Goal: Transaction & Acquisition: Purchase product/service

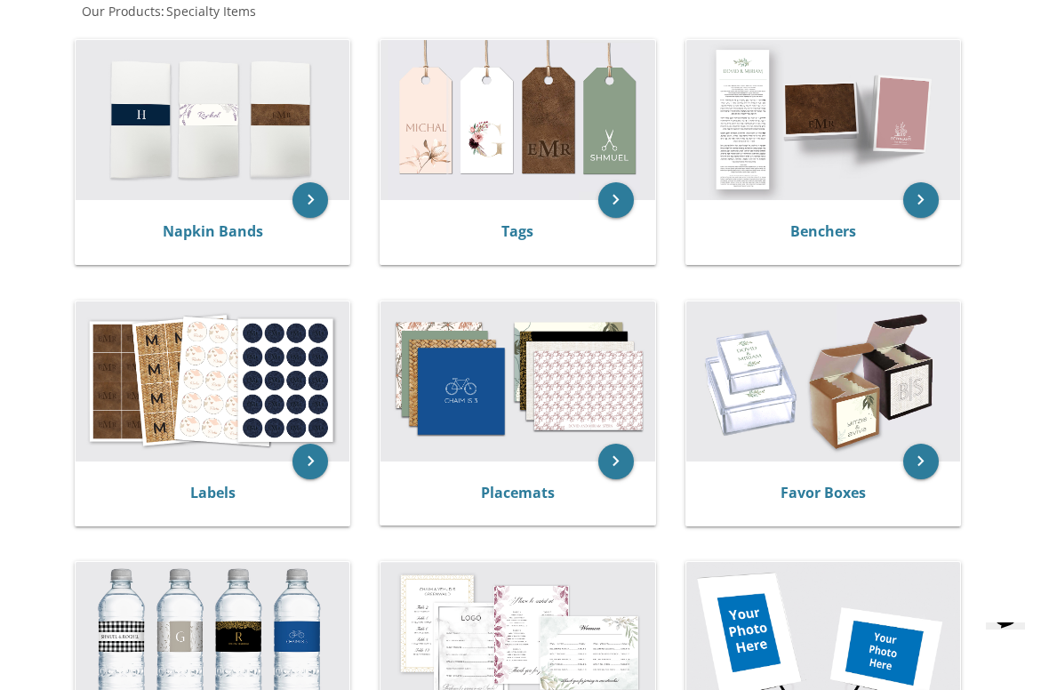
scroll to position [358, 0]
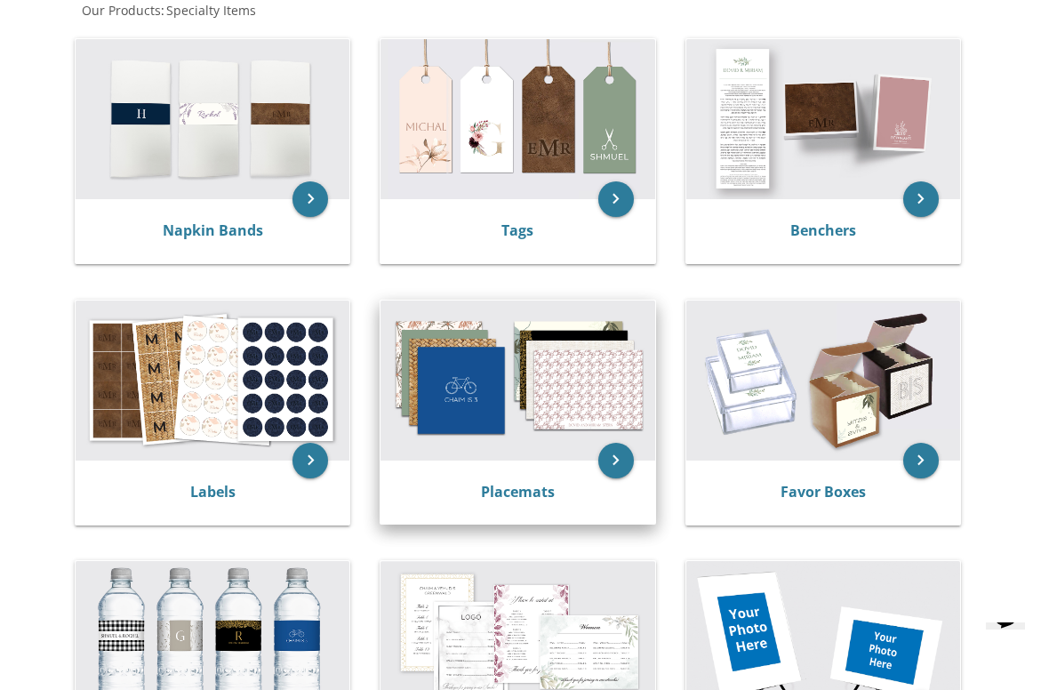
click at [504, 452] on img at bounding box center [517, 380] width 274 height 160
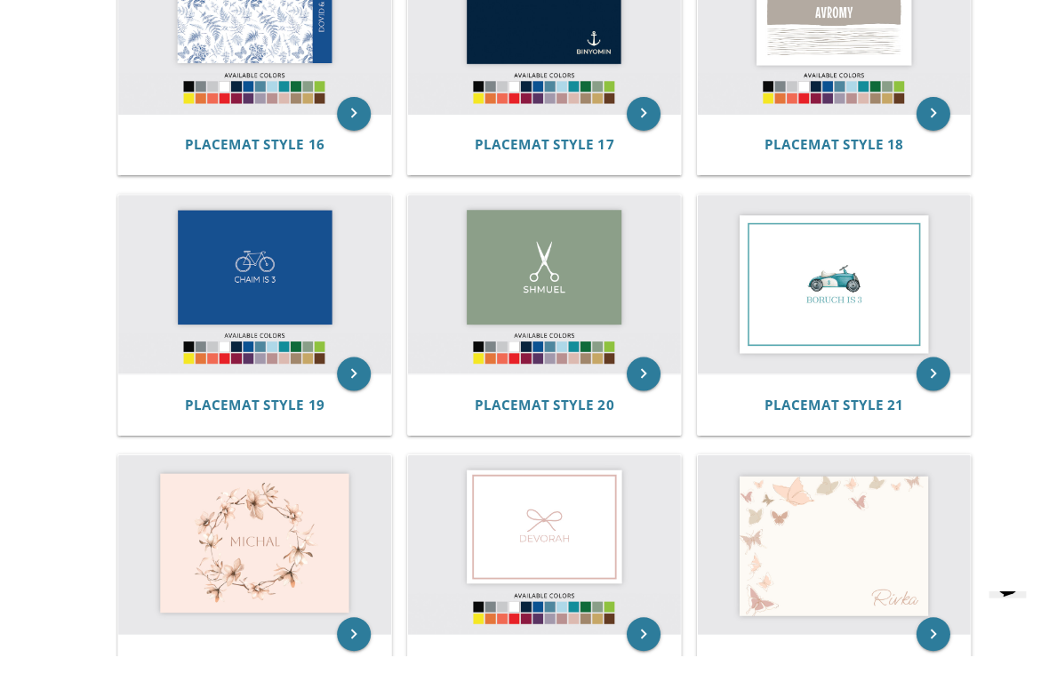
scroll to position [2010, 0]
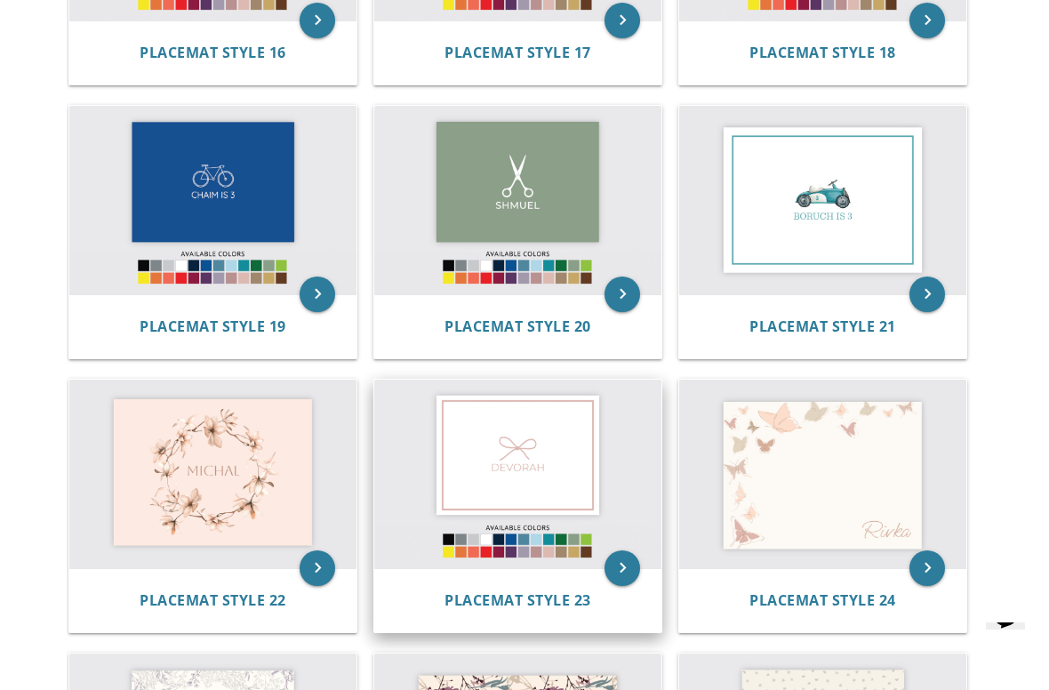
click at [496, 461] on img at bounding box center [517, 474] width 287 height 188
click at [476, 590] on span "Placemat Style 23" at bounding box center [517, 600] width 147 height 20
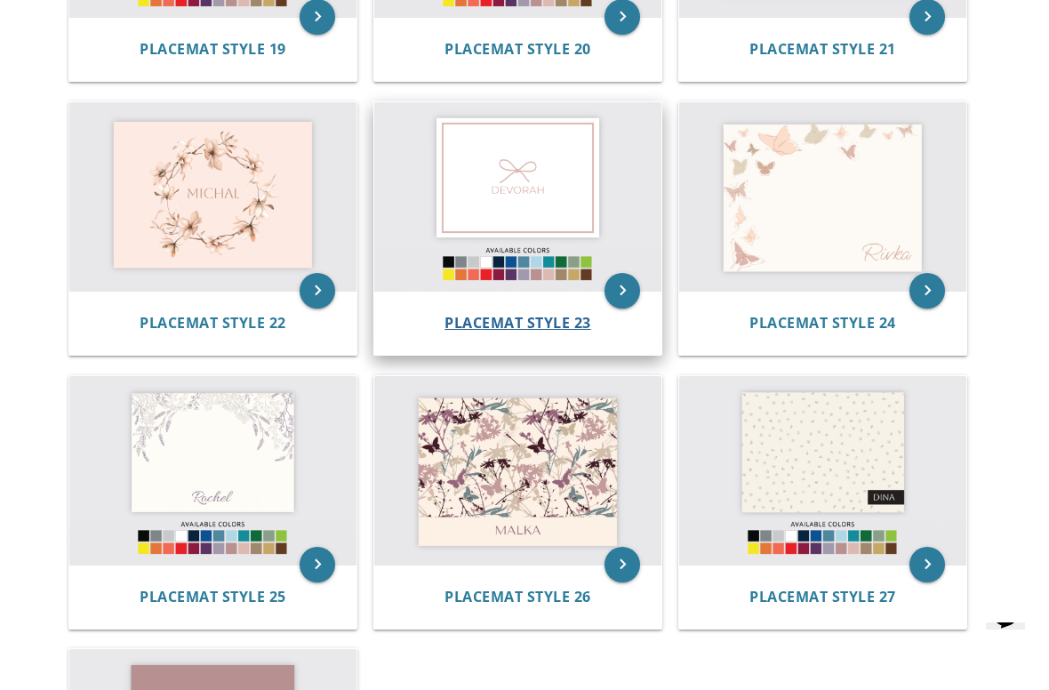
scroll to position [2293, 0]
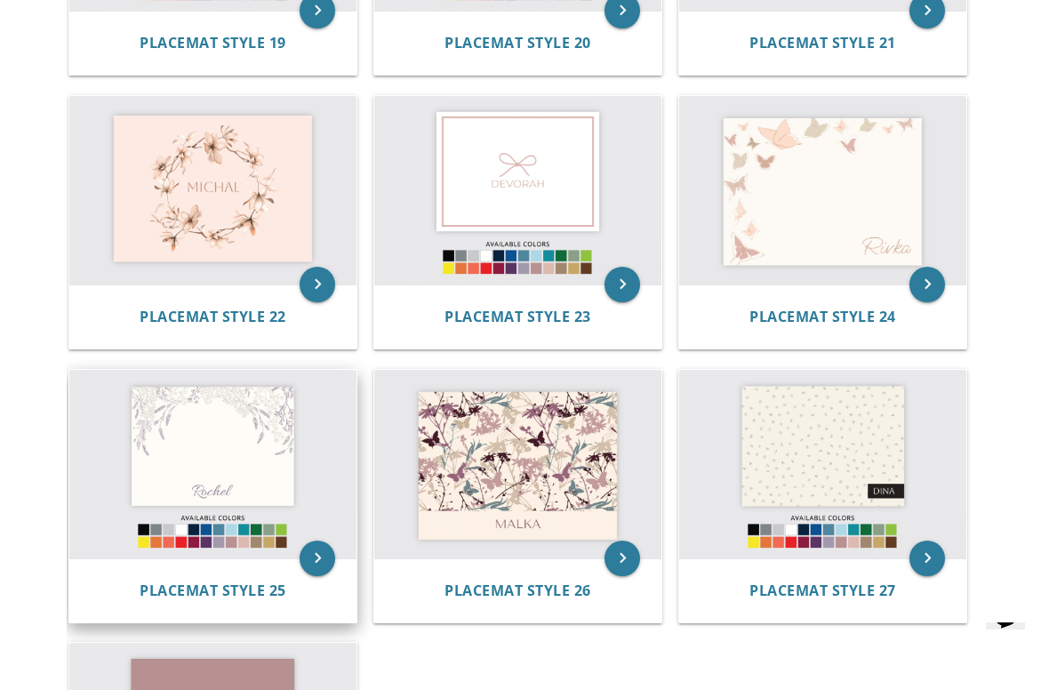
click at [157, 428] on img at bounding box center [212, 464] width 287 height 188
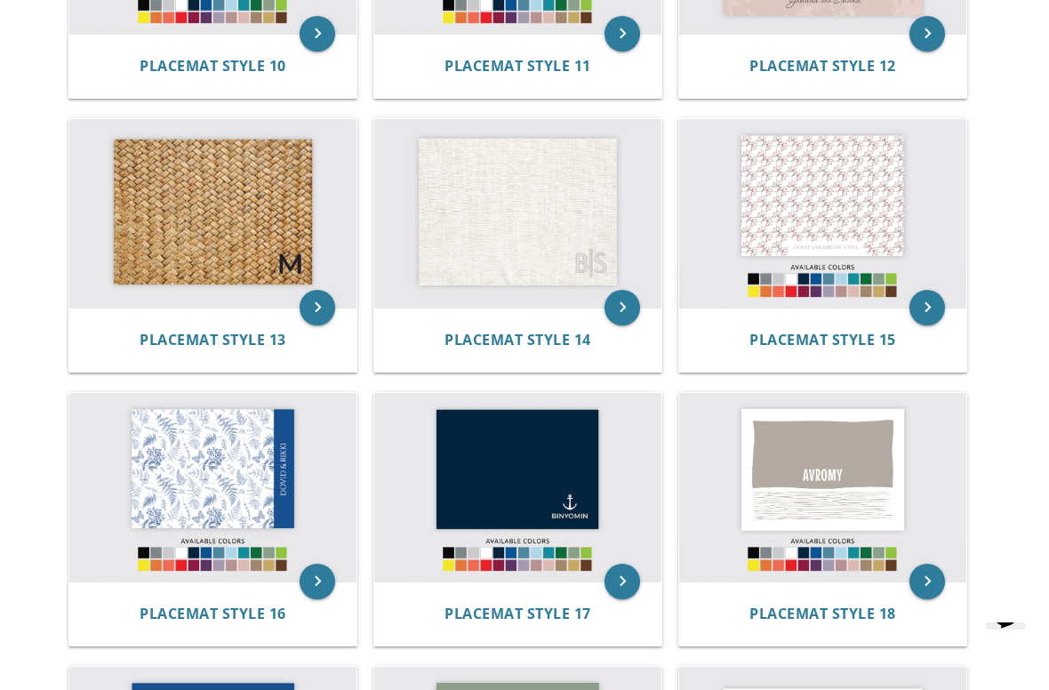
scroll to position [1450, 0]
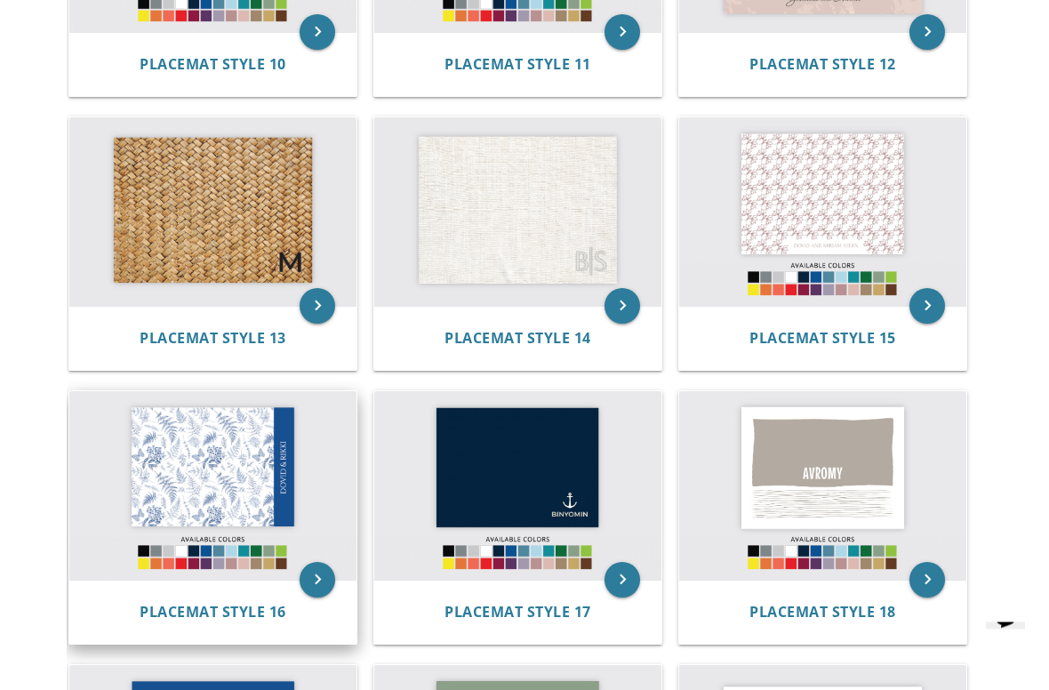
click at [150, 456] on img at bounding box center [212, 486] width 287 height 188
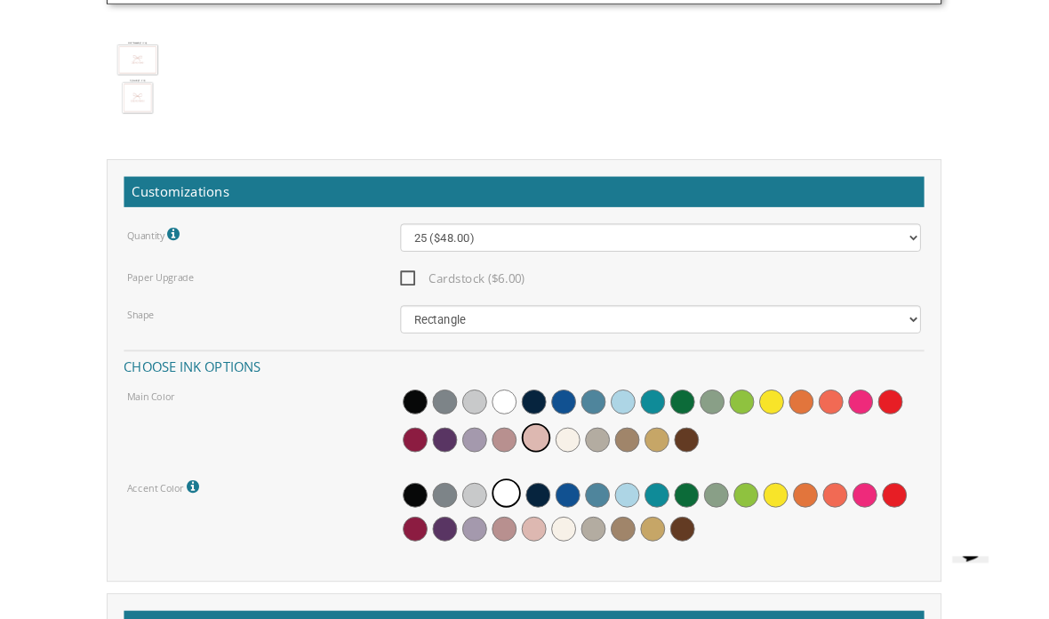
scroll to position [1802, 0]
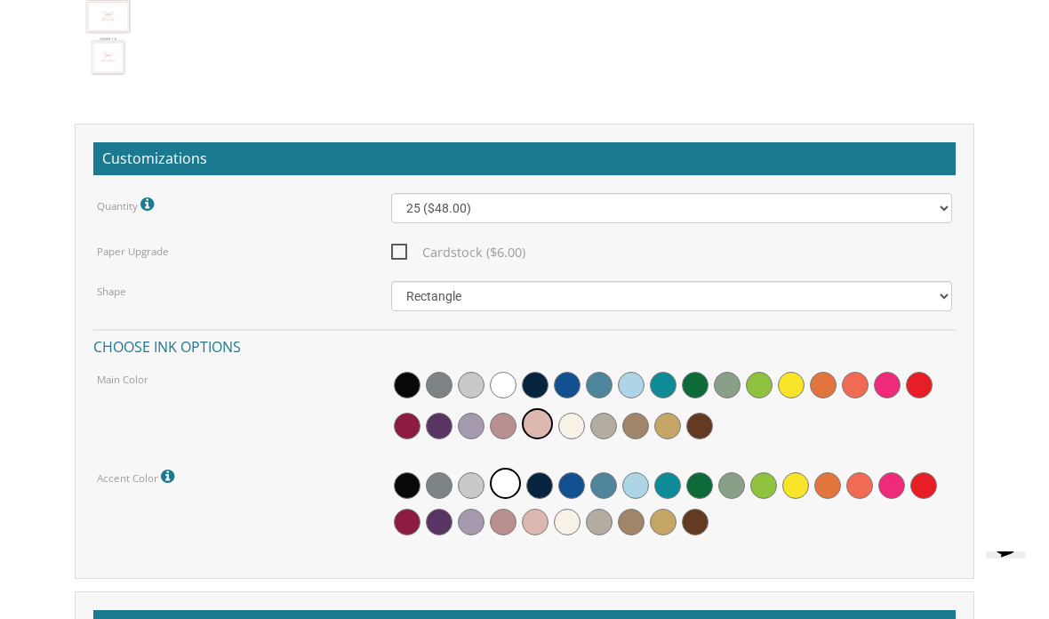
click at [465, 408] on div at bounding box center [672, 408] width 562 height 78
click at [288, 432] on div "Main Color" at bounding box center [525, 408] width 882 height 78
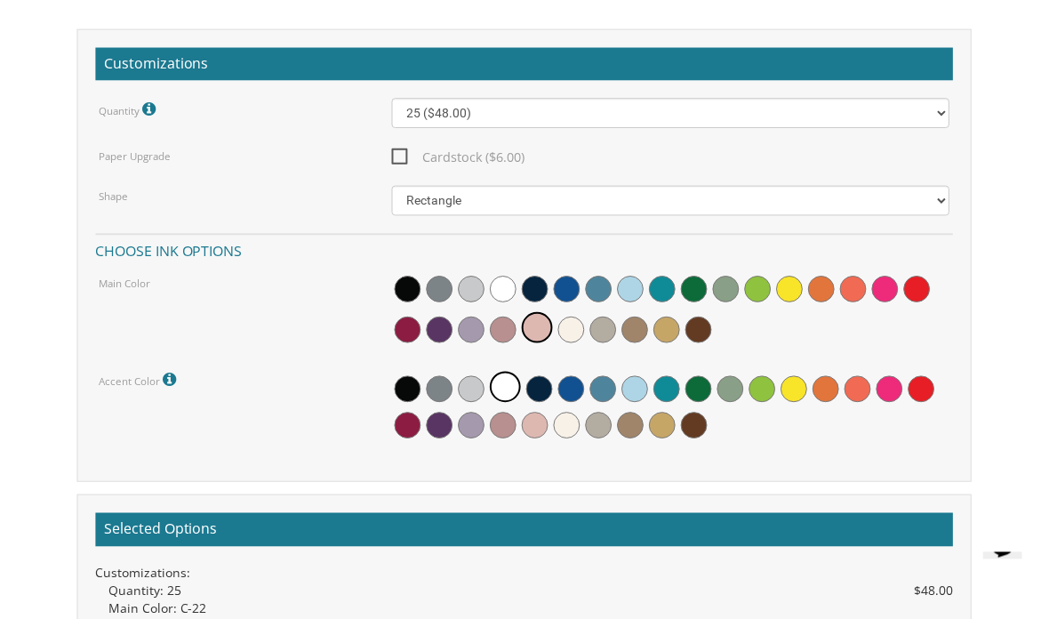
scroll to position [1895, 0]
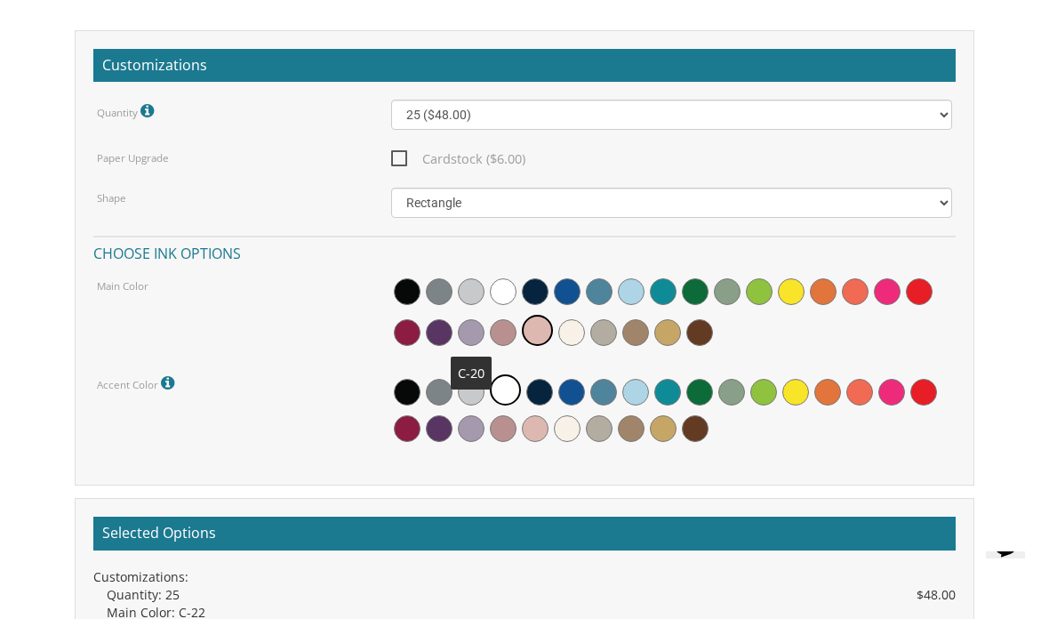
click at [469, 332] on span at bounding box center [471, 332] width 27 height 27
click at [439, 478] on div "Customizations Quantity Please note: Quantities may be modified after order com…" at bounding box center [525, 258] width 900 height 456
click at [437, 424] on span at bounding box center [439, 428] width 27 height 27
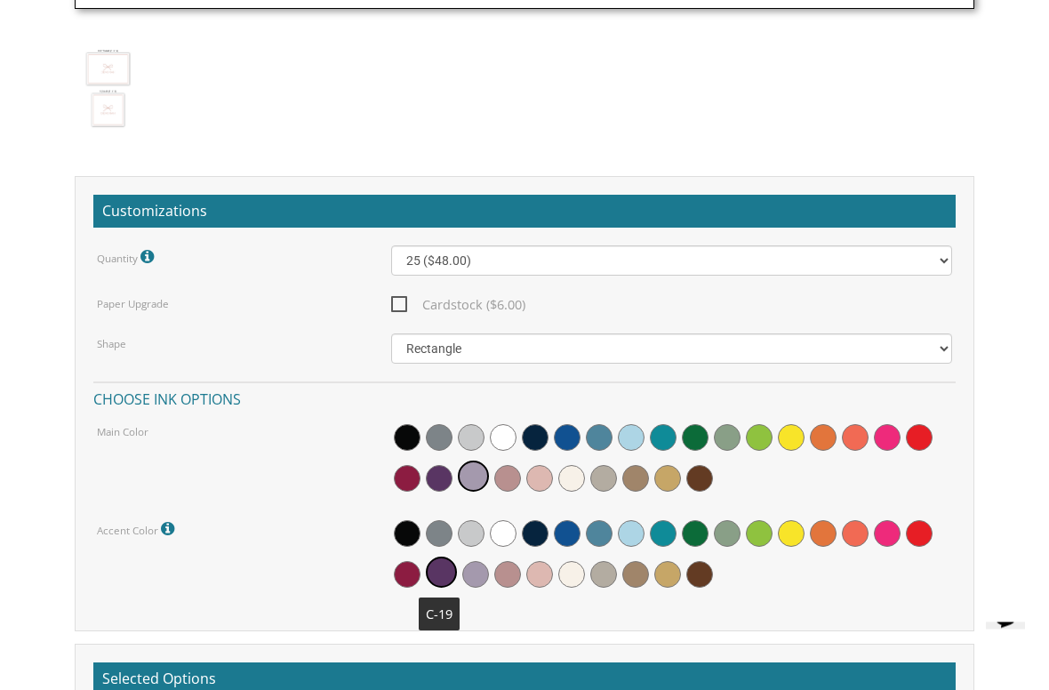
scroll to position [1749, 0]
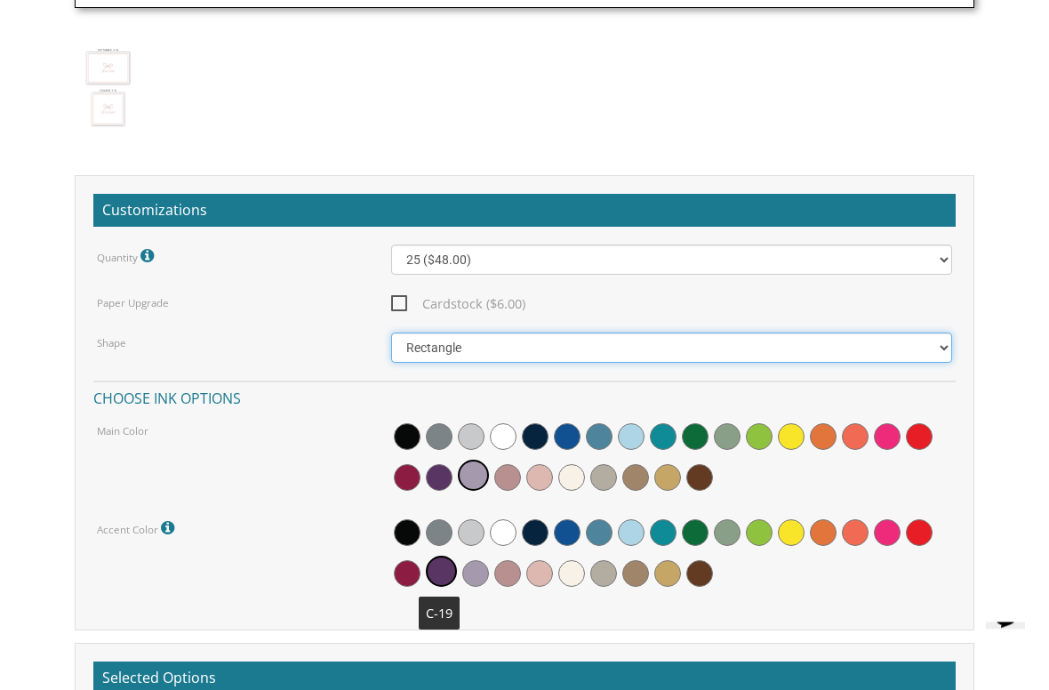
click at [425, 337] on select "Square Rectangle" at bounding box center [672, 348] width 562 height 30
select select "url("/store/pc/invitations/parts/11x11.jpg")"
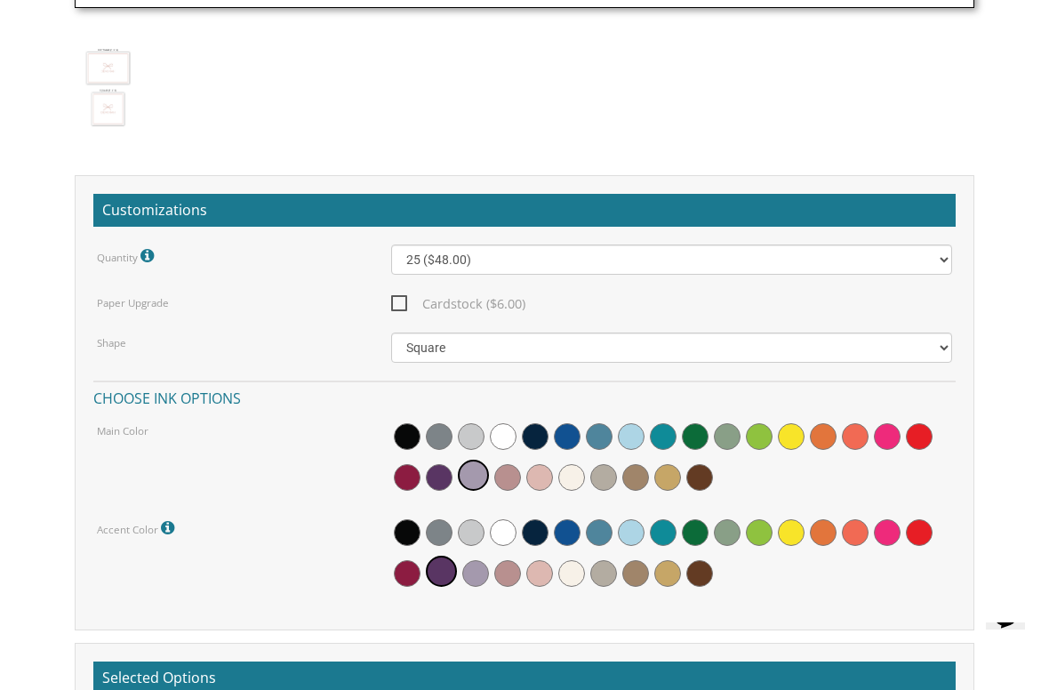
click at [398, 304] on span "Cardstock ($6.00)" at bounding box center [458, 303] width 134 height 22
click at [398, 304] on input "Cardstock ($6.00)" at bounding box center [397, 302] width 12 height 12
checkbox input "true"
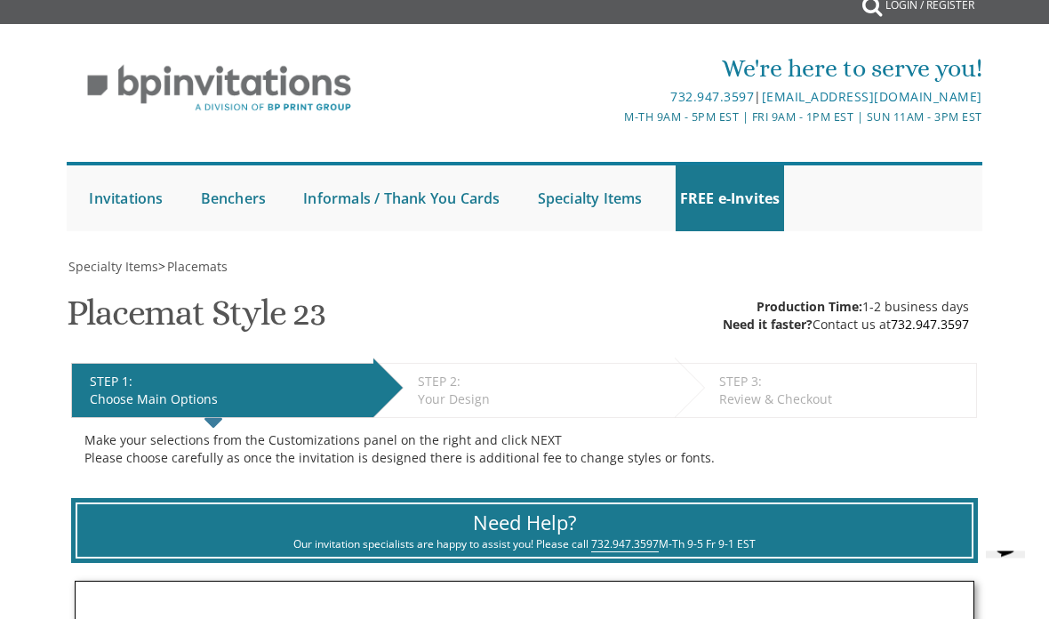
scroll to position [0, 0]
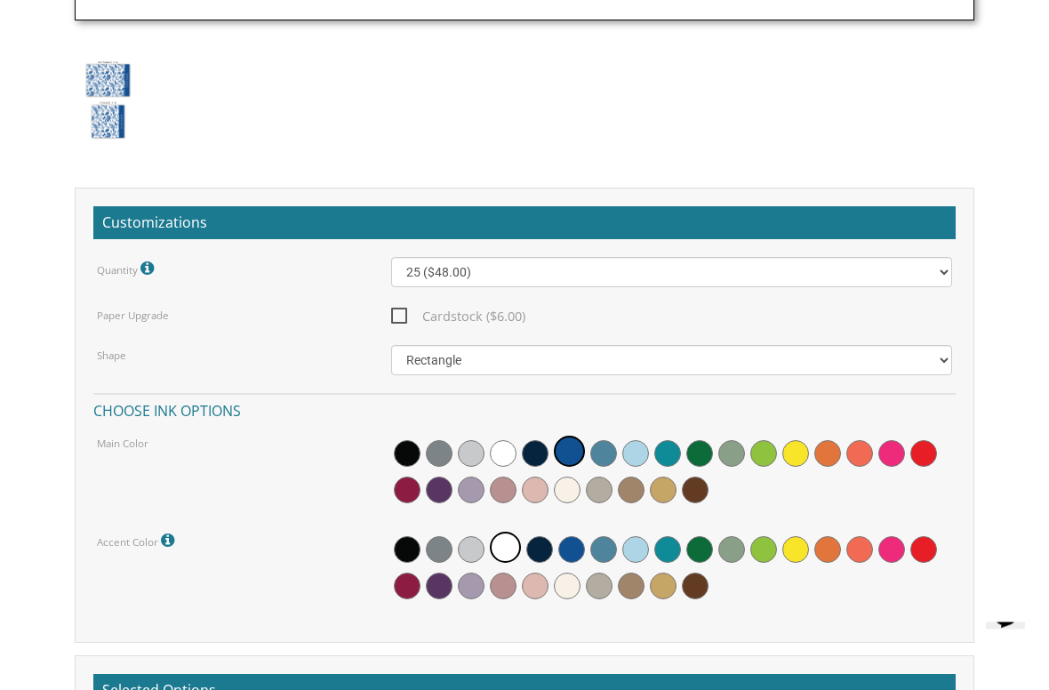
scroll to position [1738, 0]
click at [468, 489] on span at bounding box center [471, 489] width 27 height 27
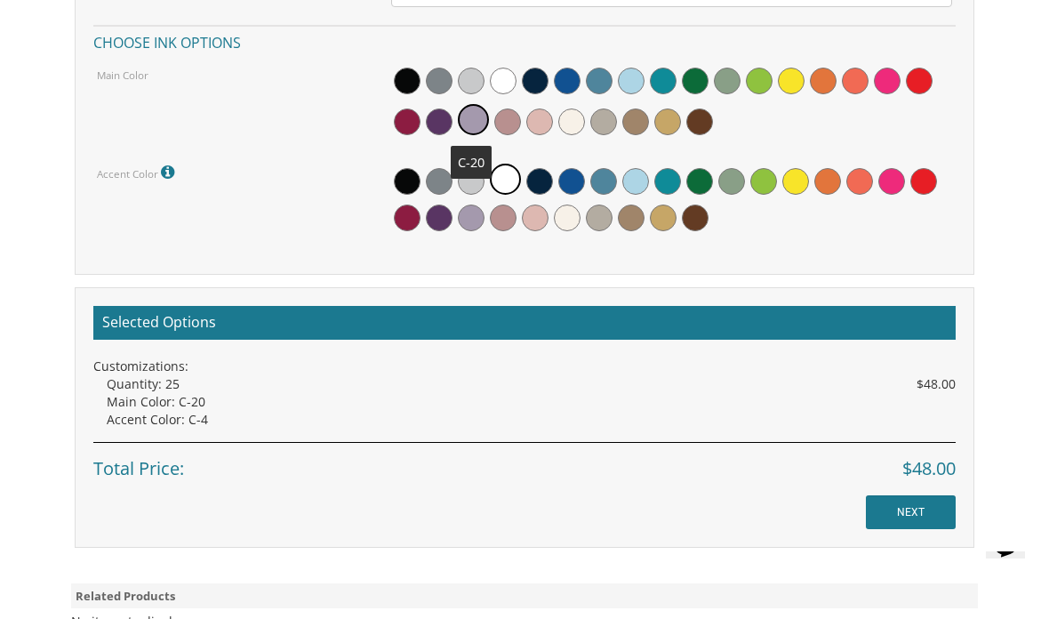
scroll to position [2052, 0]
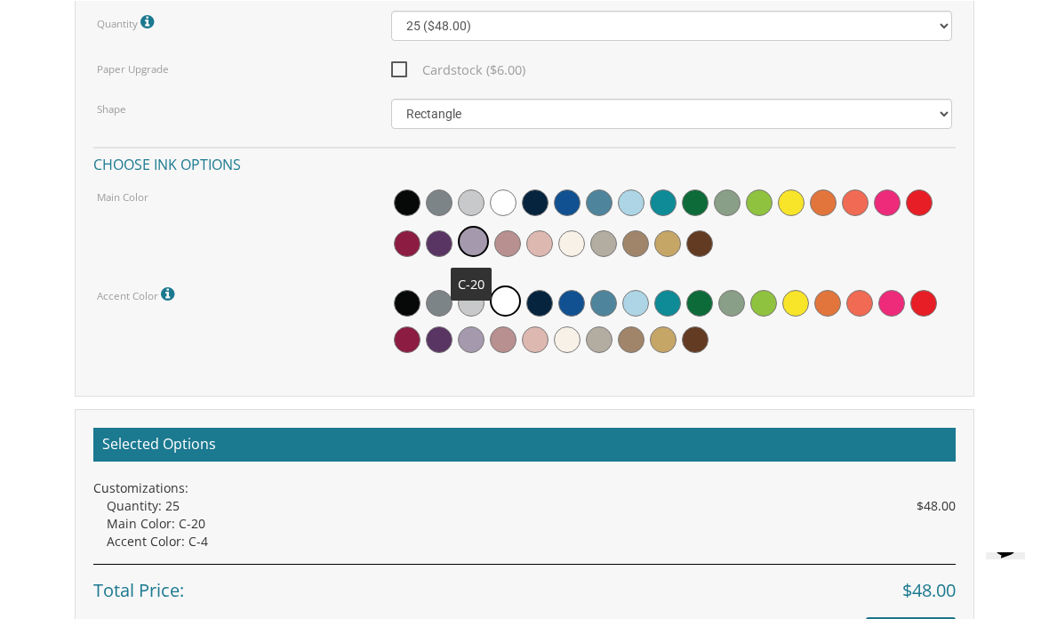
click at [90, 253] on div "Main Color" at bounding box center [525, 225] width 882 height 78
click at [68, 236] on div "Customizations Quantity Please note: Quantities may be modified after order com…" at bounding box center [524, 305] width 927 height 728
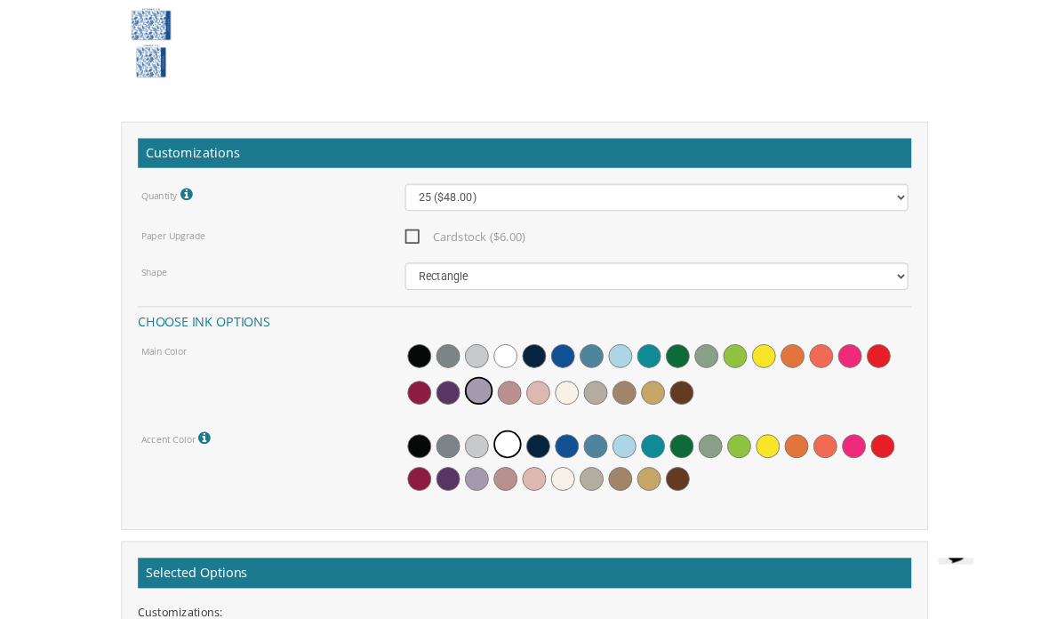
scroll to position [1817, 0]
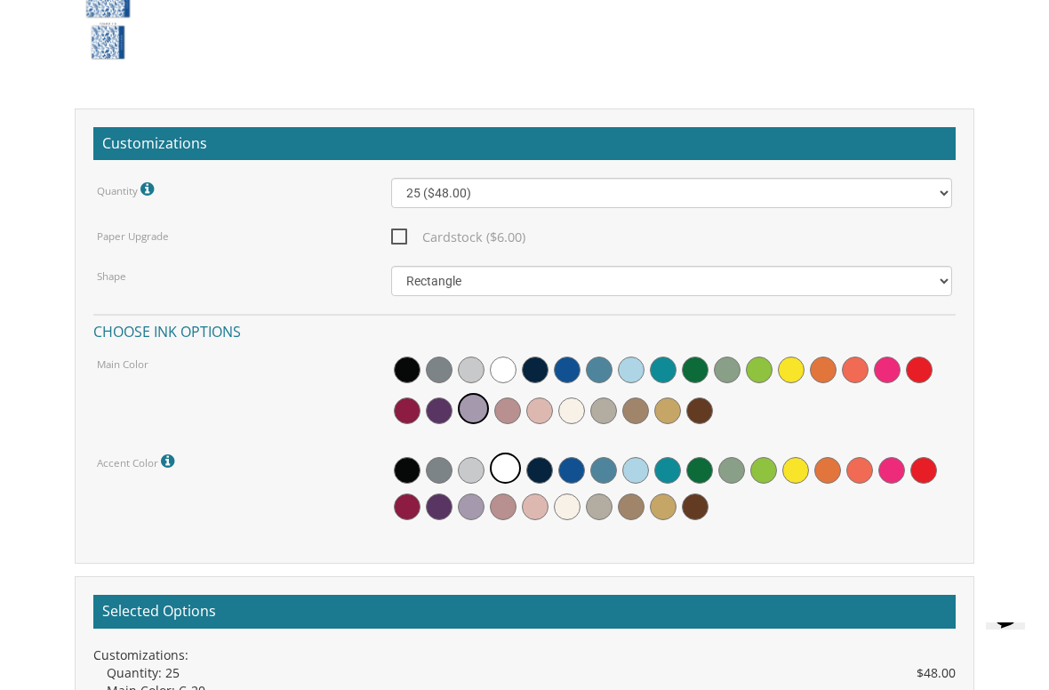
click at [560, 486] on div at bounding box center [672, 489] width 562 height 78
click at [562, 506] on span at bounding box center [567, 506] width 27 height 27
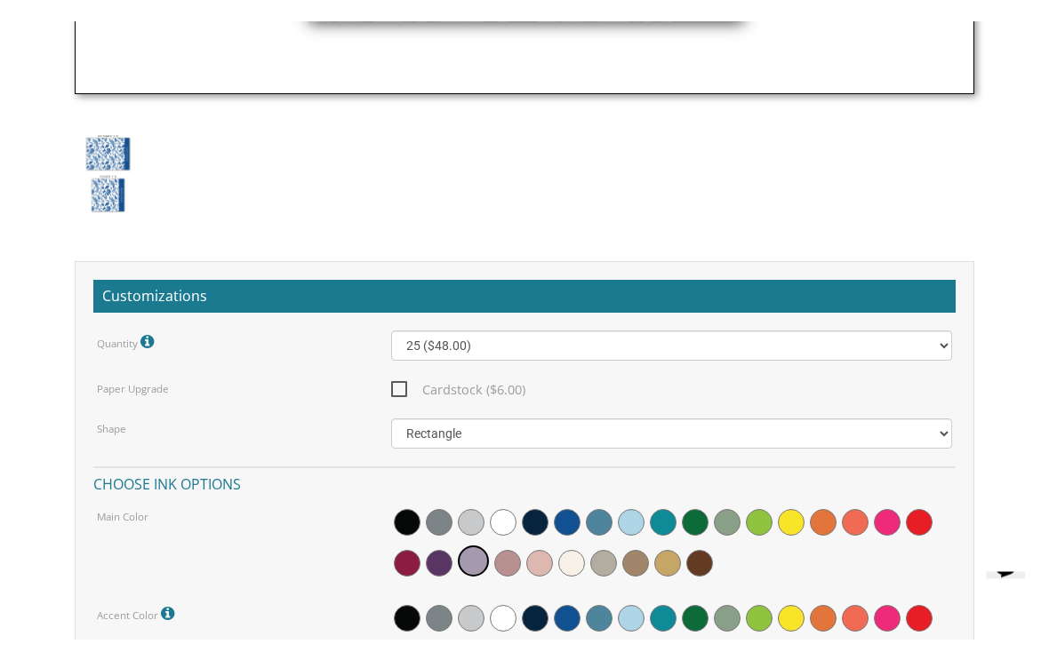
scroll to position [1683, 0]
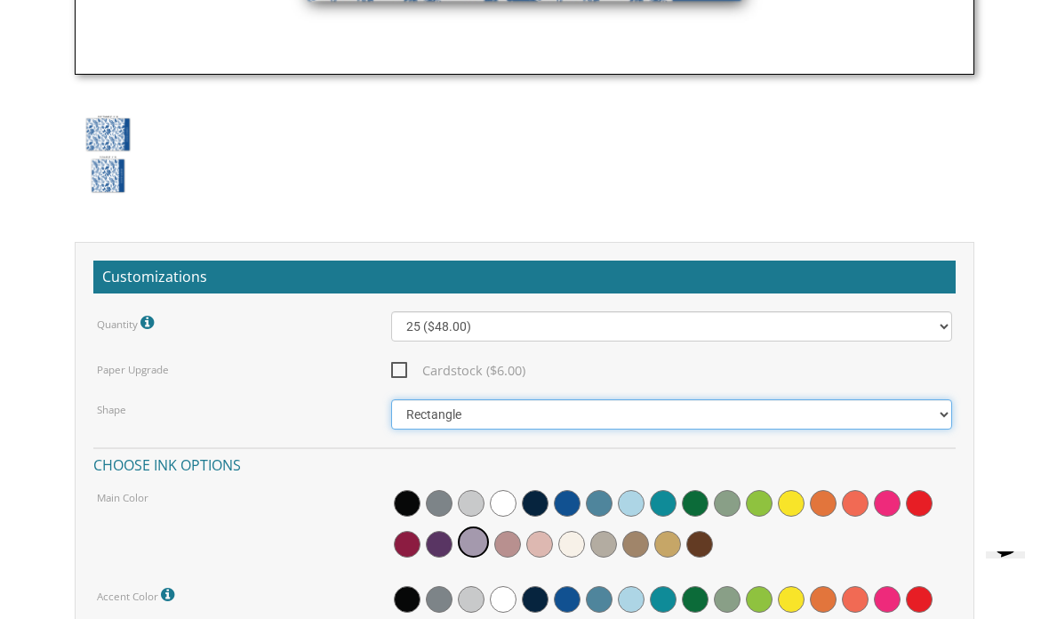
click at [422, 412] on select "Square Rectangle" at bounding box center [672, 414] width 562 height 30
select select "url("/store/pc/invitations/parts/11x11.jpg")"
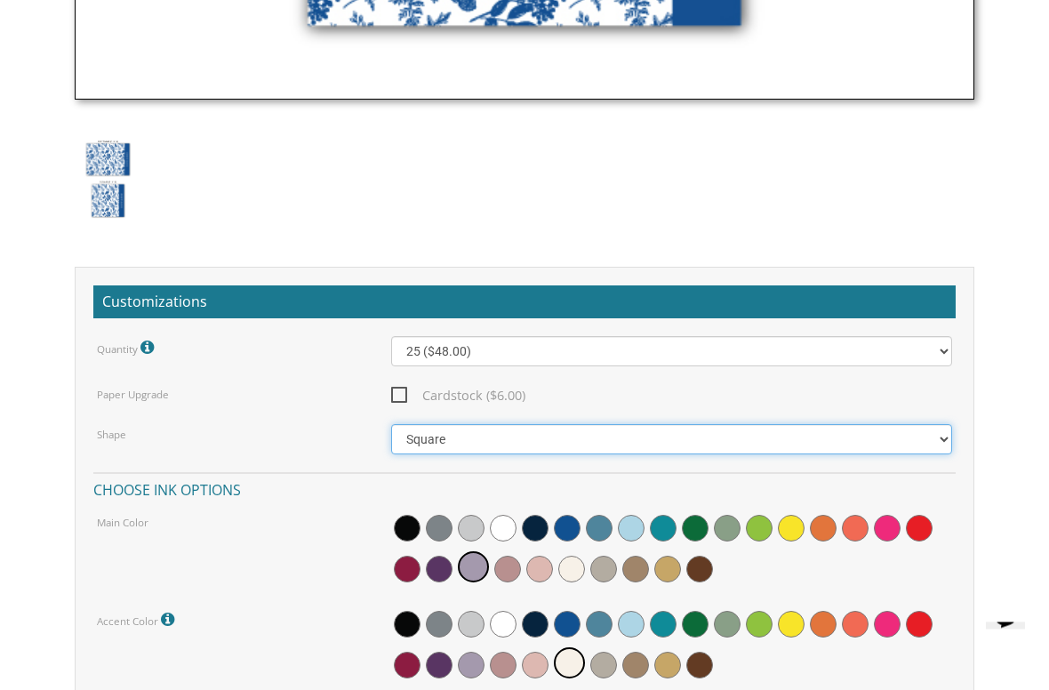
scroll to position [1681, 0]
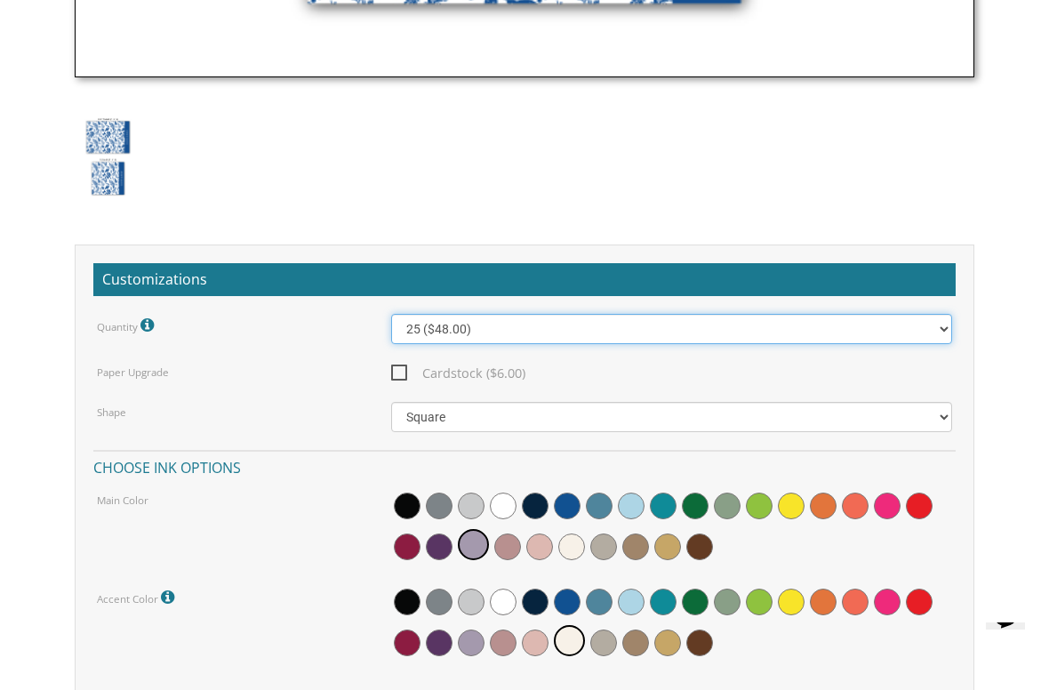
click at [404, 329] on select "25 ($48.00) 30 ($53.00) 35 ($58.00) 40 ($63.00) 45 ($68.00) 50 ($73.00) 55 ($78…" at bounding box center [672, 329] width 562 height 30
select select "30"
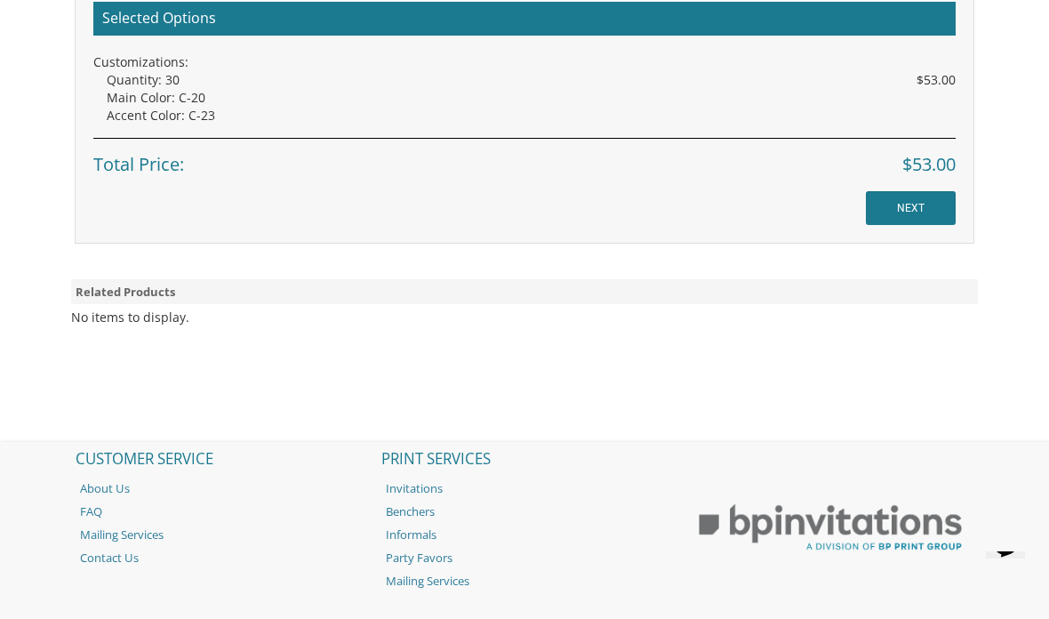
scroll to position [2403, 0]
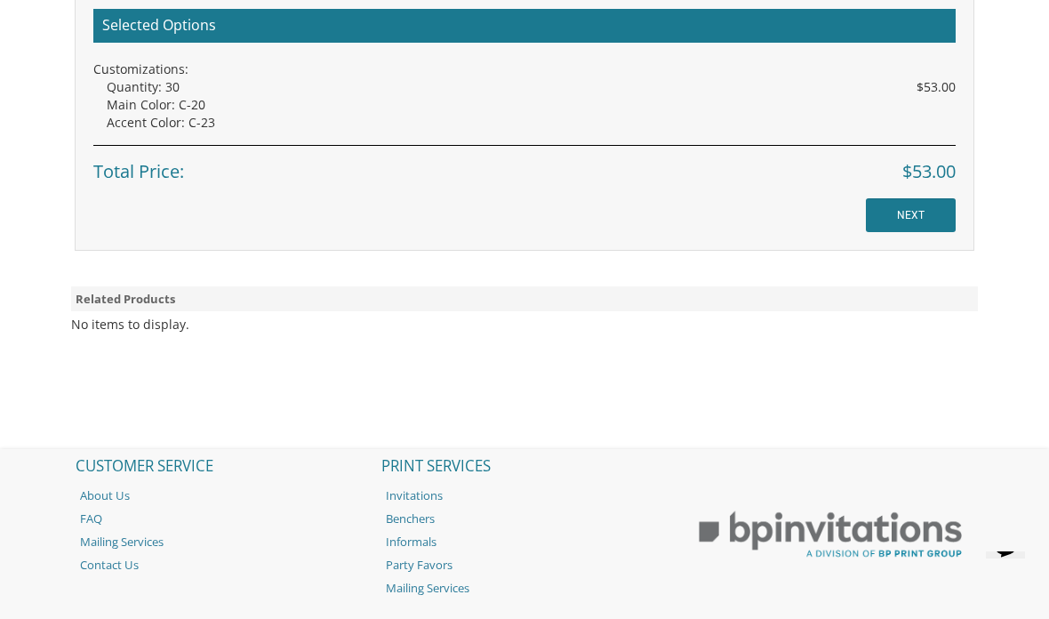
click at [889, 199] on input "NEXT" at bounding box center [911, 215] width 90 height 34
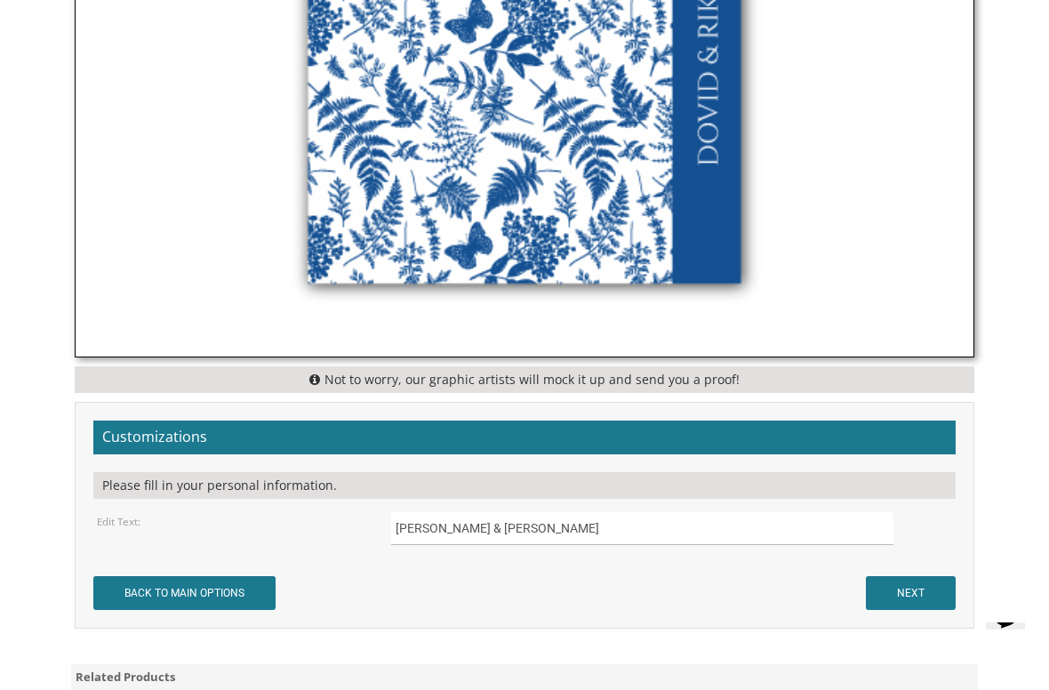
scroll to position [1425, 0]
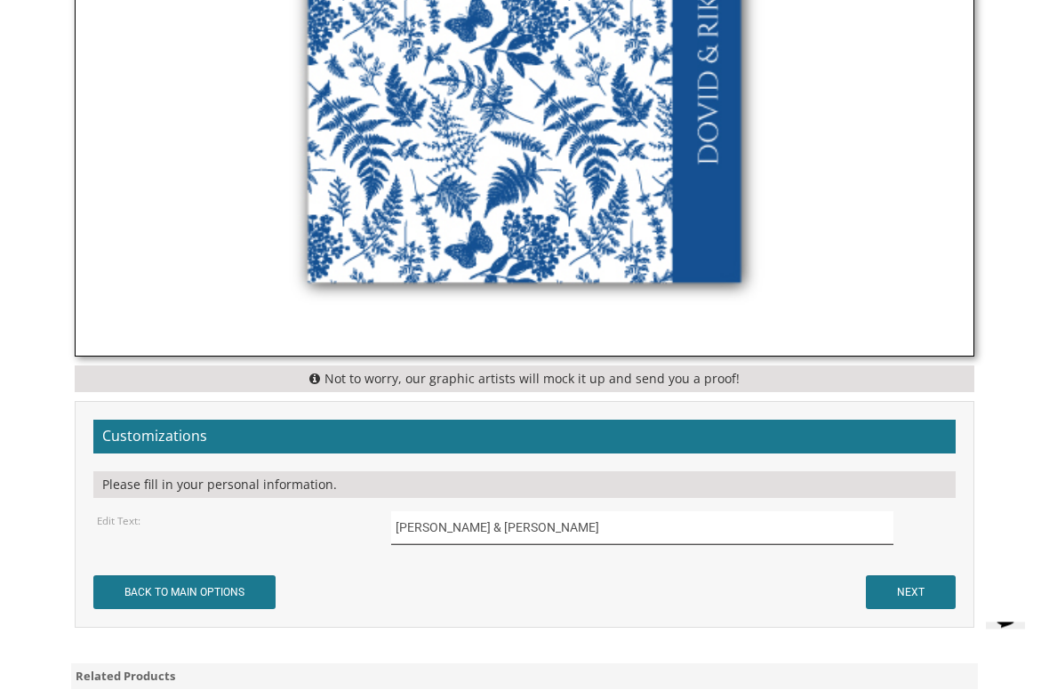
click at [464, 525] on input "[PERSON_NAME] & [PERSON_NAME]" at bounding box center [642, 528] width 503 height 33
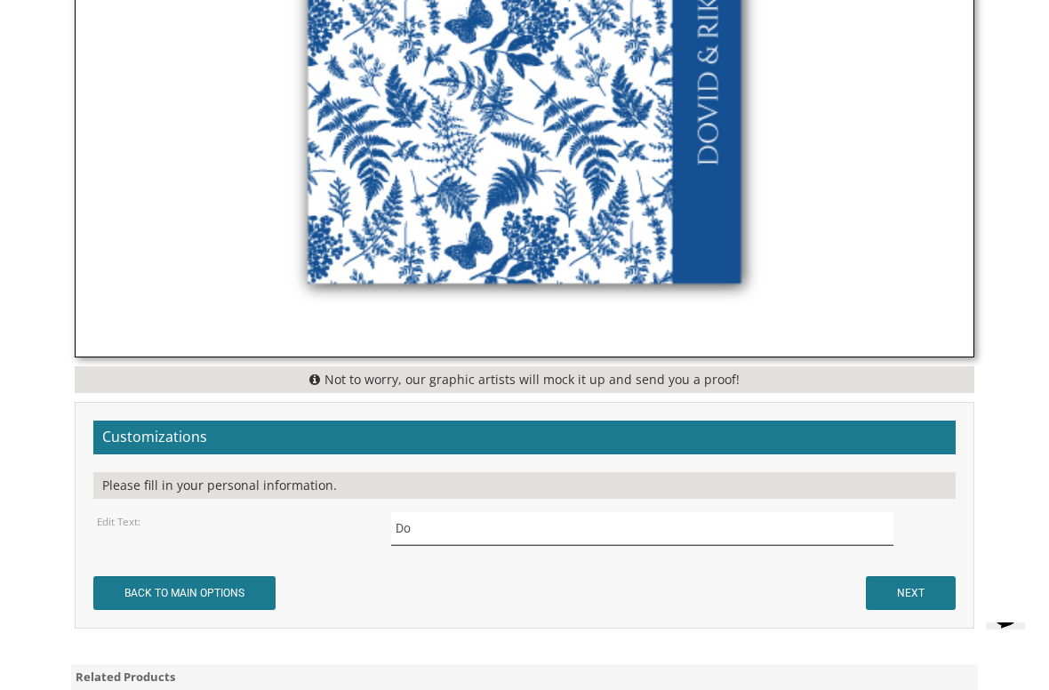
type input "D"
type input "t"
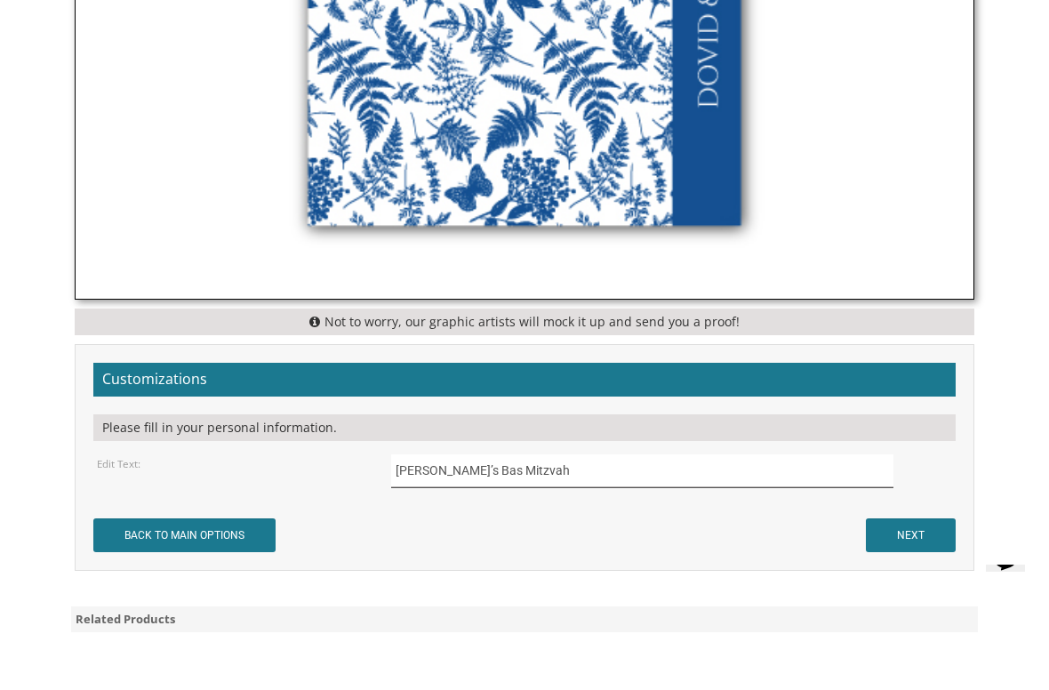
type input "[PERSON_NAME]’s Bas Mitzvah"
click at [916, 576] on input "NEXT" at bounding box center [911, 593] width 90 height 34
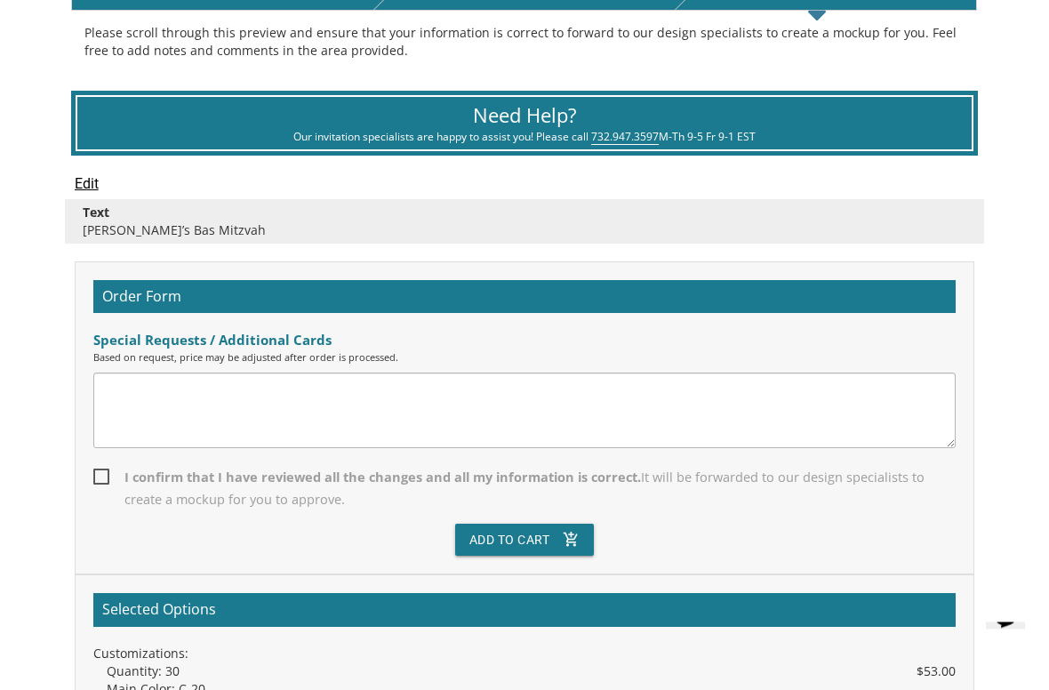
scroll to position [473, 0]
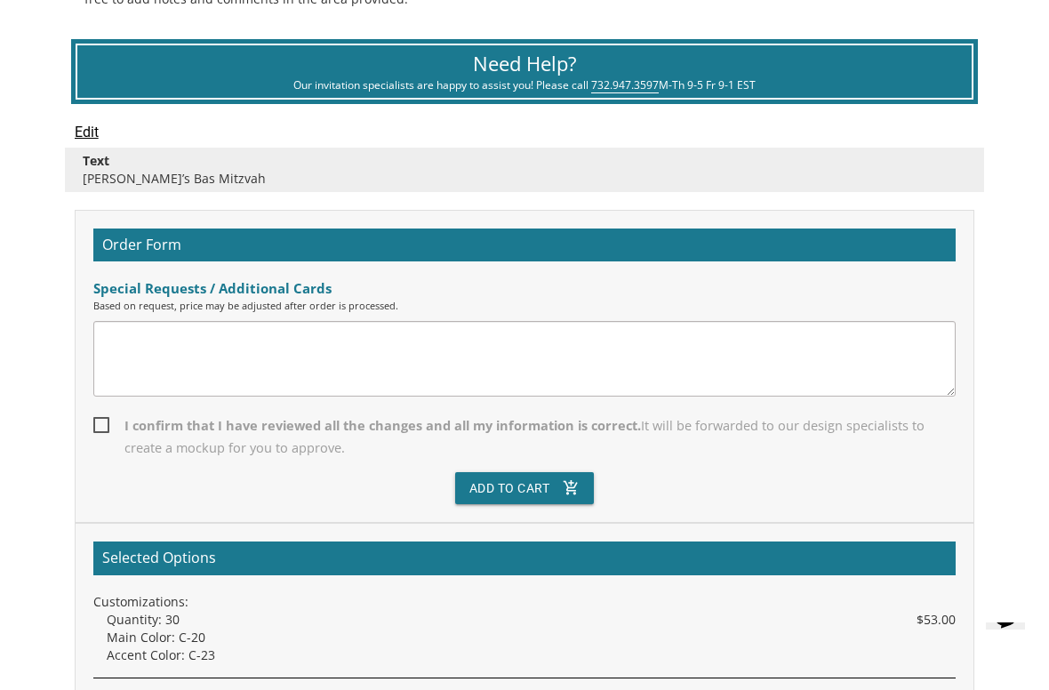
click at [94, 427] on span "I confirm that I have reviewed all the changes and all my information is correc…" at bounding box center [524, 436] width 863 height 44
click at [94, 427] on input "I confirm that I have reviewed all the changes and all my information is correc…" at bounding box center [99, 424] width 12 height 12
checkbox input "true"
click at [571, 484] on icon "add_shopping_cart" at bounding box center [571, 488] width 17 height 32
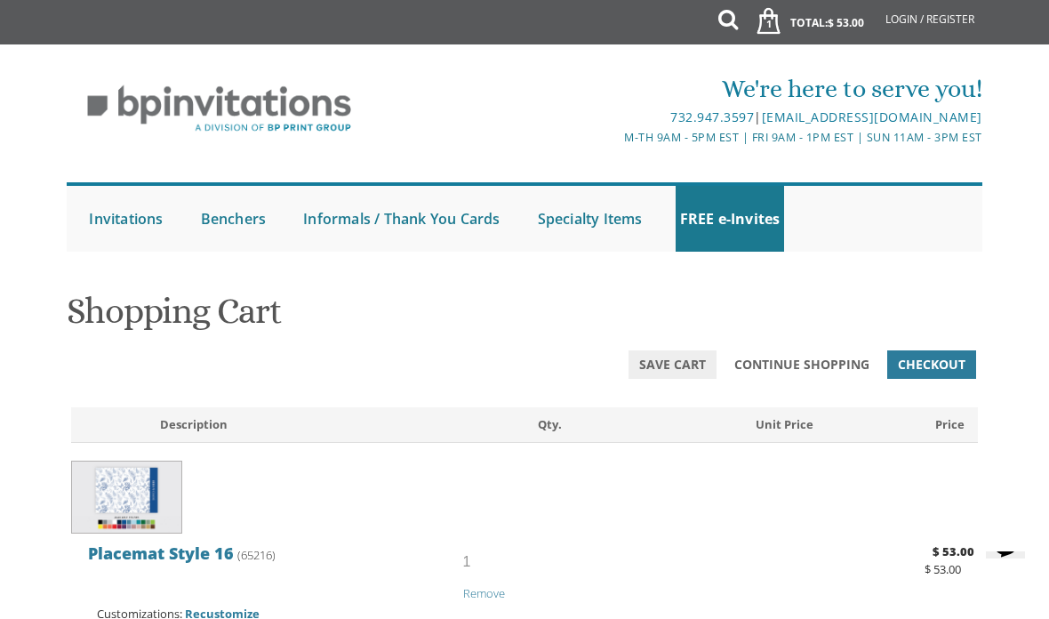
click at [788, 364] on span "Continue Shopping" at bounding box center [801, 365] width 135 height 18
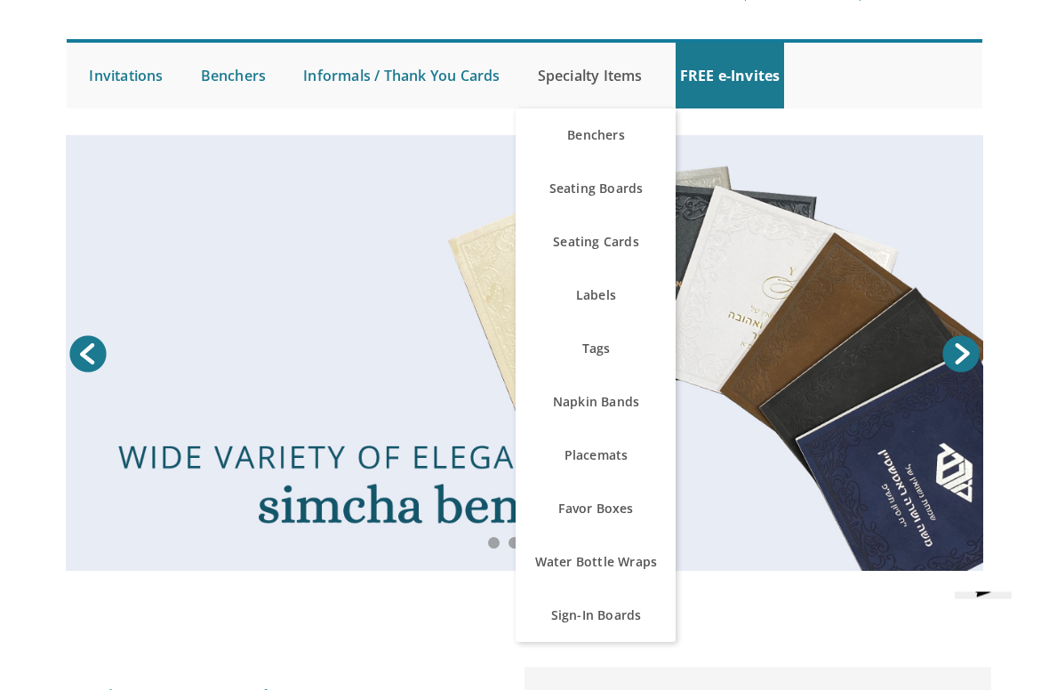
scroll to position [145, 0]
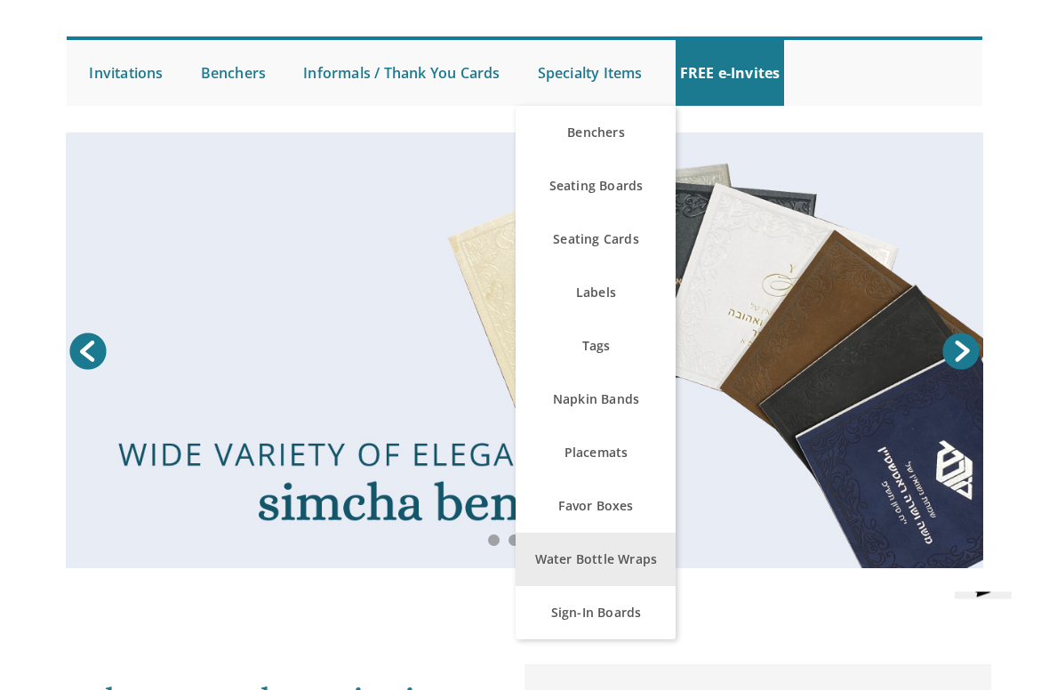
click at [571, 559] on link "Water Bottle Wraps" at bounding box center [596, 559] width 160 height 53
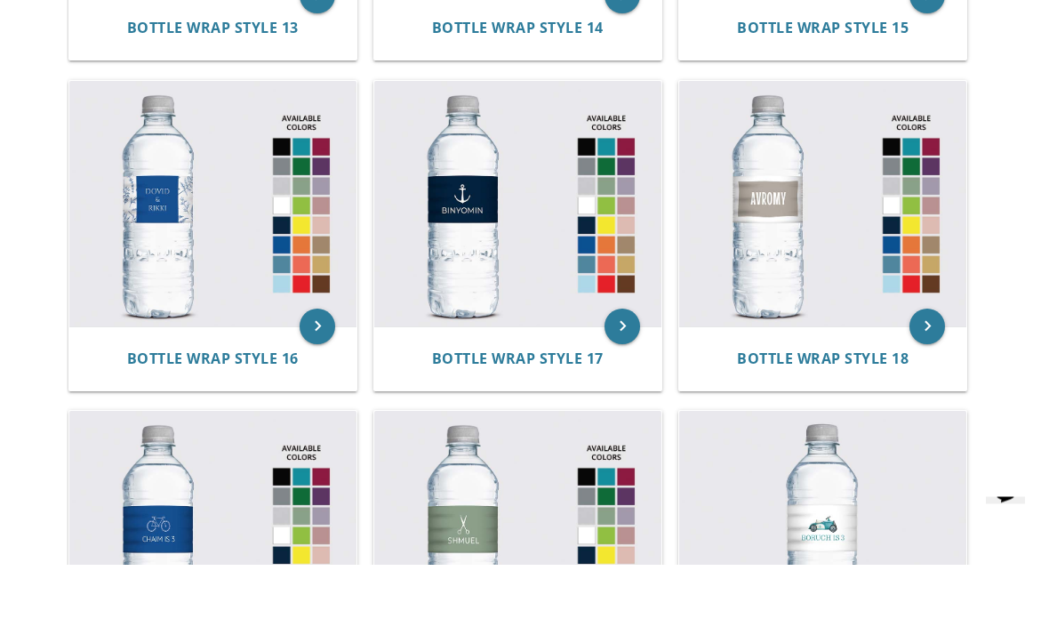
scroll to position [2050, 0]
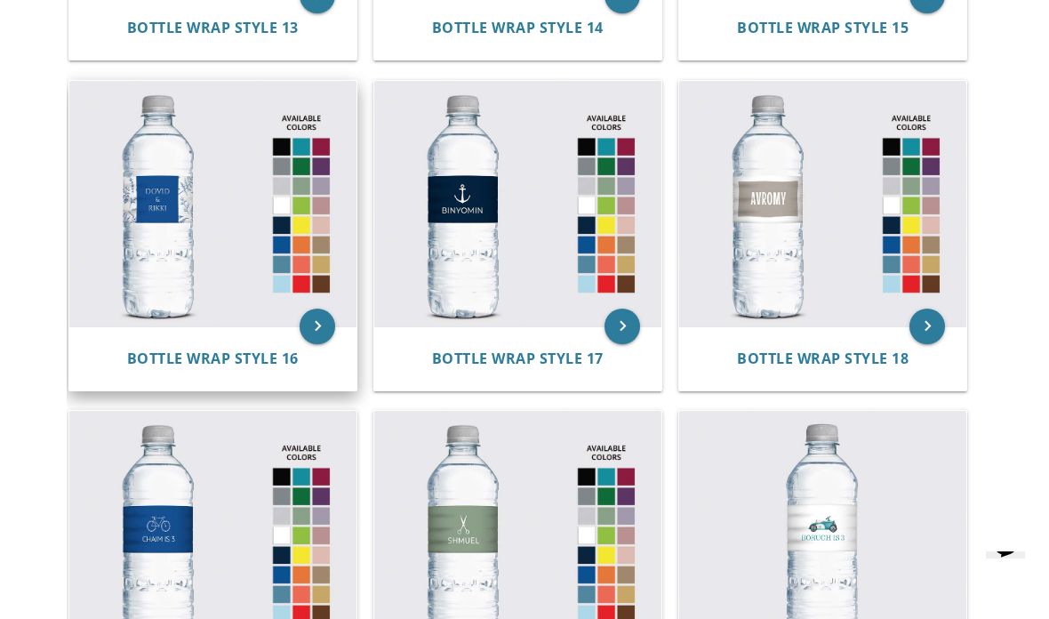
click at [148, 249] on img at bounding box center [212, 203] width 287 height 245
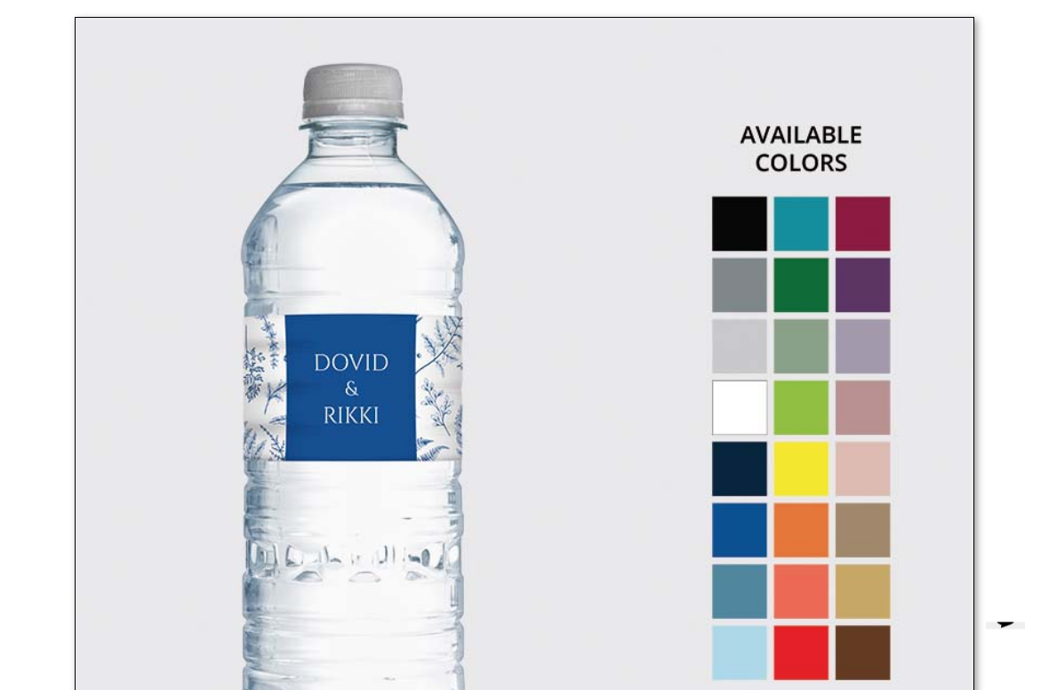
scroll to position [579, 0]
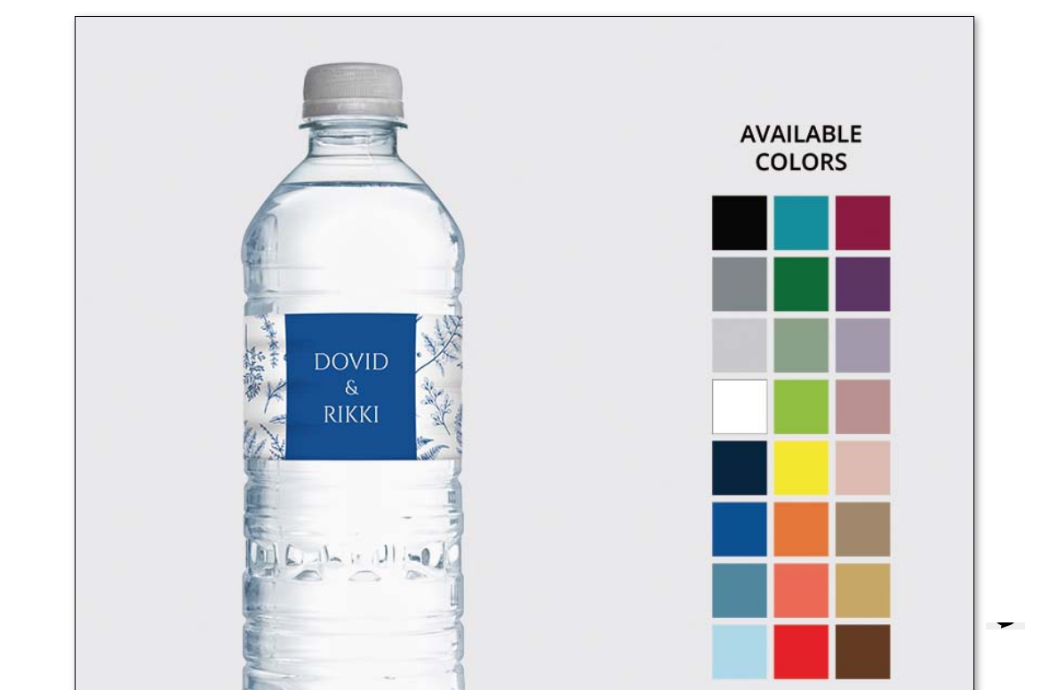
click at [859, 345] on img at bounding box center [525, 400] width 900 height 769
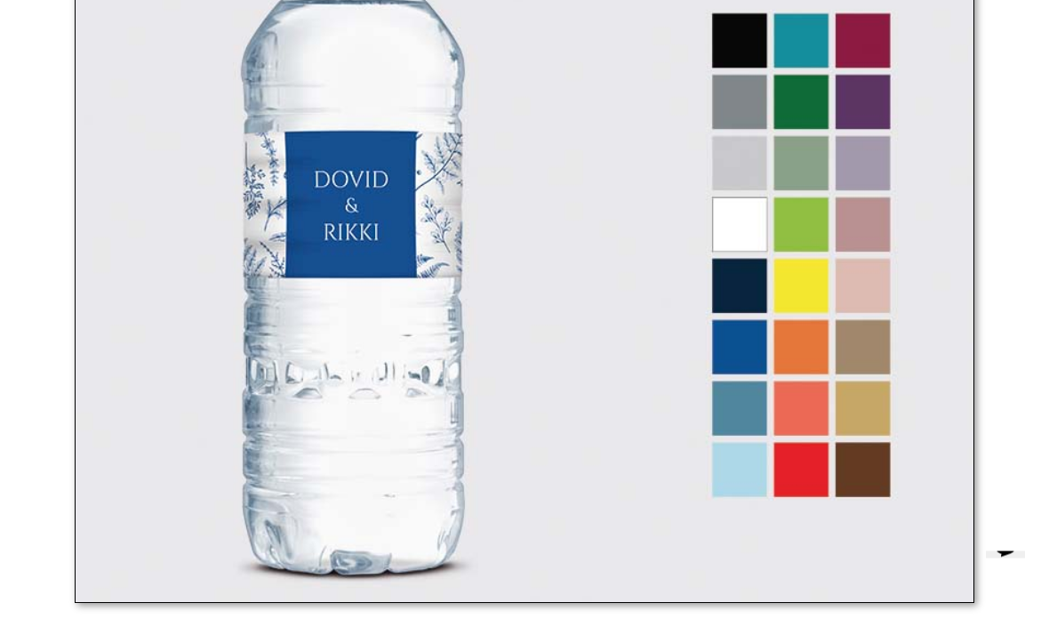
click at [858, 164] on img at bounding box center [525, 219] width 900 height 769
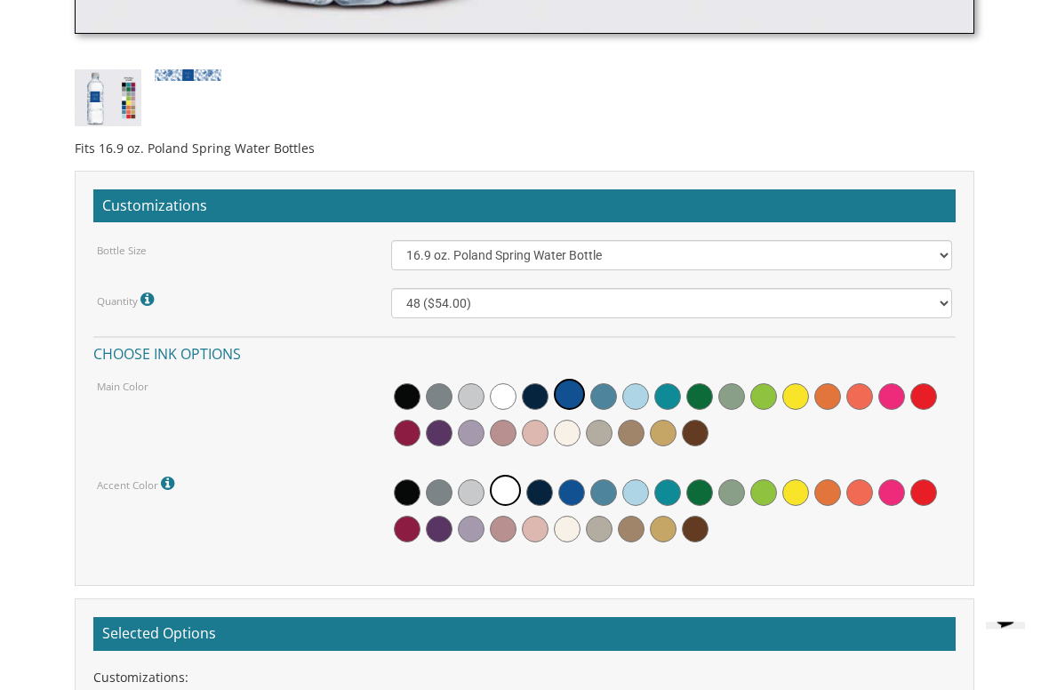
scroll to position [1330, 0]
click at [477, 422] on span at bounding box center [471, 433] width 27 height 27
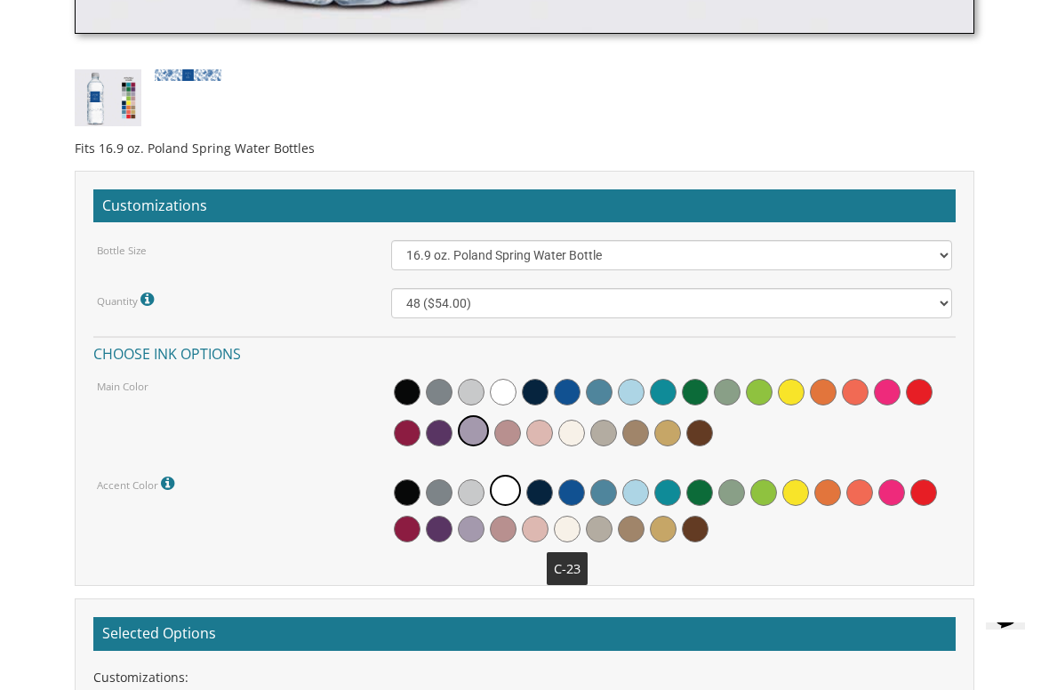
click at [566, 532] on span at bounding box center [567, 529] width 27 height 27
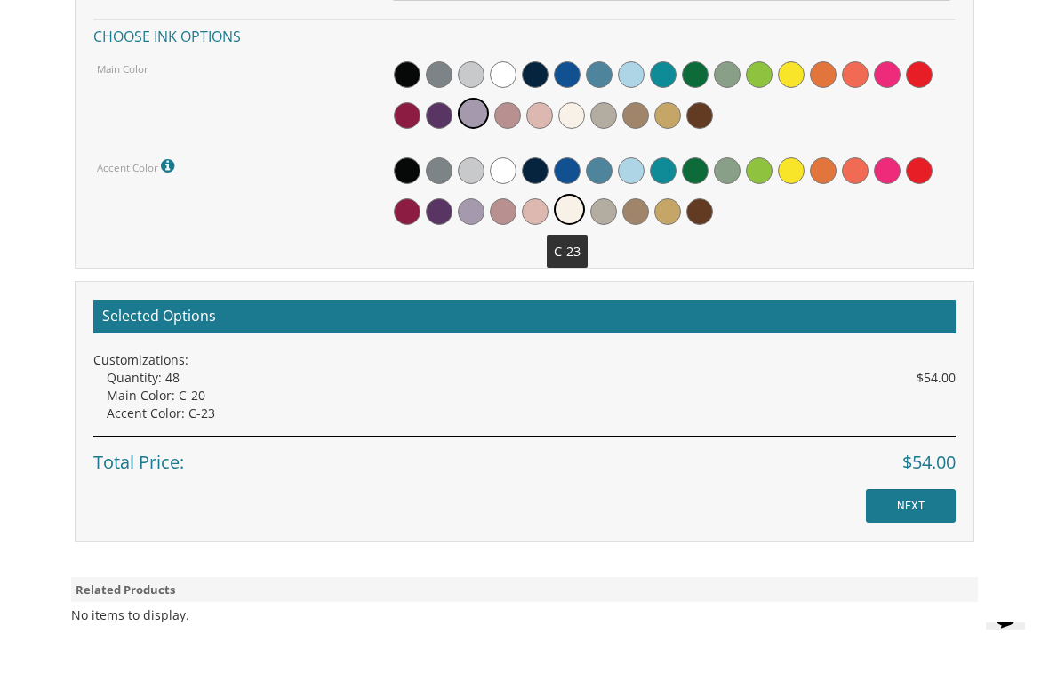
scroll to position [1647, 0]
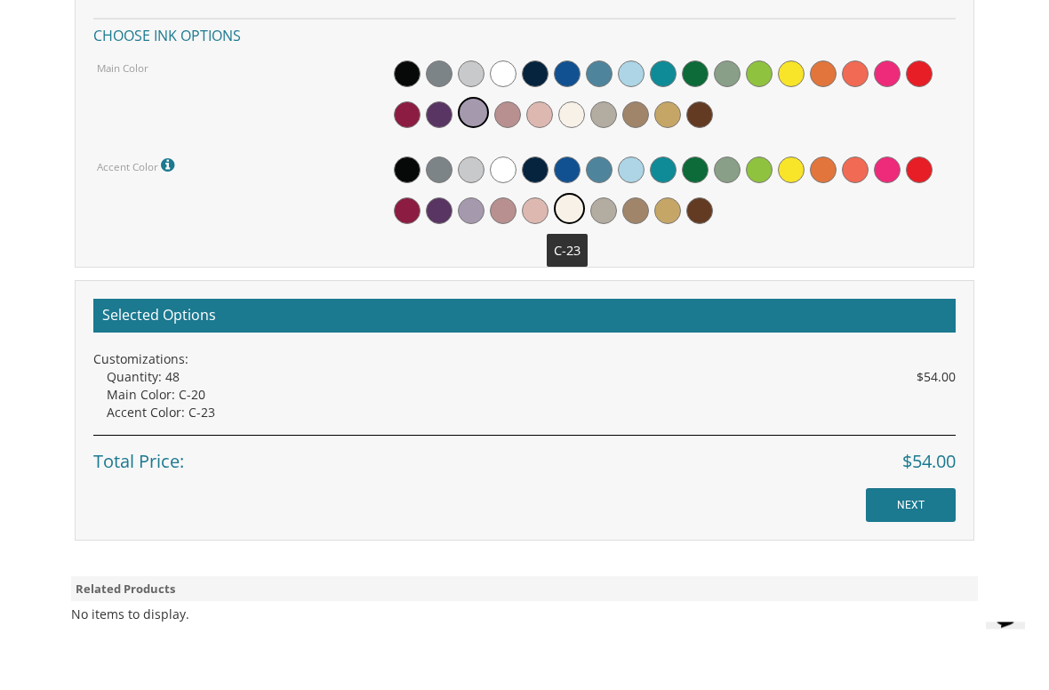
click at [933, 500] on input "NEXT" at bounding box center [911, 506] width 90 height 34
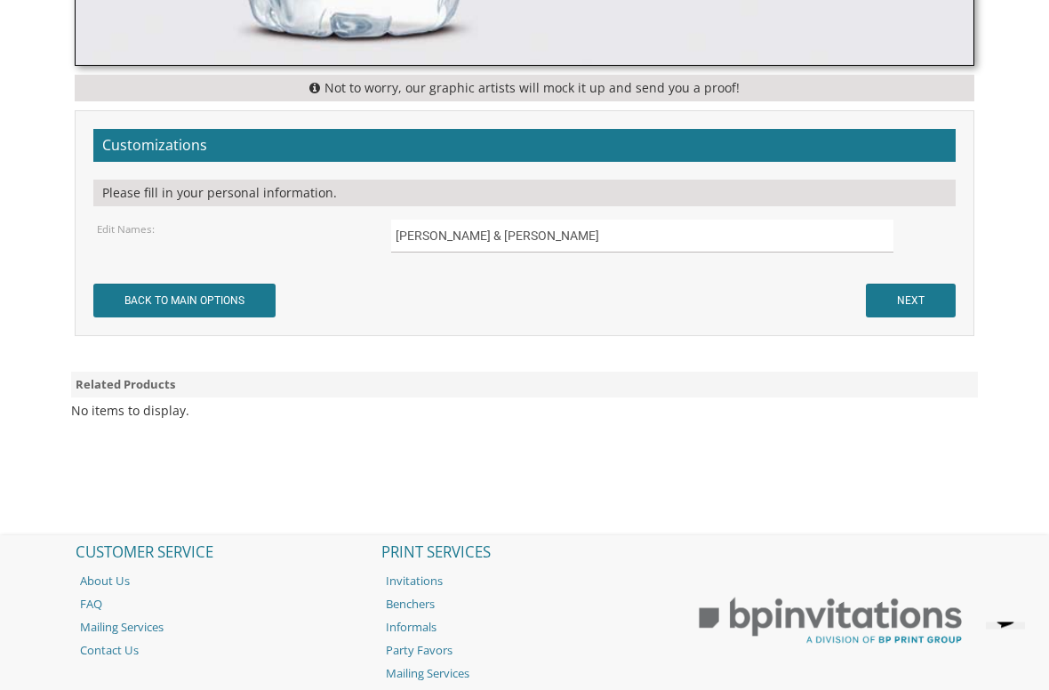
scroll to position [1323, 0]
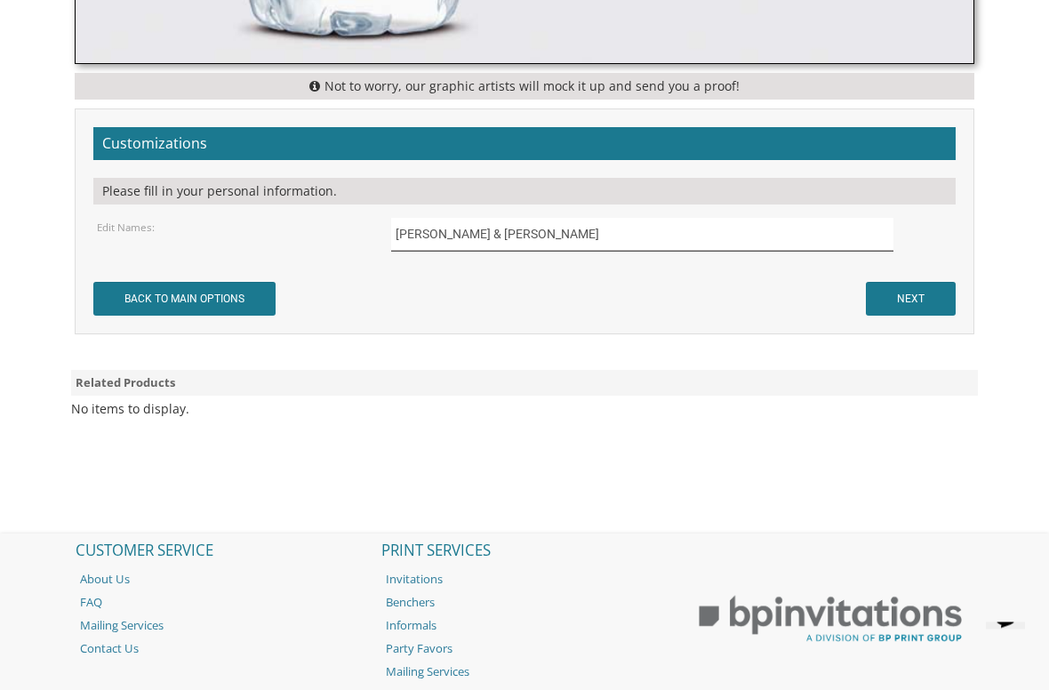
click at [688, 236] on input "[PERSON_NAME] & [PERSON_NAME]" at bounding box center [642, 235] width 503 height 33
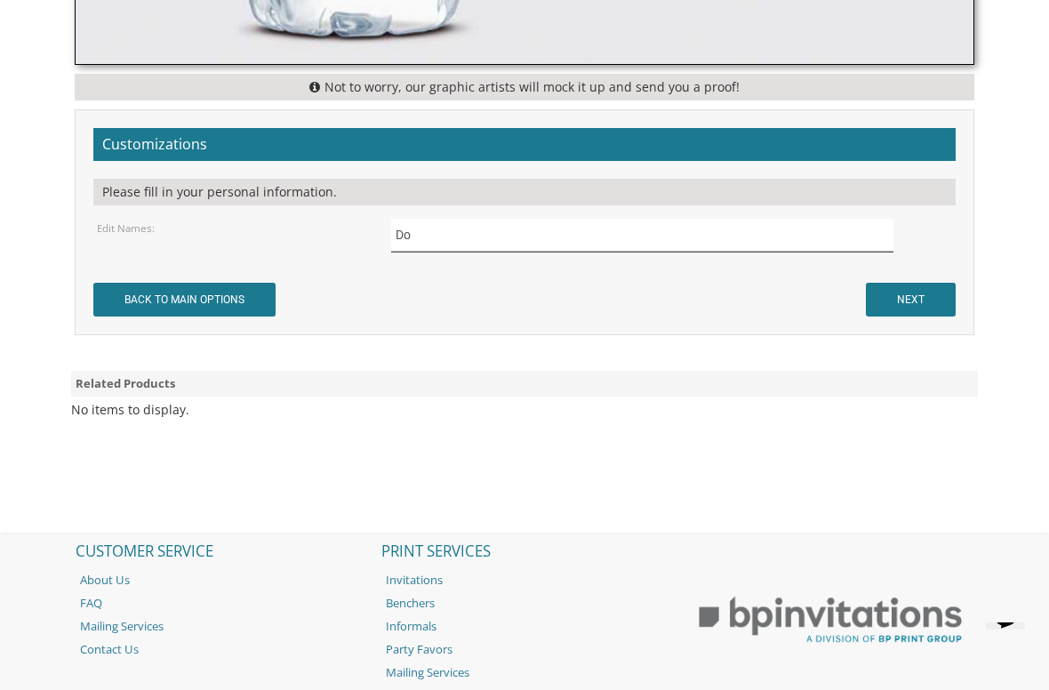
type input "D"
type input "[PERSON_NAME]’s Bas Mitzvah"
click at [928, 308] on input "NEXT" at bounding box center [911, 300] width 90 height 34
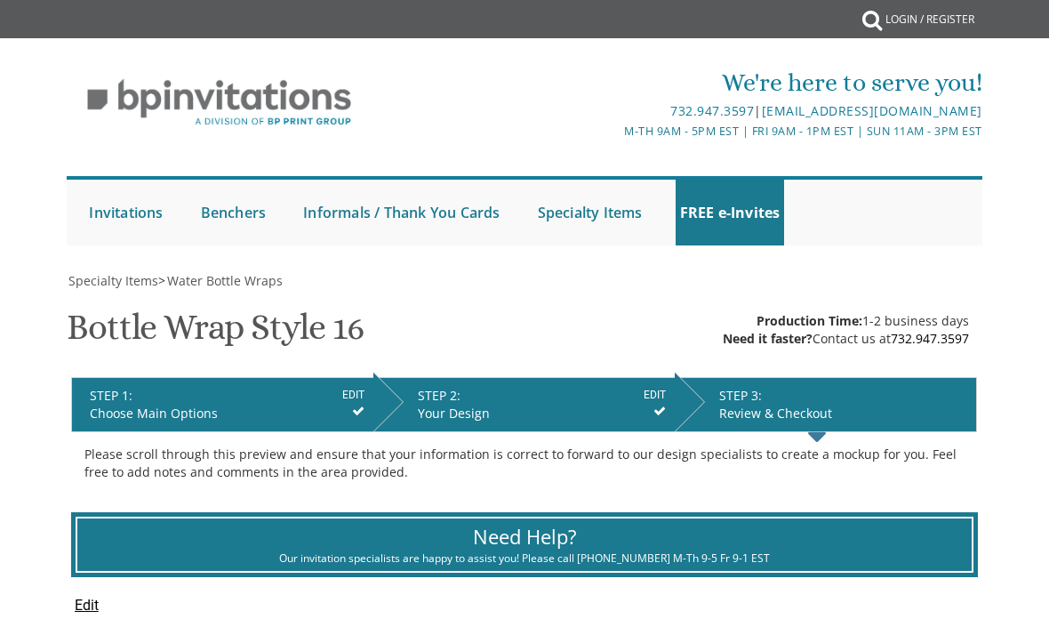
click at [915, 222] on ul "Submit Invitations Weddings Bar Mitzvah [DEMOGRAPHIC_DATA] Wedding Minis Kiddus…" at bounding box center [524, 210] width 915 height 69
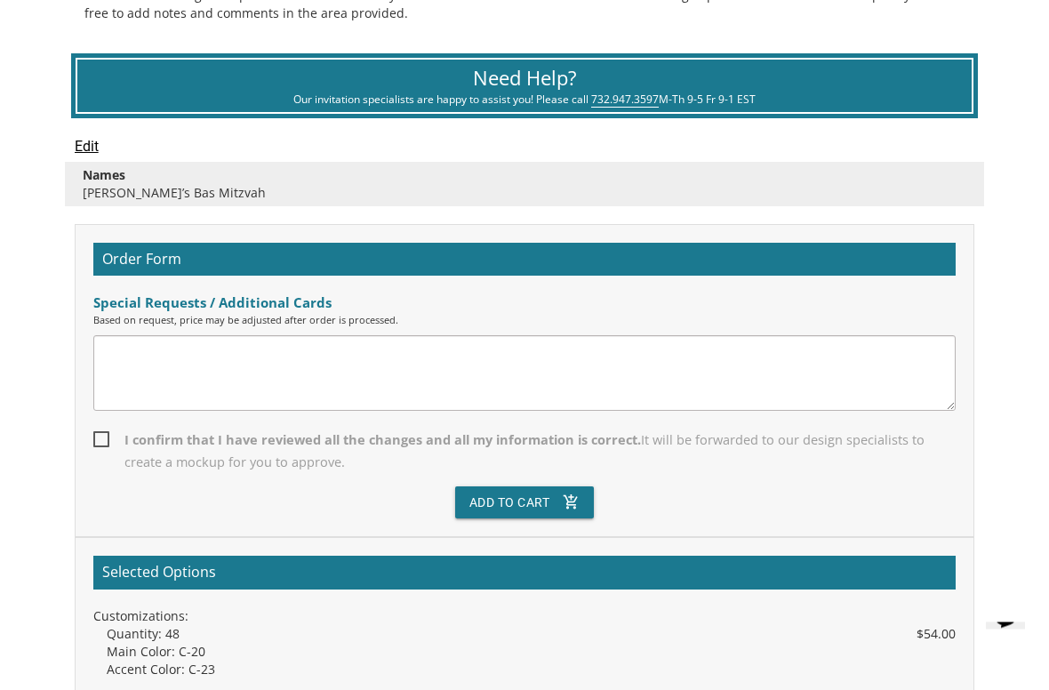
scroll to position [460, 0]
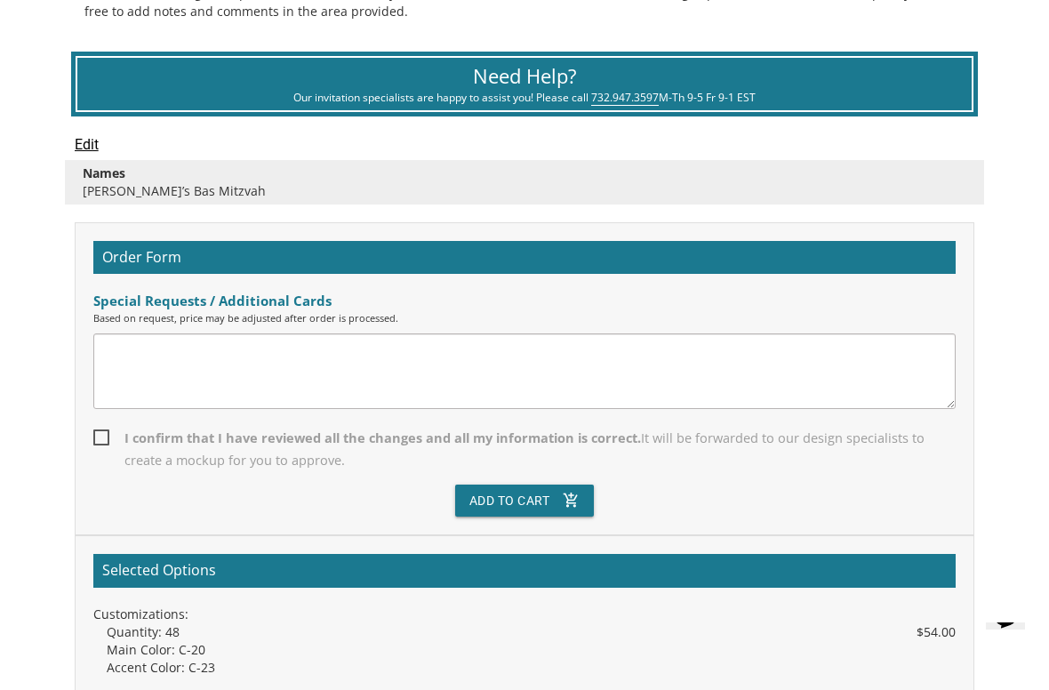
click at [93, 435] on span "I confirm that I have reviewed all the changes and all my information is correc…" at bounding box center [524, 449] width 863 height 44
click at [93, 435] on input "I confirm that I have reviewed all the changes and all my information is correc…" at bounding box center [99, 436] width 12 height 12
checkbox input "true"
click at [573, 511] on icon "add_shopping_cart" at bounding box center [571, 500] width 17 height 32
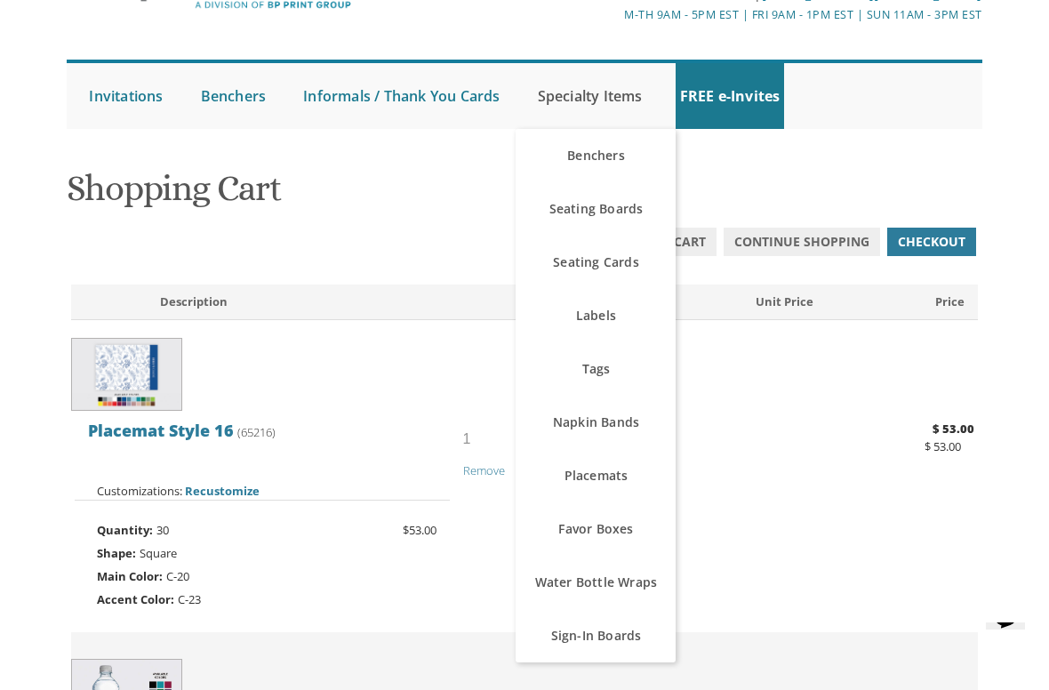
scroll to position [124, 0]
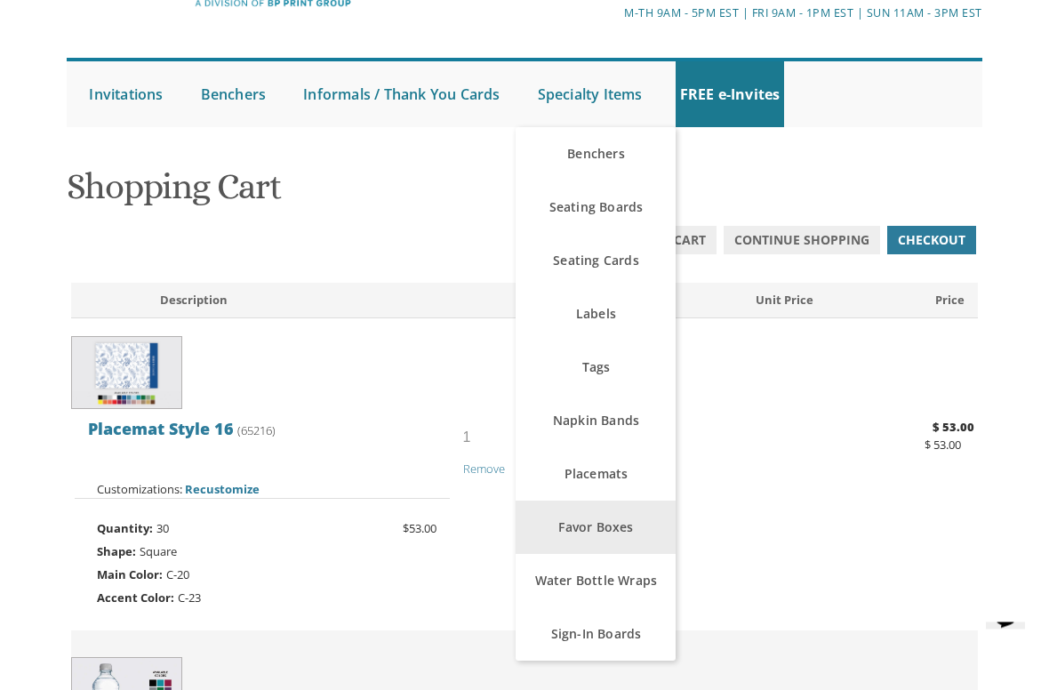
click at [628, 518] on link "Favor Boxes" at bounding box center [596, 527] width 160 height 53
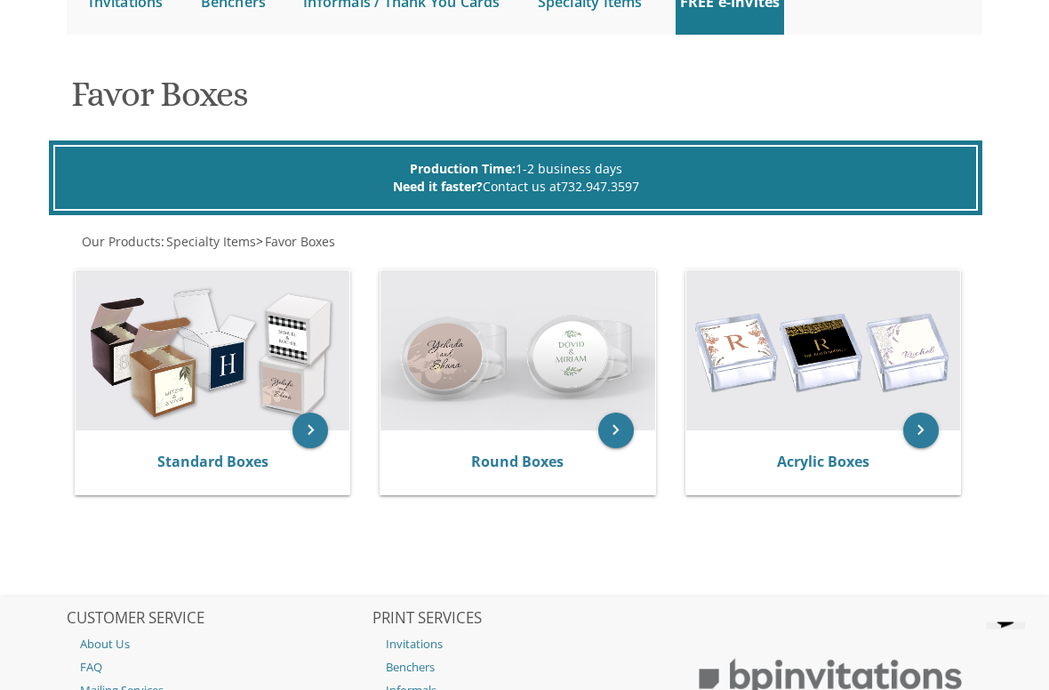
scroll to position [217, 0]
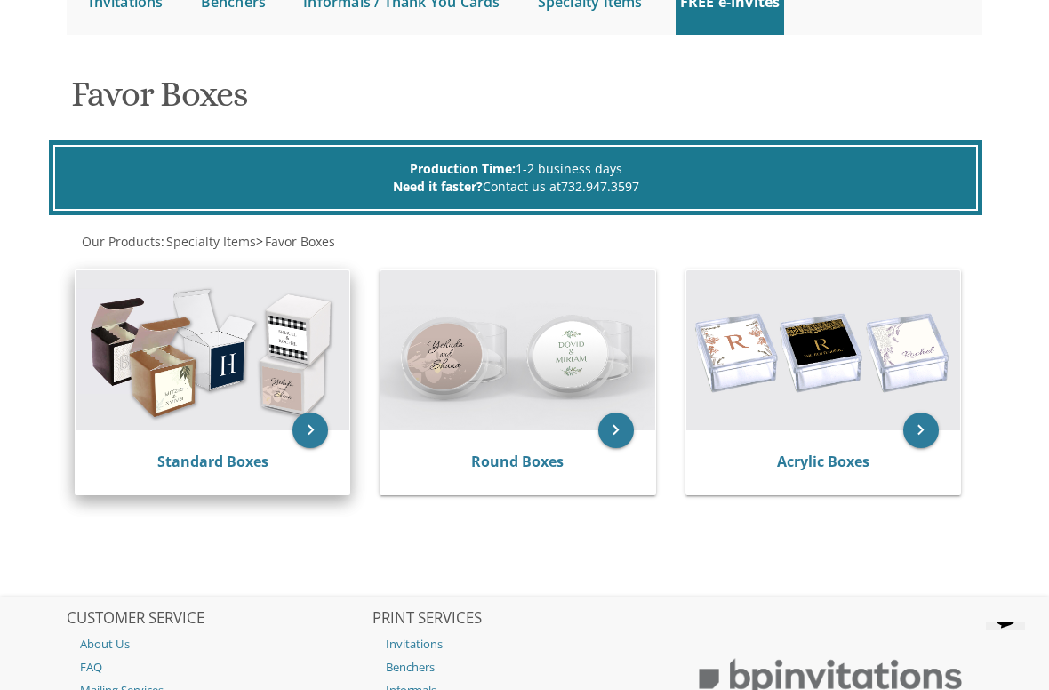
click at [170, 423] on img at bounding box center [213, 350] width 274 height 160
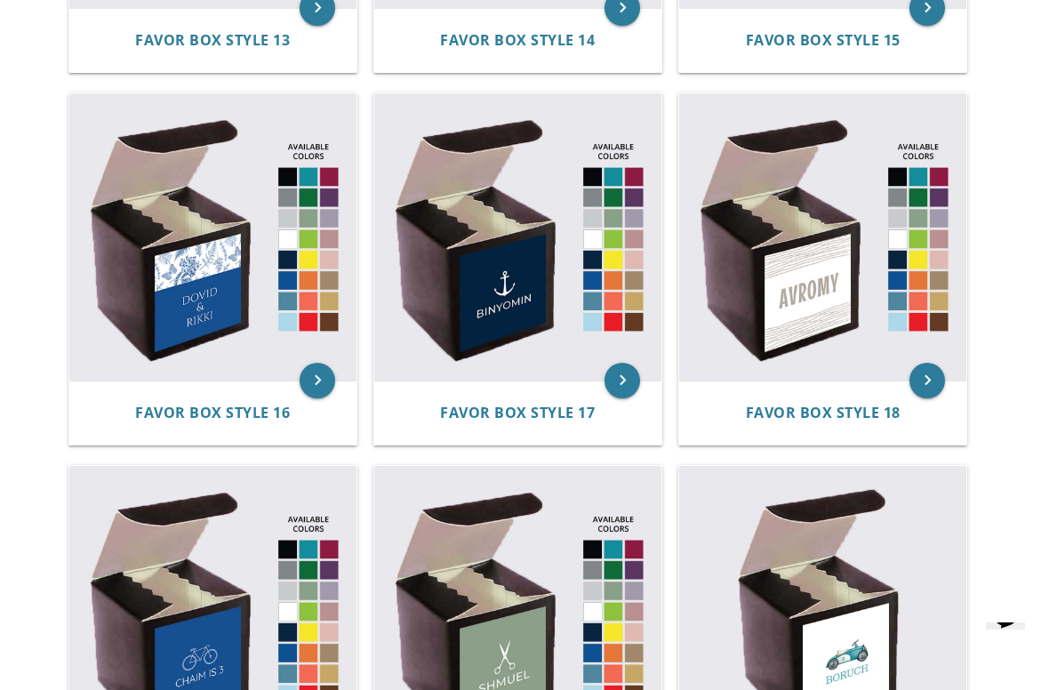
scroll to position [2255, 0]
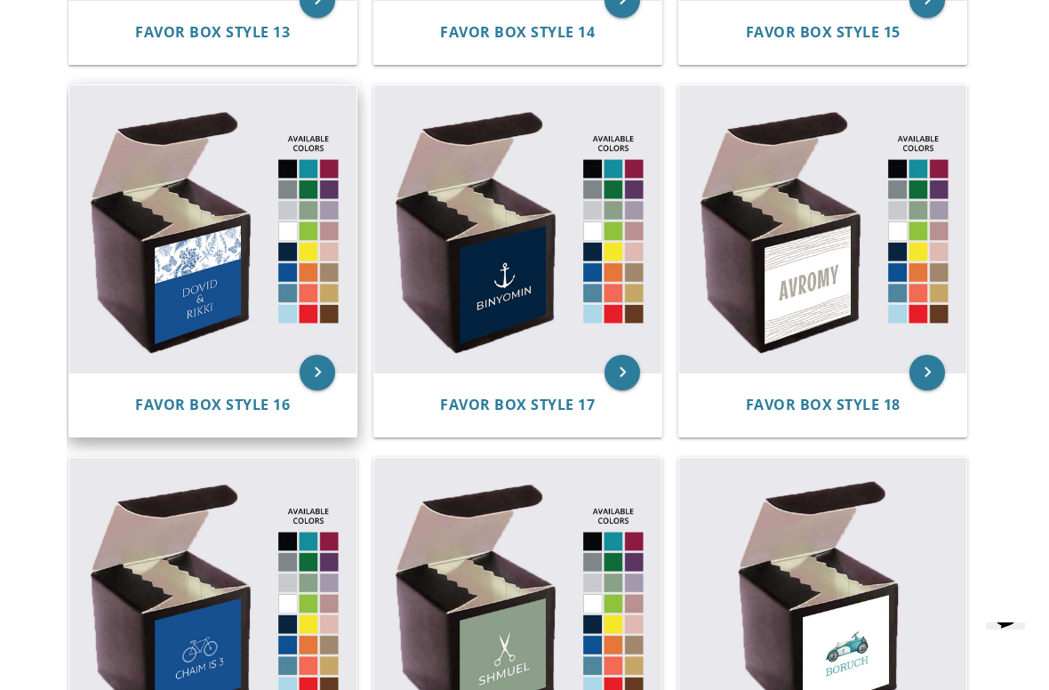
click at [137, 346] on img at bounding box center [212, 228] width 287 height 287
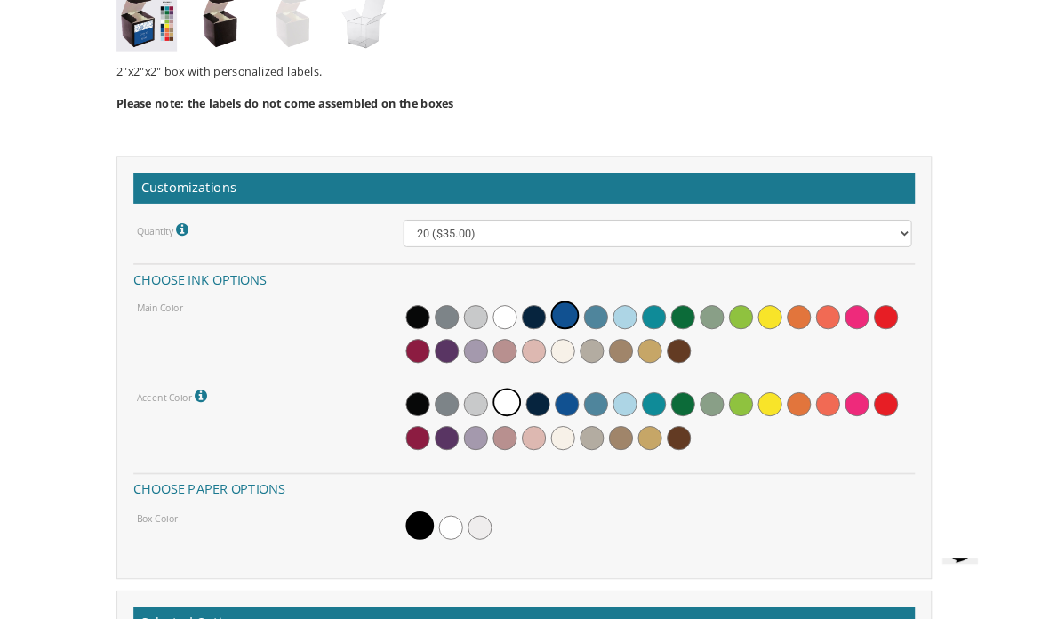
scroll to position [1603, 0]
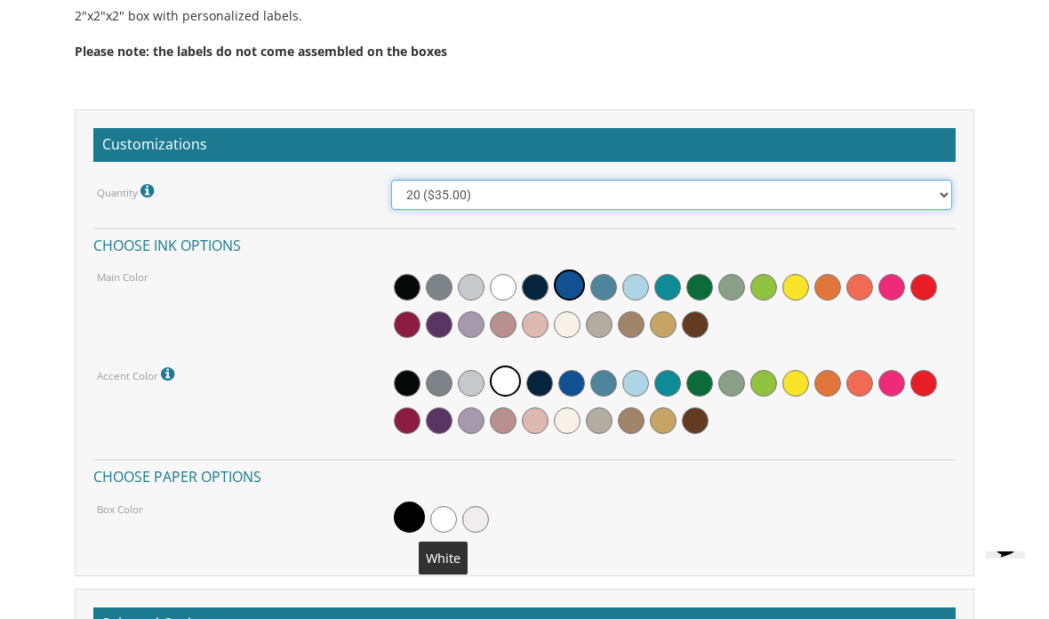
click at [422, 200] on select "20 ($35.00) 40 ($53.00) 60 ($65.00) 80 ($75.00) 100 ($85.00)" at bounding box center [672, 195] width 562 height 30
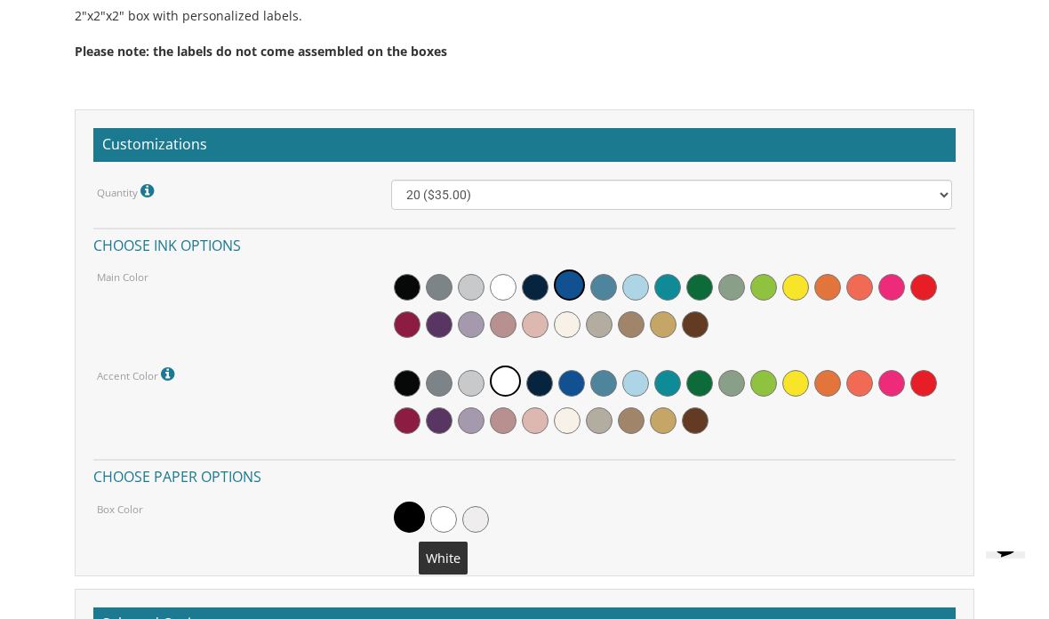
click at [468, 527] on div at bounding box center [672, 519] width 562 height 41
click at [468, 512] on span at bounding box center [475, 519] width 27 height 27
click at [572, 416] on span at bounding box center [567, 420] width 27 height 27
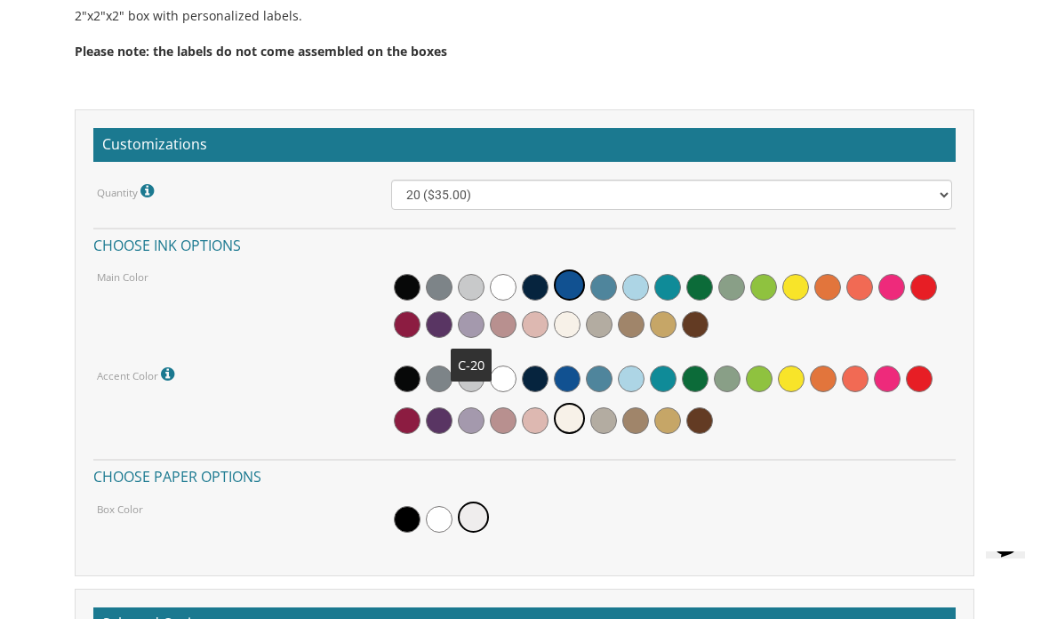
click at [470, 323] on span at bounding box center [471, 324] width 27 height 27
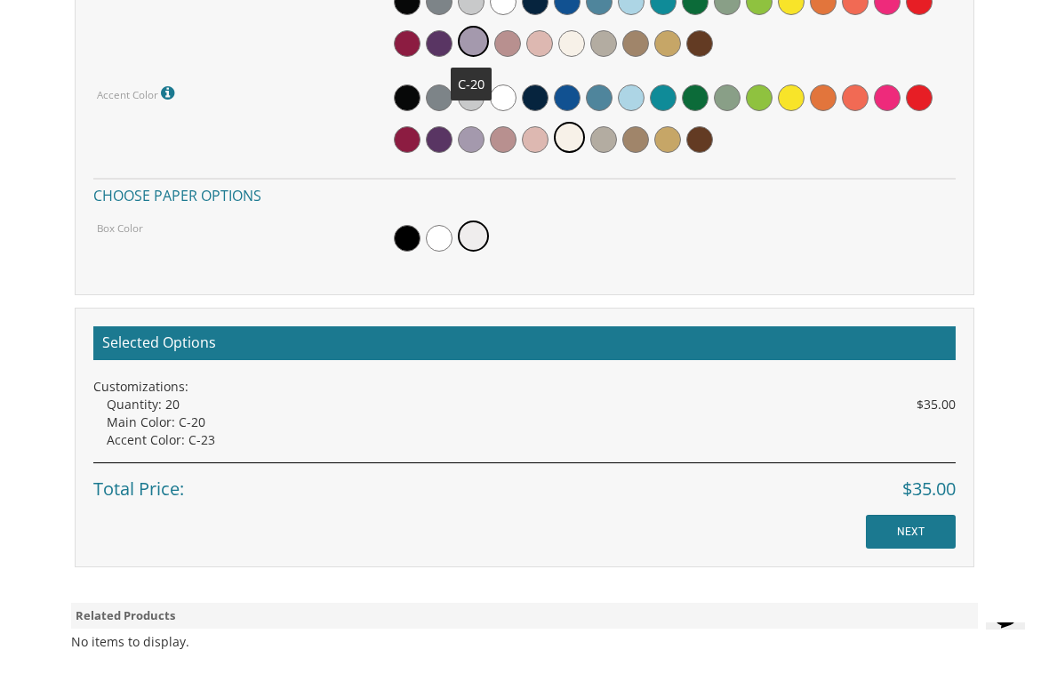
scroll to position [1915, 0]
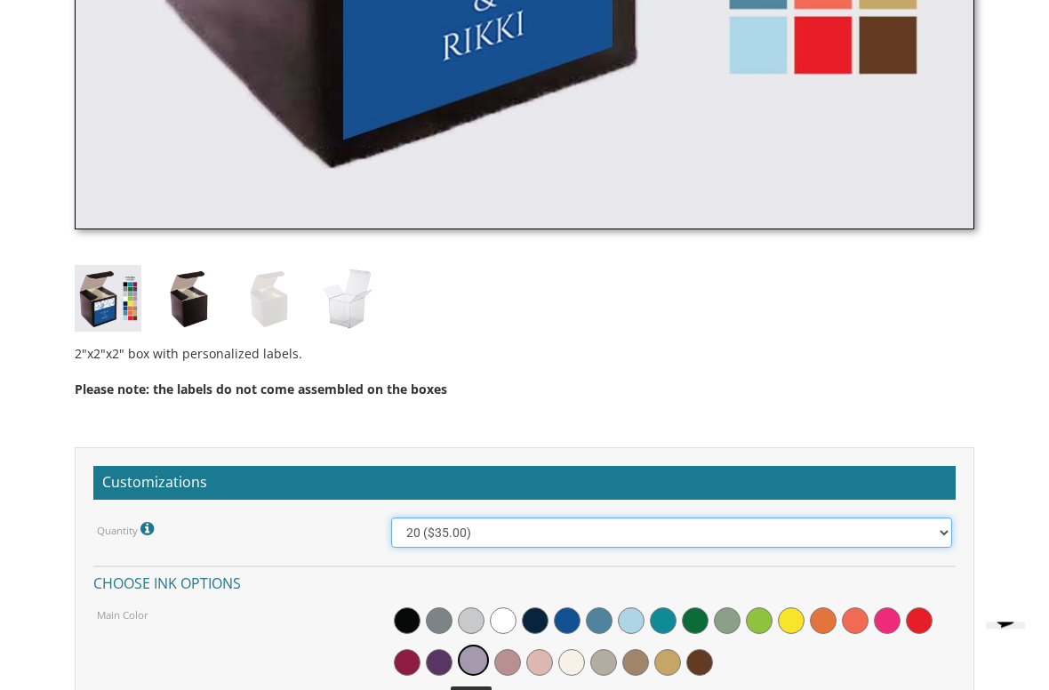
click at [408, 534] on select "20 ($35.00) 40 ($53.00) 60 ($65.00) 80 ($75.00) 100 ($85.00)" at bounding box center [672, 533] width 562 height 30
select select "40"
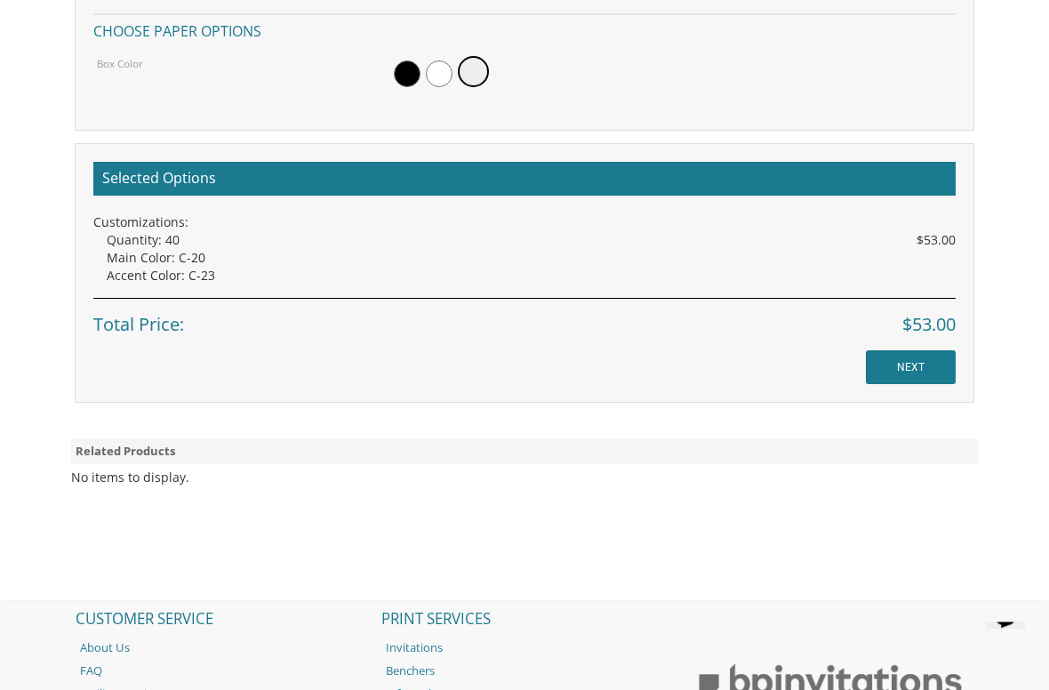
click at [891, 364] on input "NEXT" at bounding box center [911, 368] width 90 height 34
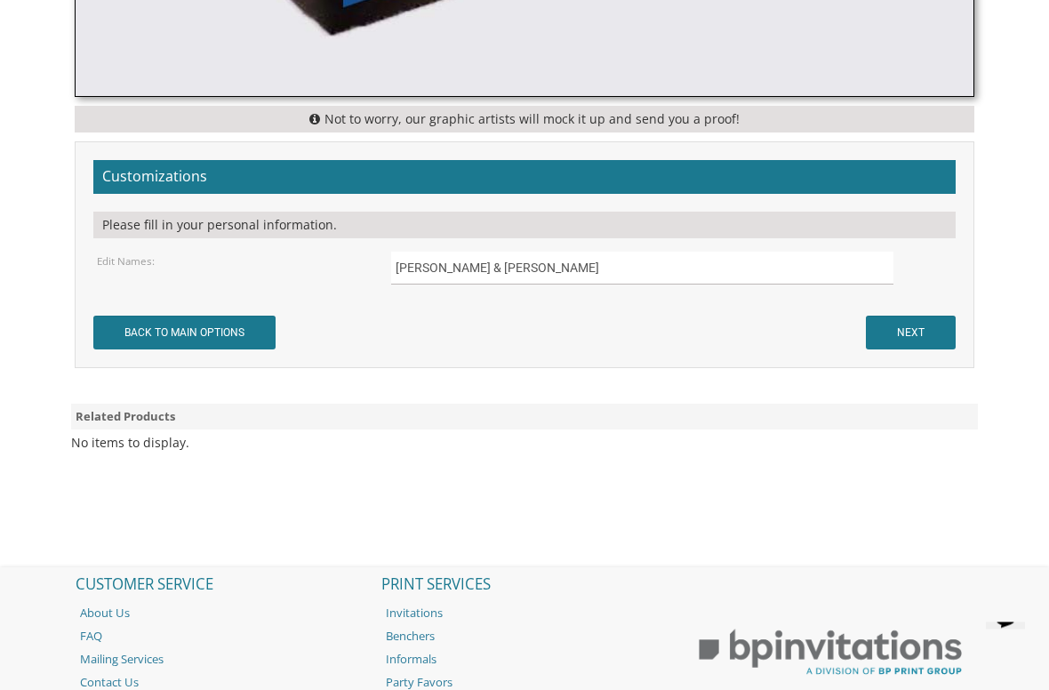
scroll to position [1421, 0]
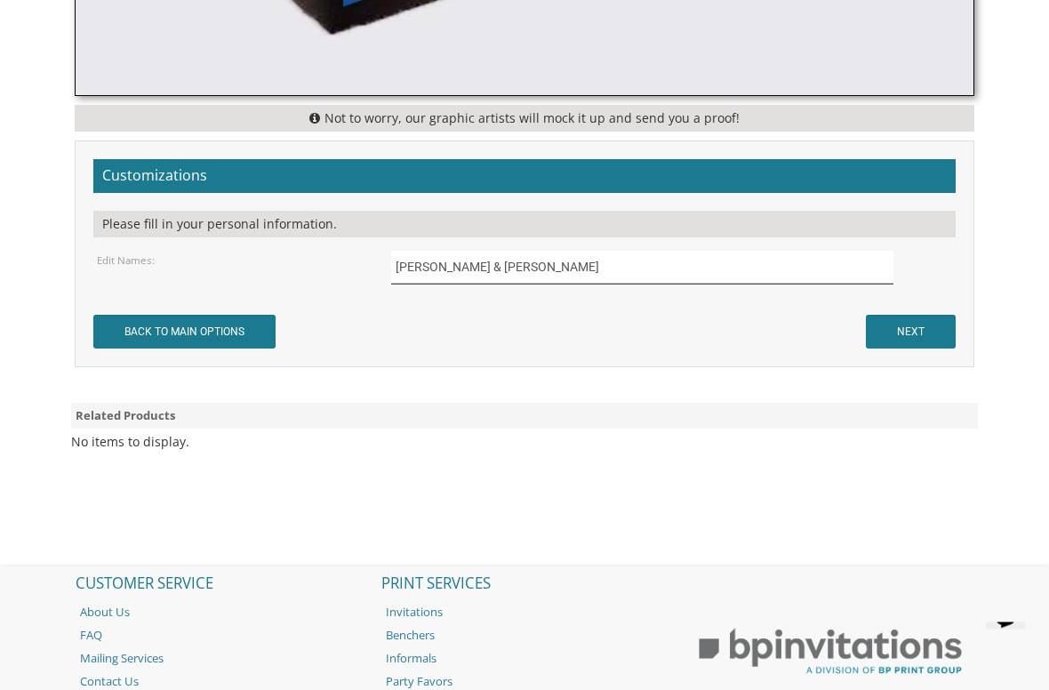
click at [484, 268] on input "Dovid & Rikki" at bounding box center [642, 268] width 503 height 33
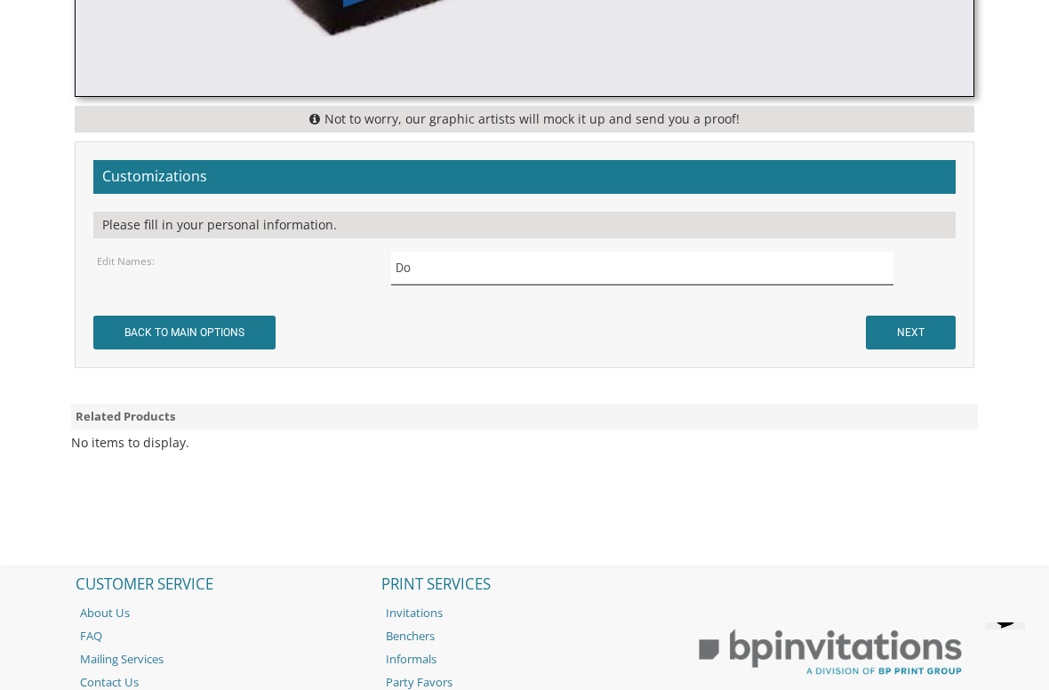
type input "D"
type input "Toby’s Bas Mitzvah"
click at [905, 327] on input "NEXT" at bounding box center [911, 333] width 90 height 34
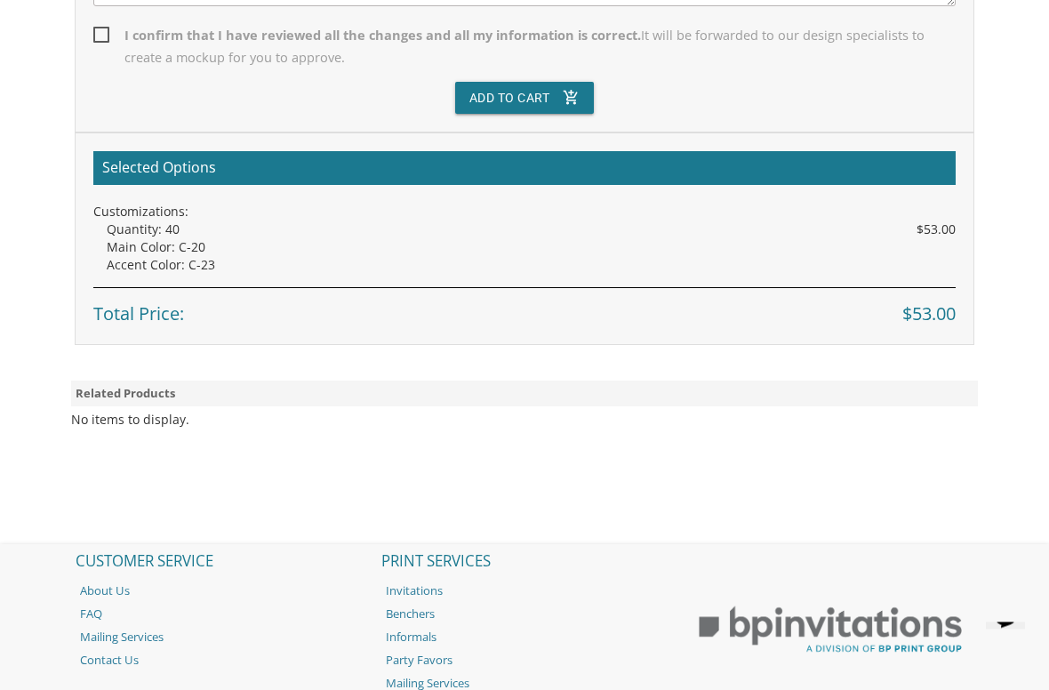
click at [98, 27] on span "I confirm that I have reviewed all the changes and all my information is correc…" at bounding box center [524, 47] width 863 height 44
click at [98, 28] on input "I confirm that I have reviewed all the changes and all my information is correc…" at bounding box center [99, 34] width 12 height 12
checkbox input "true"
click at [496, 89] on button "Add To Cart add_shopping_cart" at bounding box center [525, 98] width 140 height 32
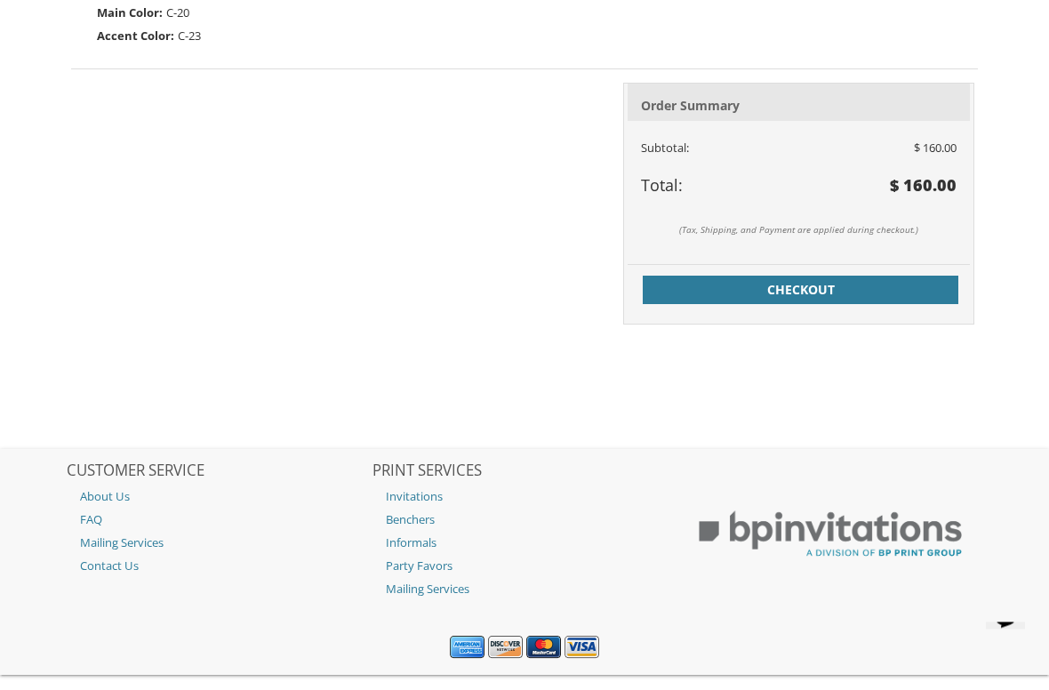
scroll to position [1384, 0]
click at [886, 283] on span "Checkout" at bounding box center [800, 290] width 294 height 18
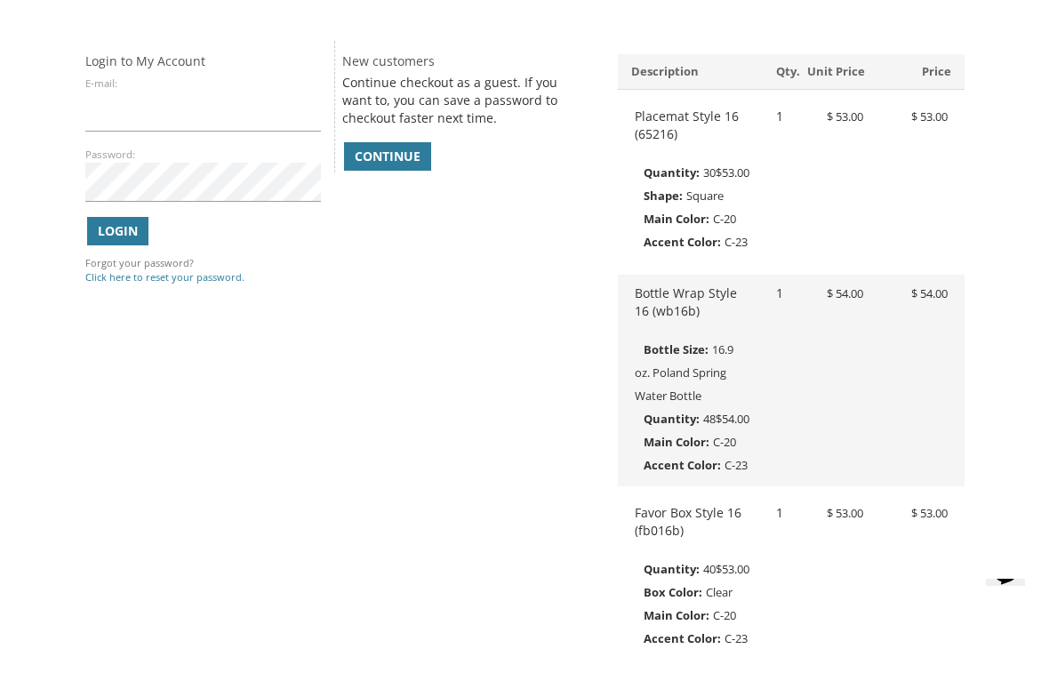
scroll to position [325, 0]
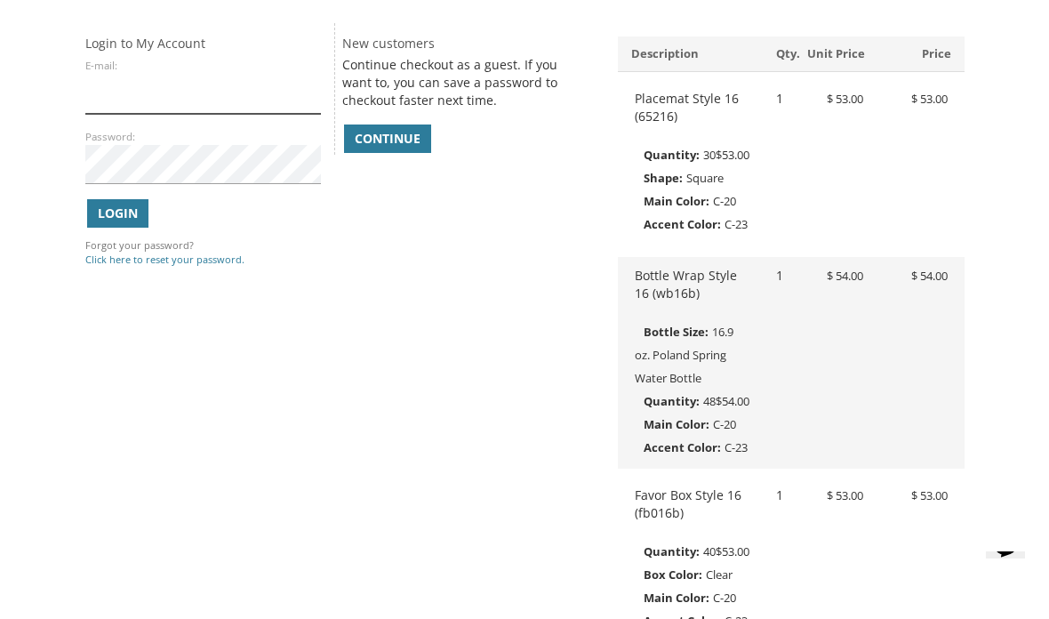
click at [92, 102] on input "E-mail:" at bounding box center [203, 94] width 236 height 40
type input "blimigoldman@gmail.com"
click at [92, 220] on button "Login" at bounding box center [117, 213] width 61 height 28
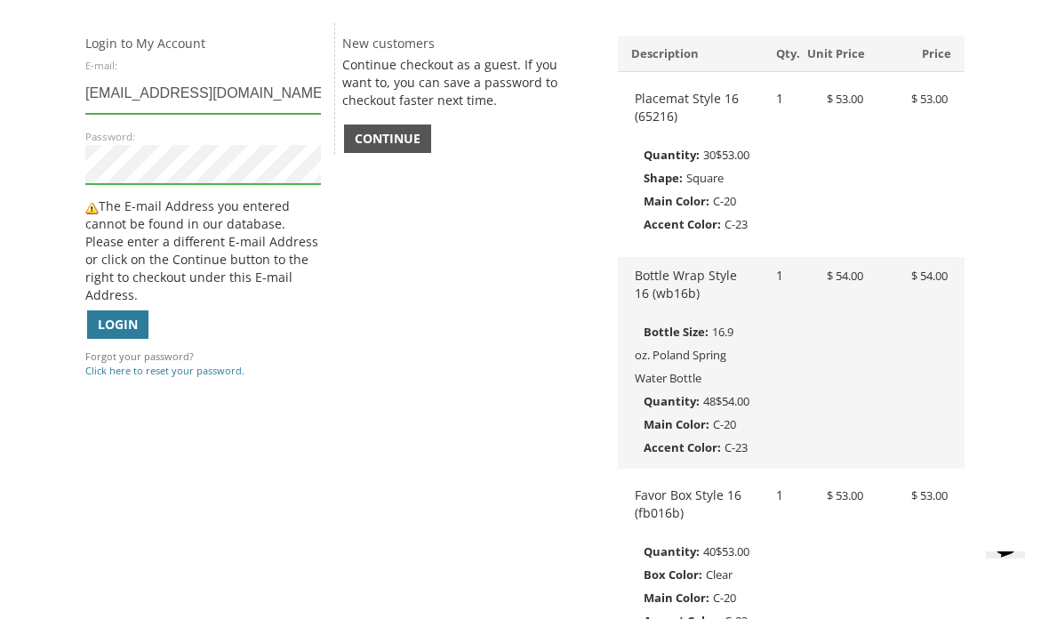
click at [376, 134] on span "Continue" at bounding box center [388, 139] width 66 height 18
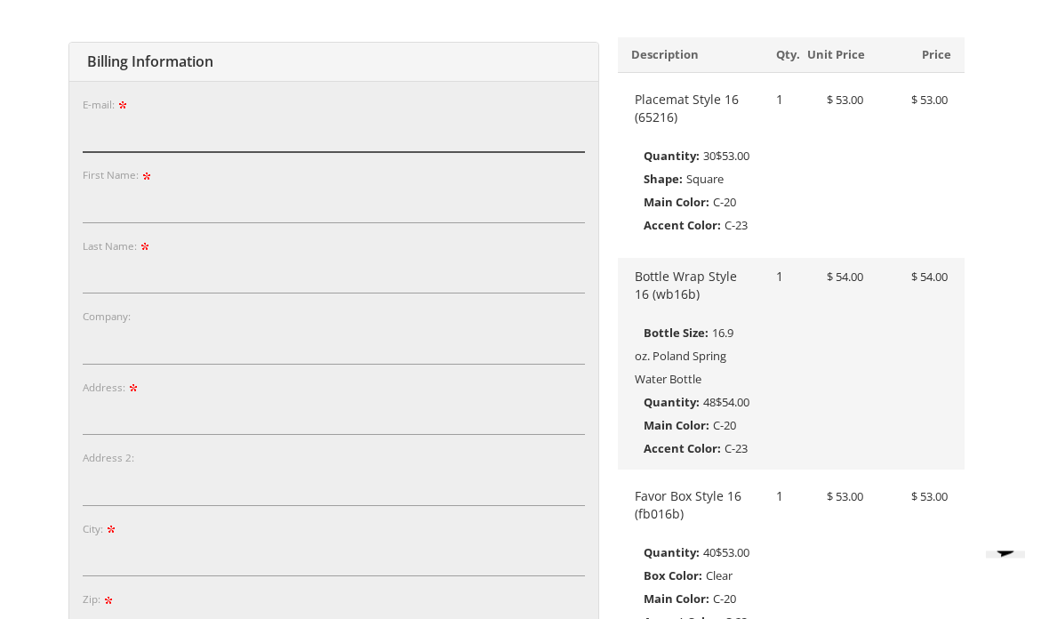
click at [108, 126] on input "E-mail:" at bounding box center [334, 134] width 502 height 40
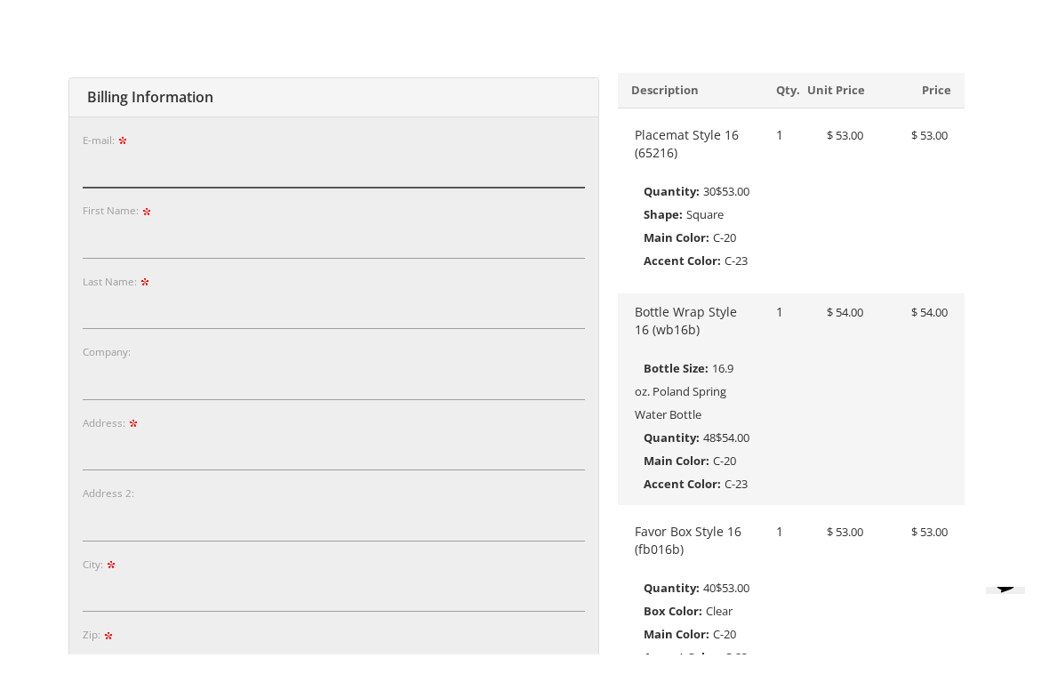
scroll to position [324, 0]
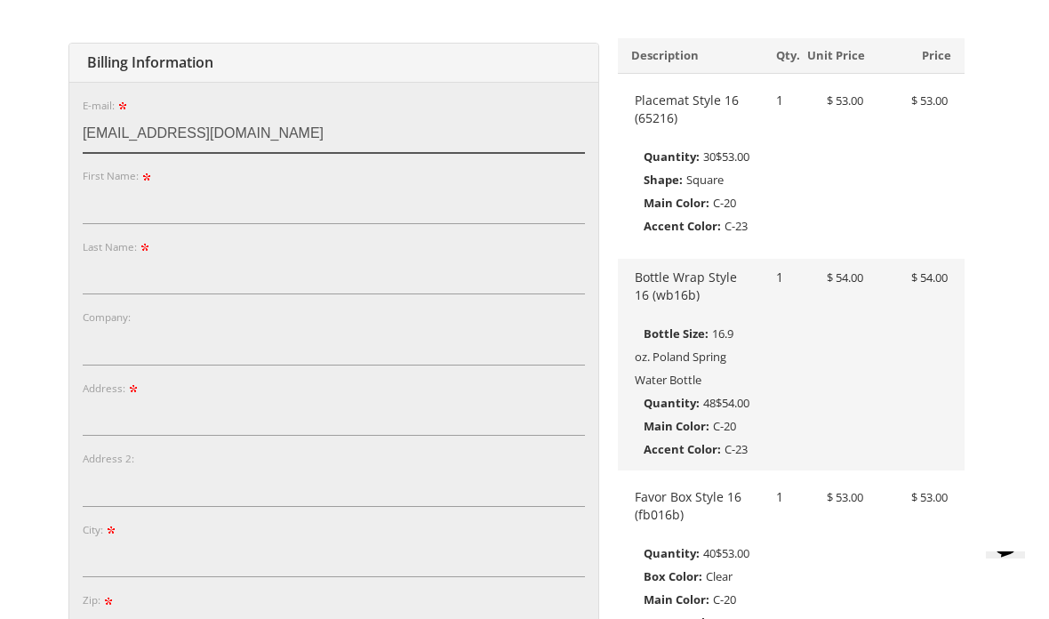
type input "blimigoldman@gmail.com"
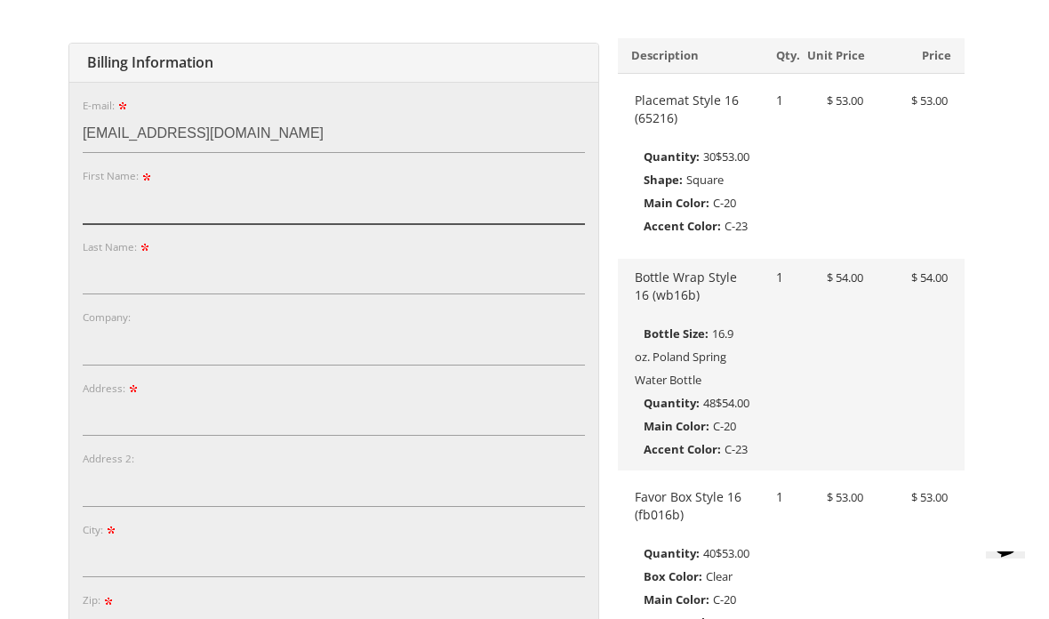
click at [108, 207] on input "First Name:" at bounding box center [334, 204] width 502 height 40
type input "Blimi"
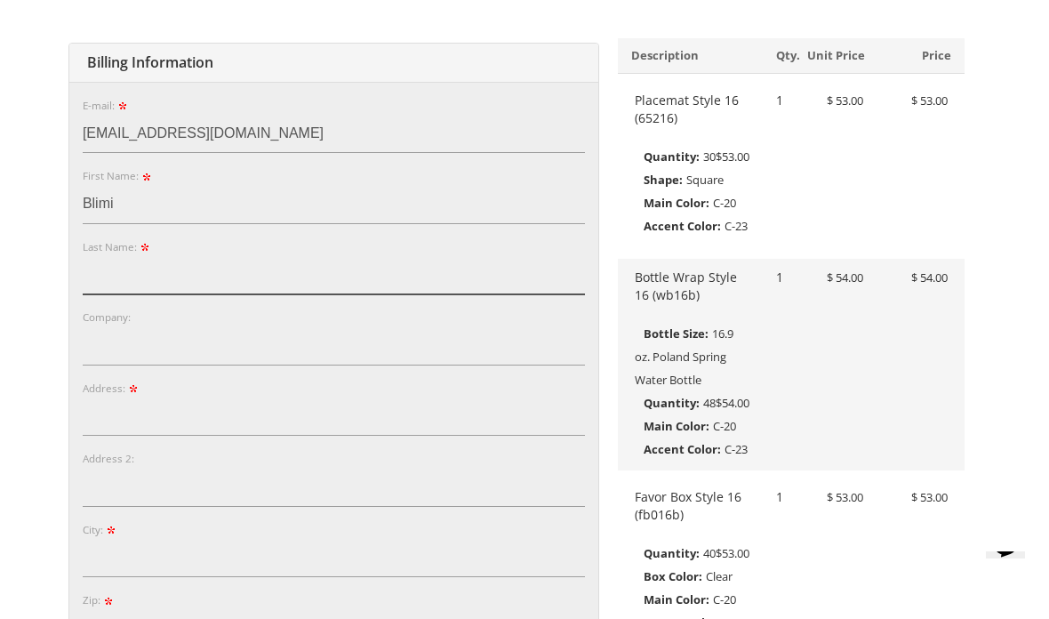
click at [107, 276] on input "Last Name:" at bounding box center [334, 275] width 502 height 40
click at [168, 268] on input "Baumw" at bounding box center [334, 275] width 502 height 40
type input "Baumwolpiner"
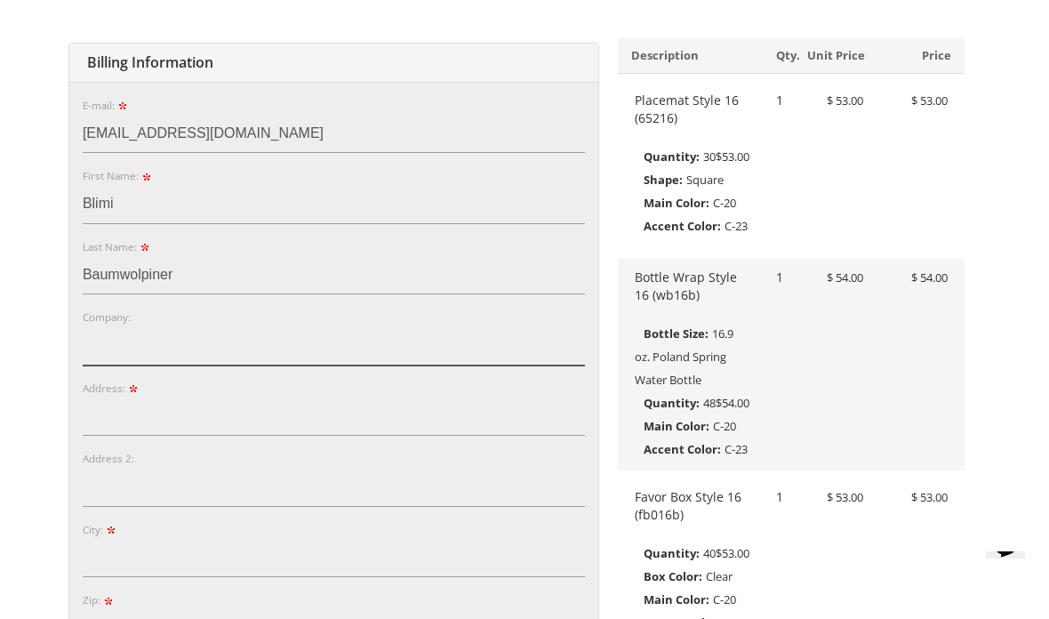
click at [100, 356] on input "Company:" at bounding box center [334, 345] width 502 height 40
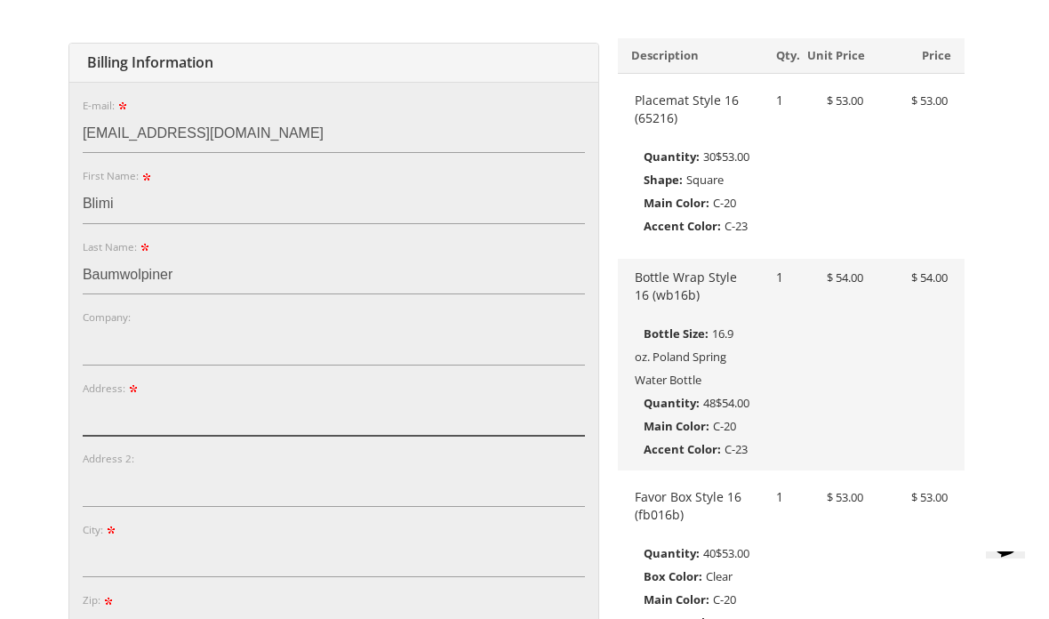
click at [100, 422] on input "Address:" at bounding box center [334, 416] width 502 height 40
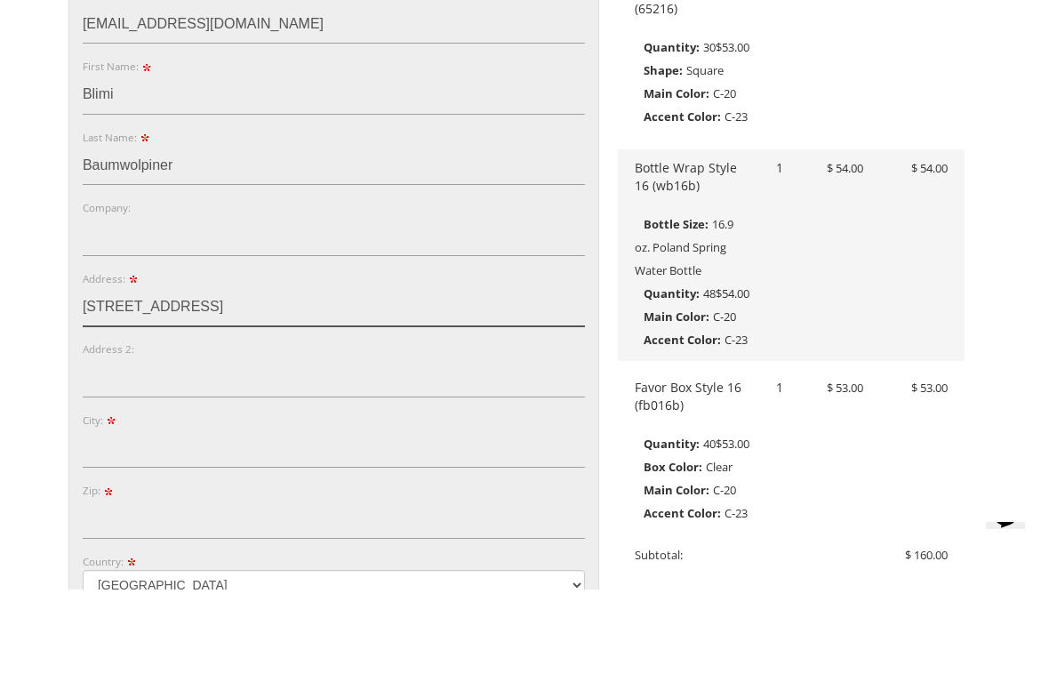
scroll to position [358, 0]
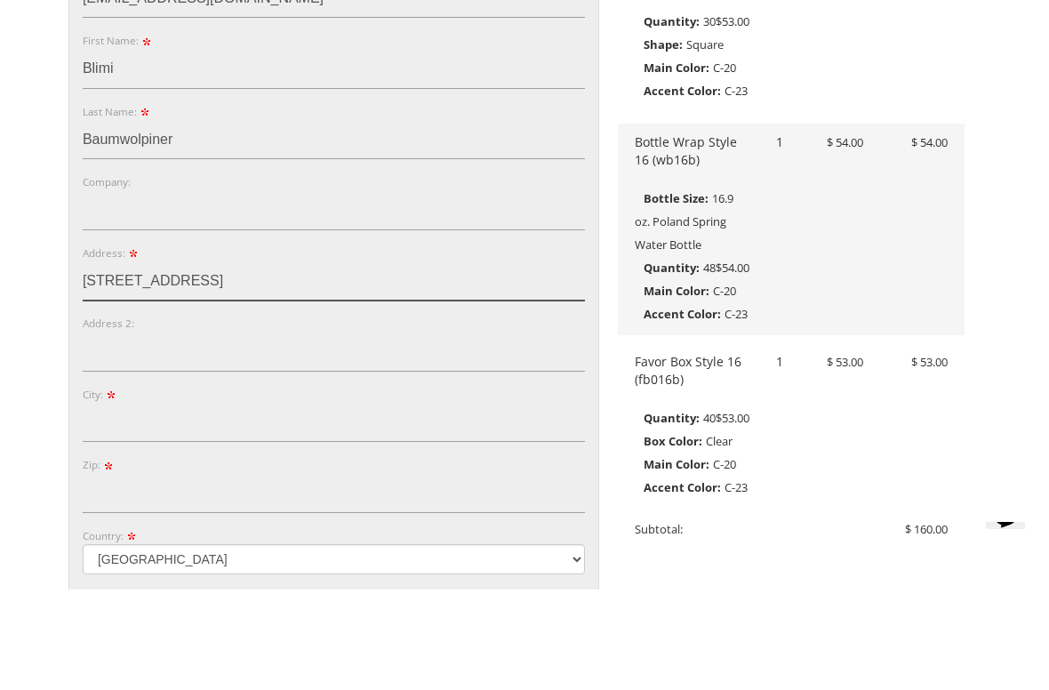
type input "11 Sheraton Drive"
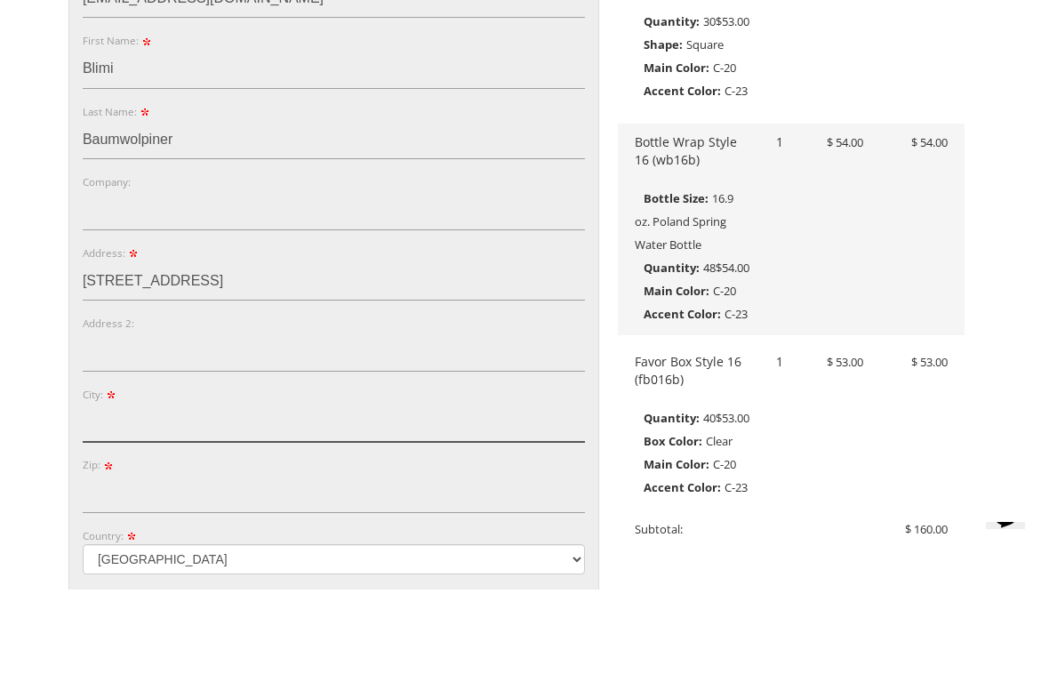
click at [102, 503] on input "City:" at bounding box center [334, 523] width 502 height 40
type input "Lakewood, NJ"
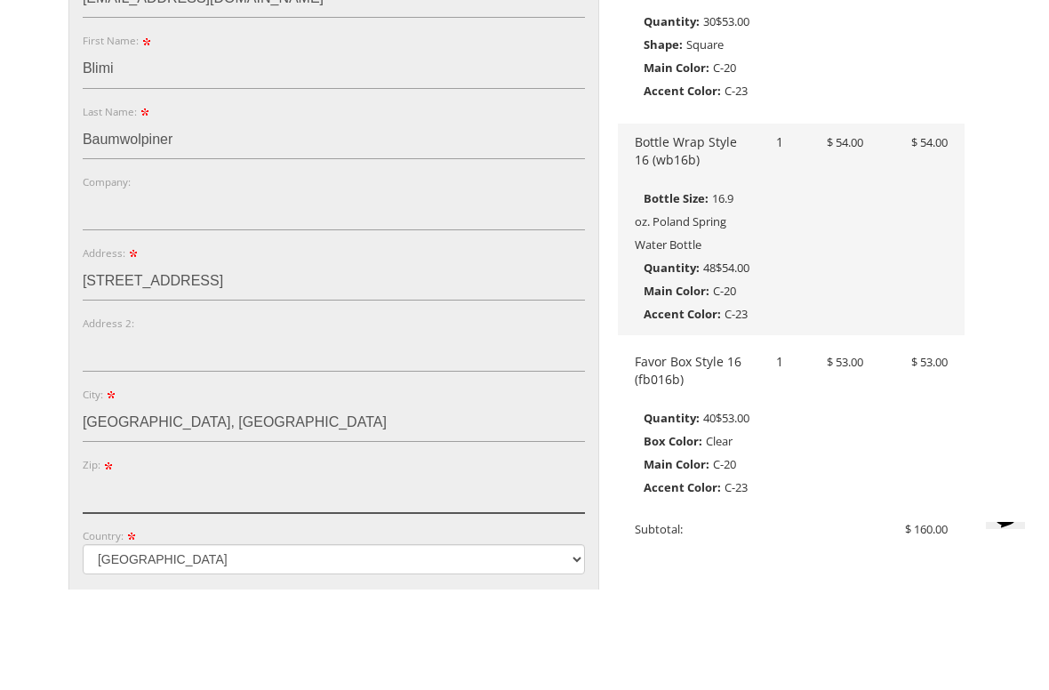
click at [125, 573] on input "Zip:" at bounding box center [334, 593] width 502 height 40
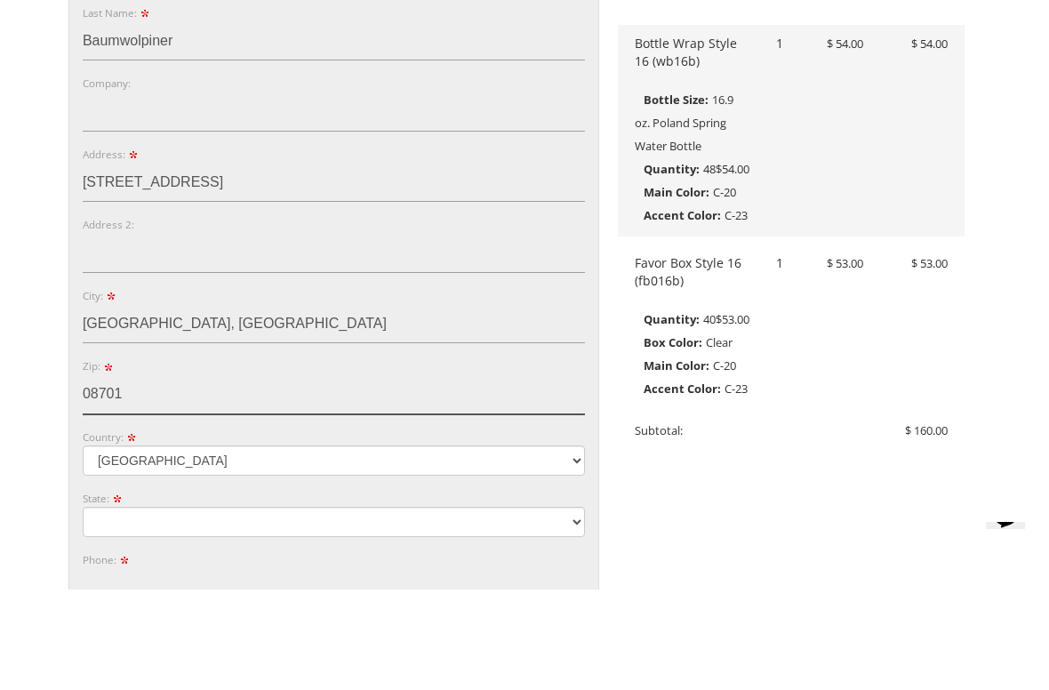
scroll to position [458, 0]
type input "08701"
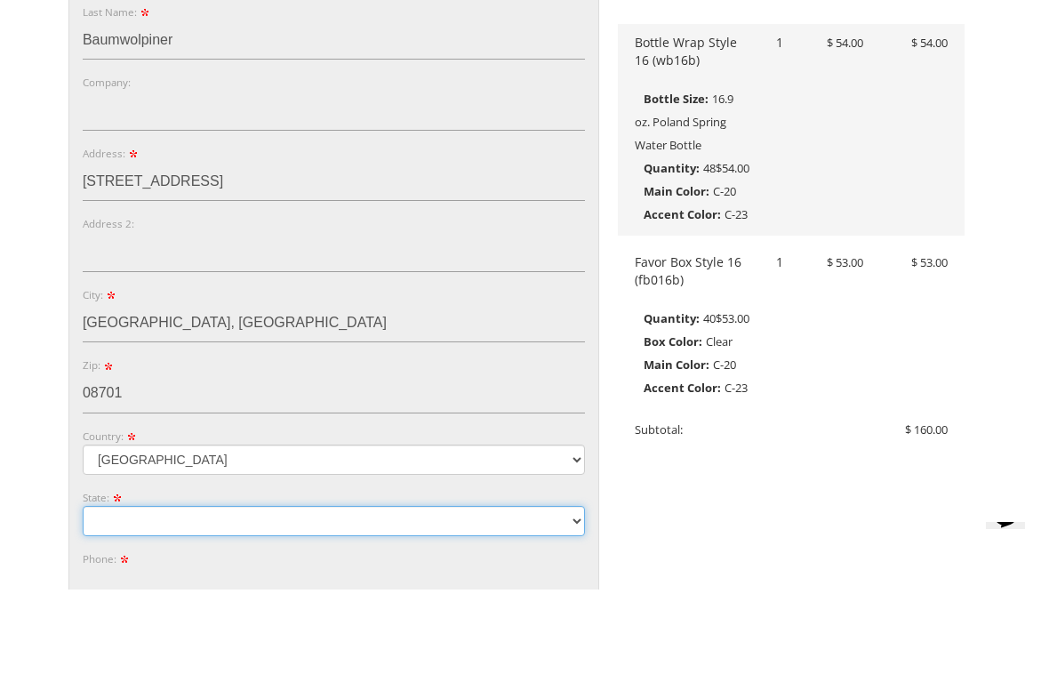
click at [97, 606] on select "Alabama Alaska Guam" at bounding box center [334, 621] width 502 height 30
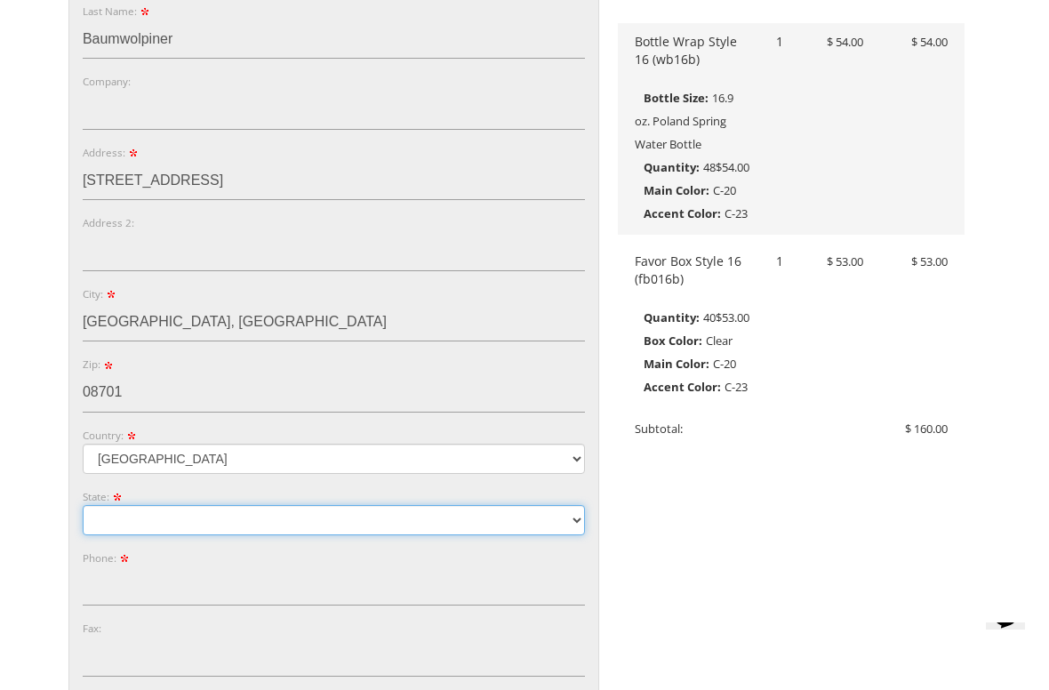
select select "NJ"
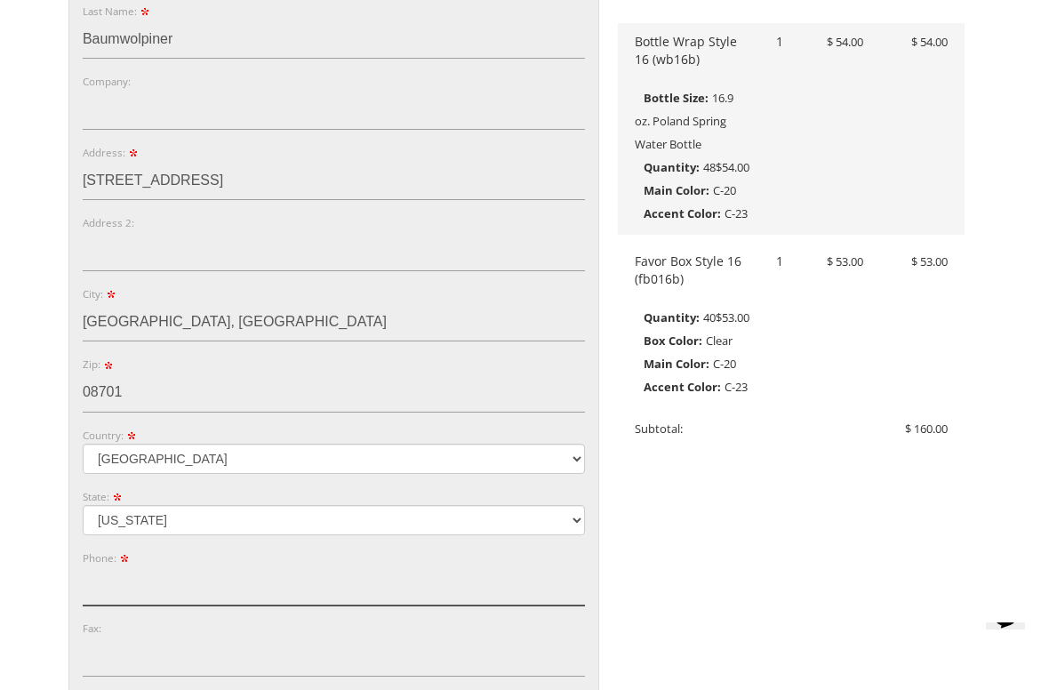
click at [95, 581] on input "Phone:" at bounding box center [334, 586] width 502 height 40
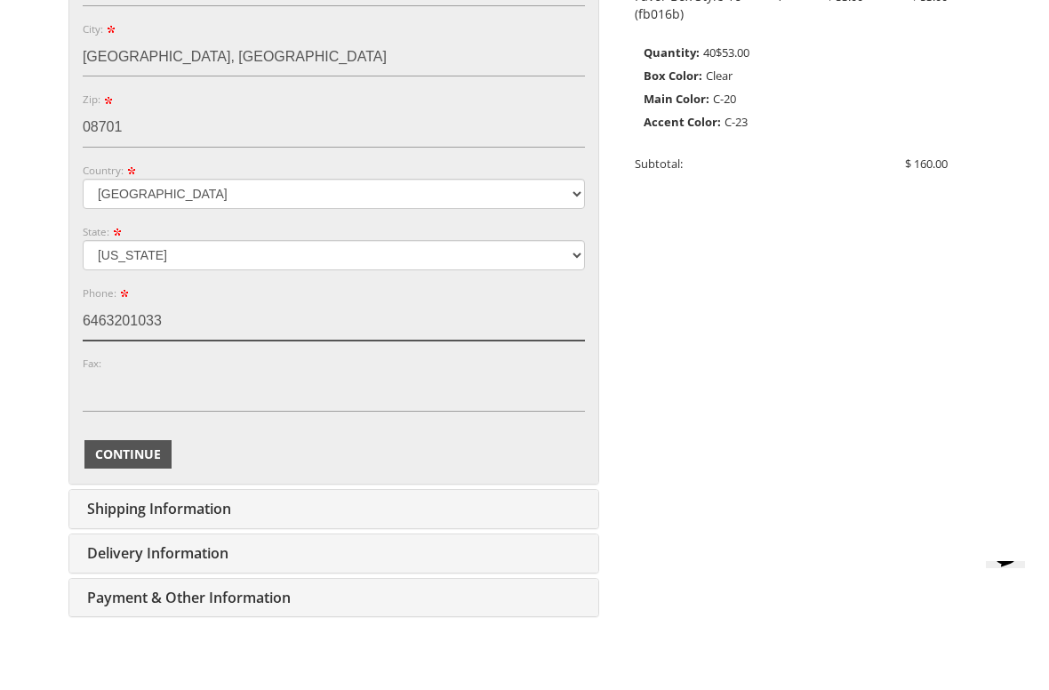
type input "6463201033"
click at [101, 507] on span "Continue" at bounding box center [128, 516] width 66 height 18
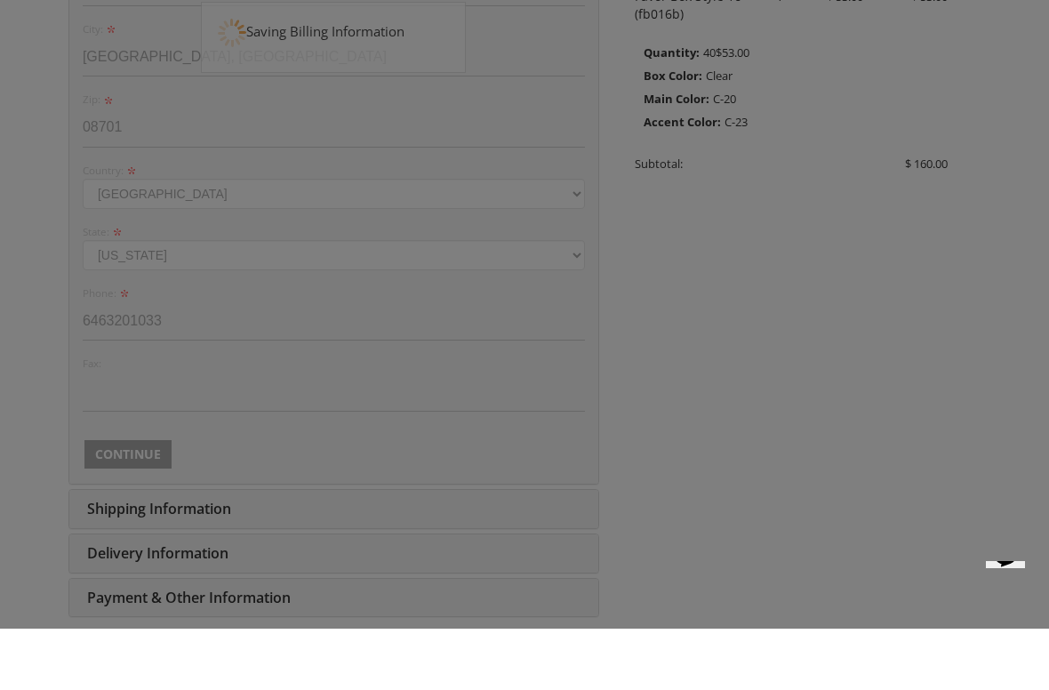
scroll to position [825, 0]
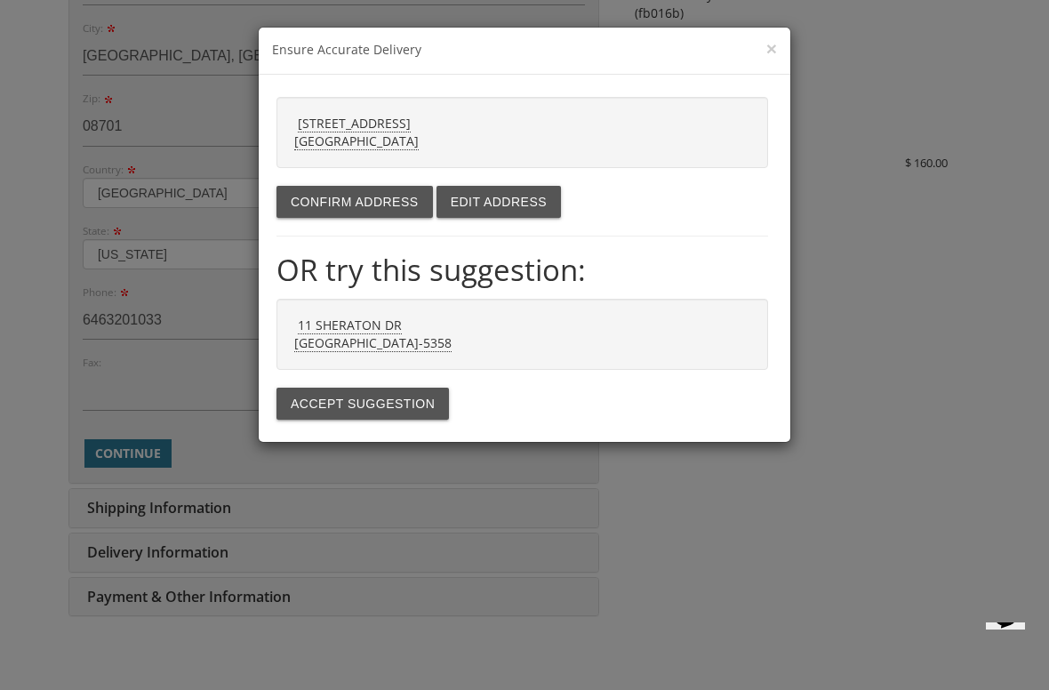
click at [321, 336] on strong "11 SHERATON DR LAKEWOOD NJ 08701-5358" at bounding box center [372, 334] width 157 height 36
click at [310, 401] on button "Accept suggestion" at bounding box center [362, 404] width 172 height 32
type input "11 SHERATON DR"
type input "LAKEWOOD"
type input "08701-5358"
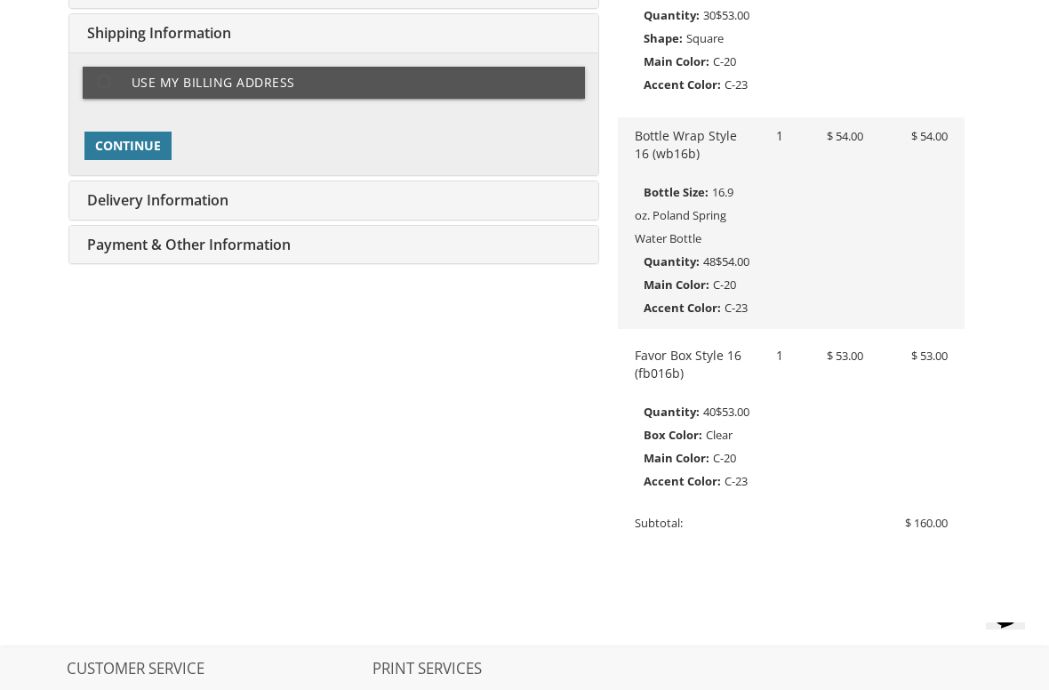
scroll to position [439, 0]
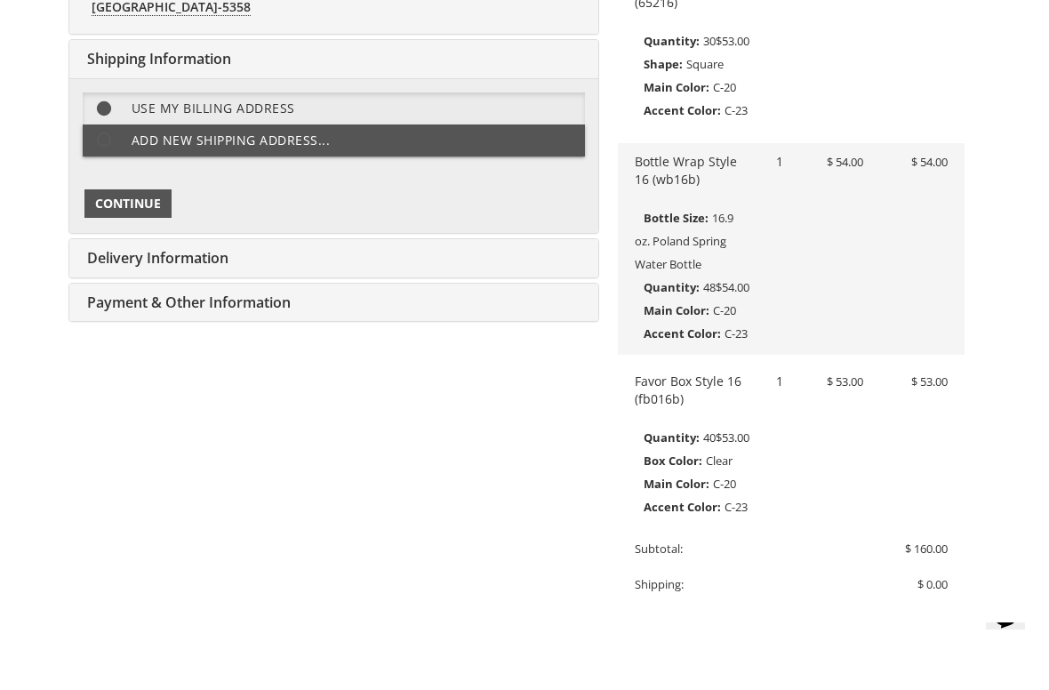
click at [112, 200] on span "Continue" at bounding box center [128, 204] width 66 height 18
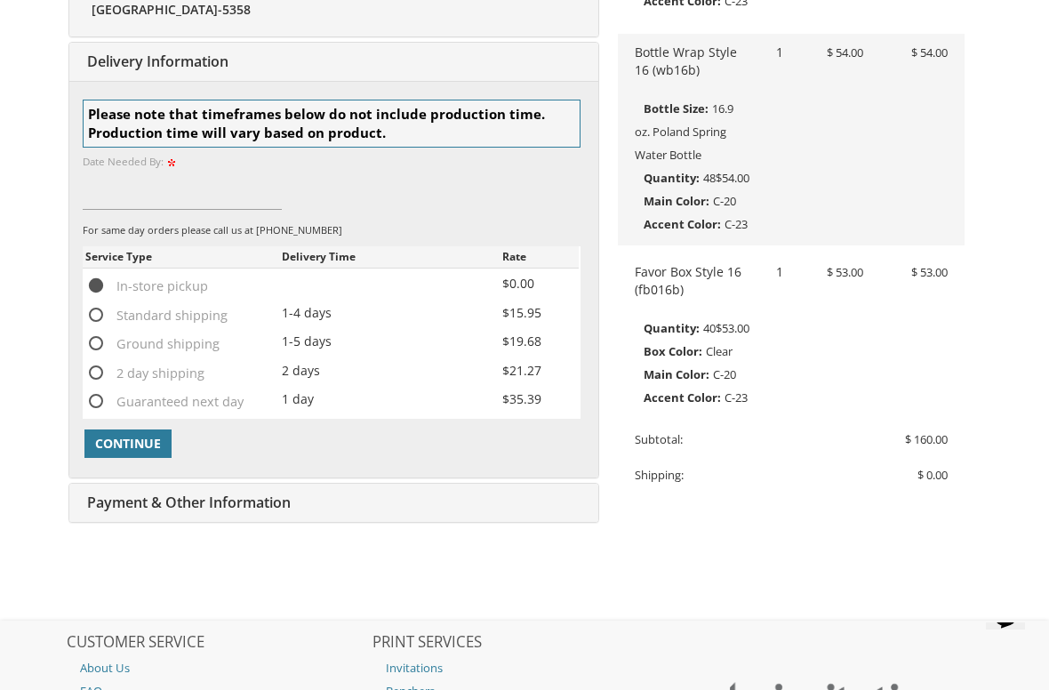
scroll to position [550, 0]
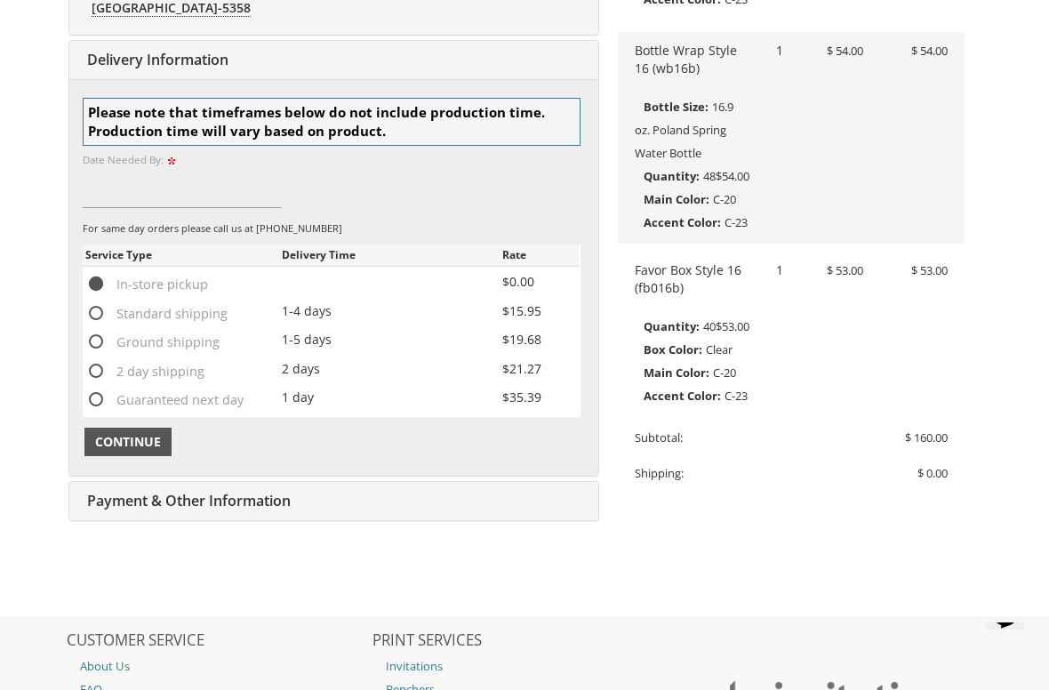
click at [105, 436] on span "Continue" at bounding box center [128, 442] width 66 height 18
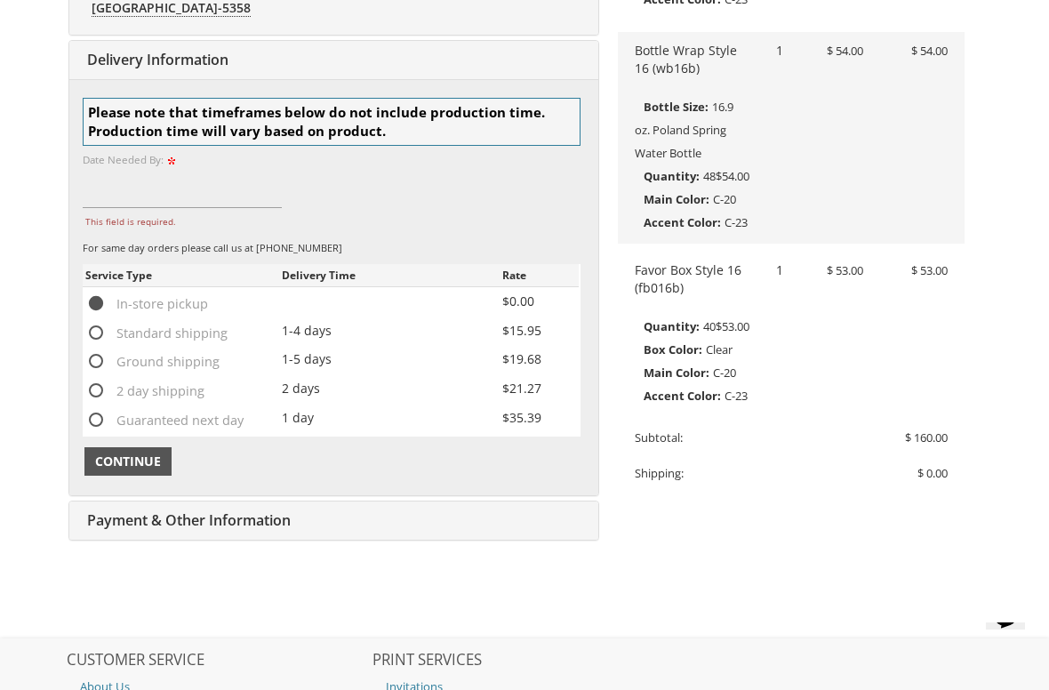
click at [104, 453] on span "Continue" at bounding box center [128, 461] width 66 height 18
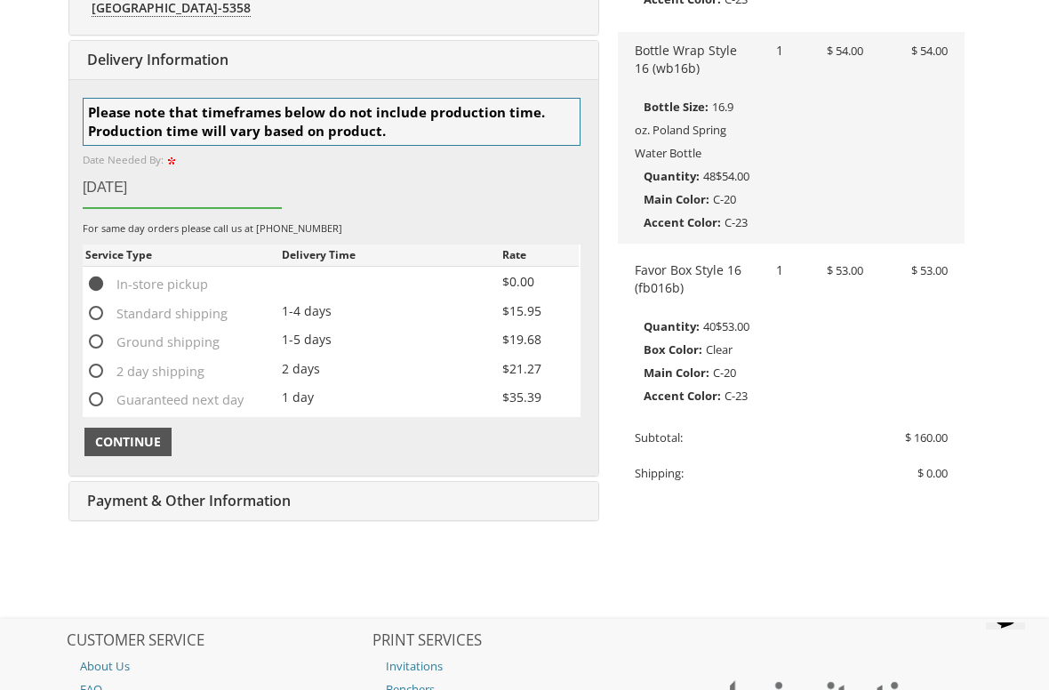
type input "08/13/2025"
click at [116, 444] on button "Continue" at bounding box center [127, 442] width 87 height 28
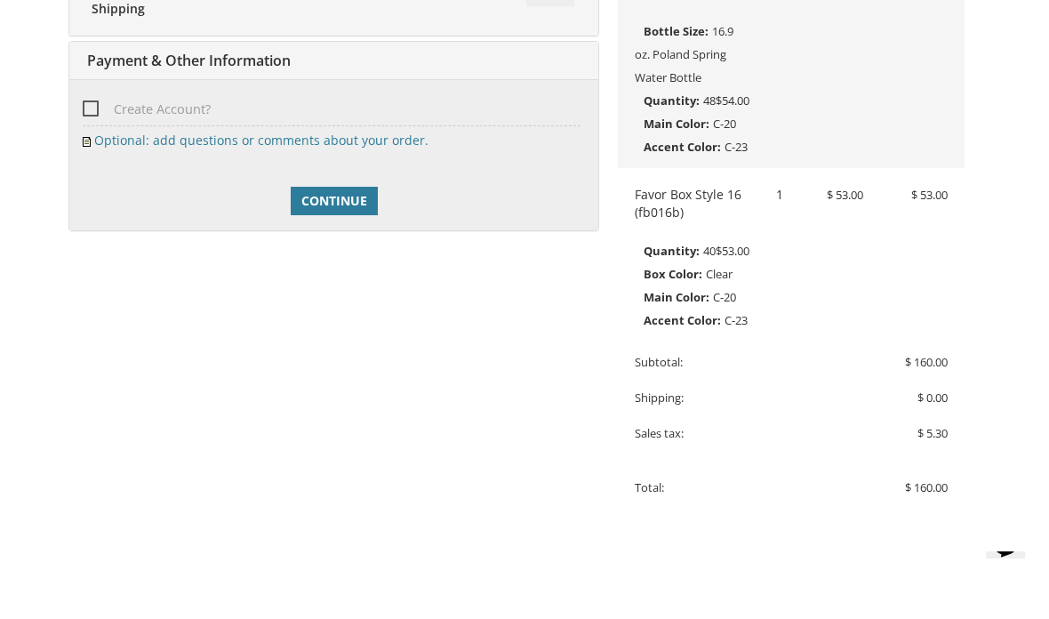
scroll to position [625, 0]
click at [99, 110] on span "Create Account?" at bounding box center [147, 110] width 128 height 22
click at [94, 110] on input "Create Account?" at bounding box center [89, 108] width 12 height 12
checkbox input "true"
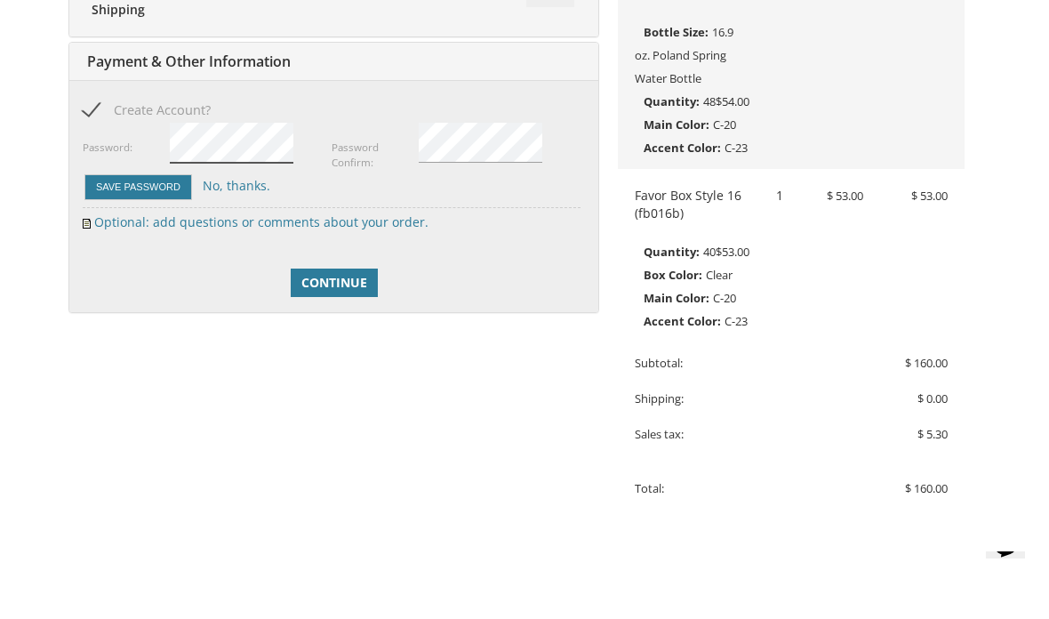
scroll to position [624, 0]
click at [315, 275] on span "Continue" at bounding box center [334, 284] width 66 height 18
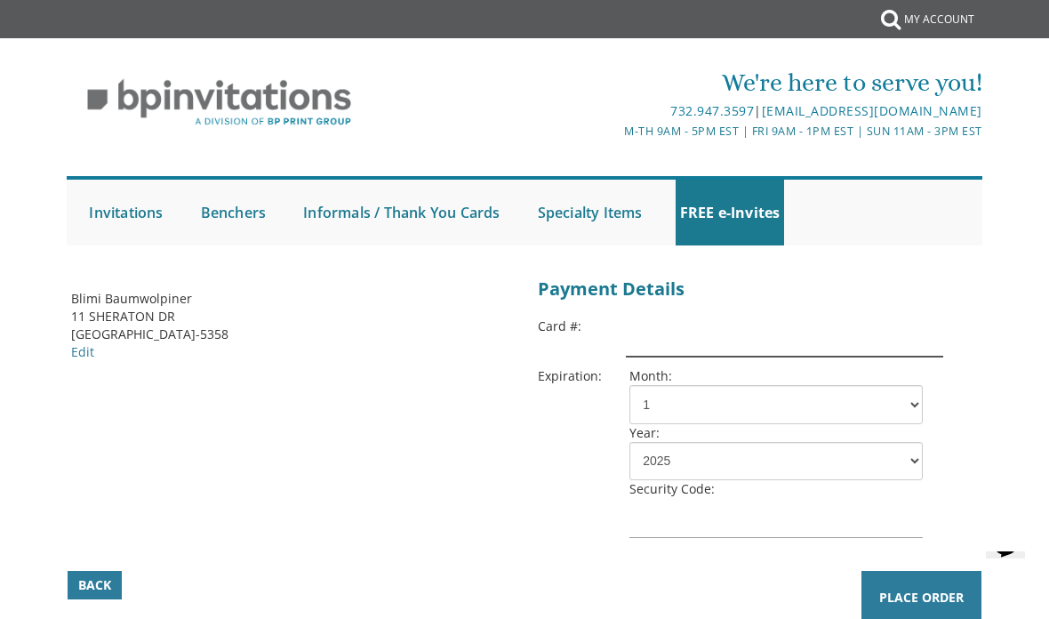
click at [800, 341] on input "text" at bounding box center [784, 337] width 317 height 40
type input "[CREDIT_CARD_NUMBER]"
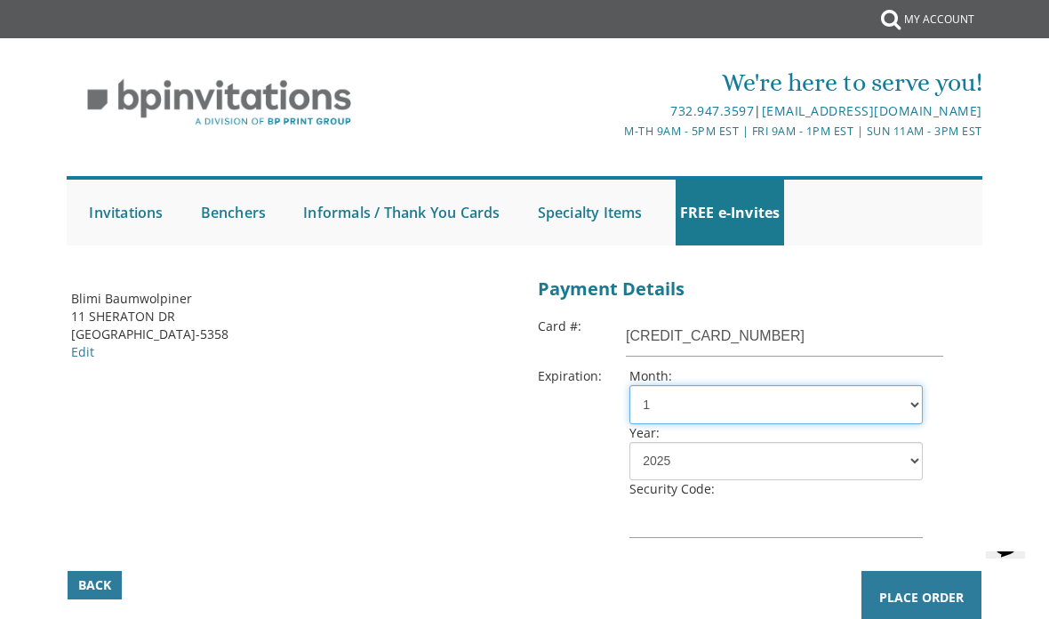
click at [823, 394] on select "1 2 3 4 5 6 7 8 9 10 11 12" at bounding box center [775, 404] width 293 height 39
click at [827, 400] on select "1 2 3 4 5 6 7 8 9 10 11 12" at bounding box center [775, 404] width 293 height 39
select select "10"
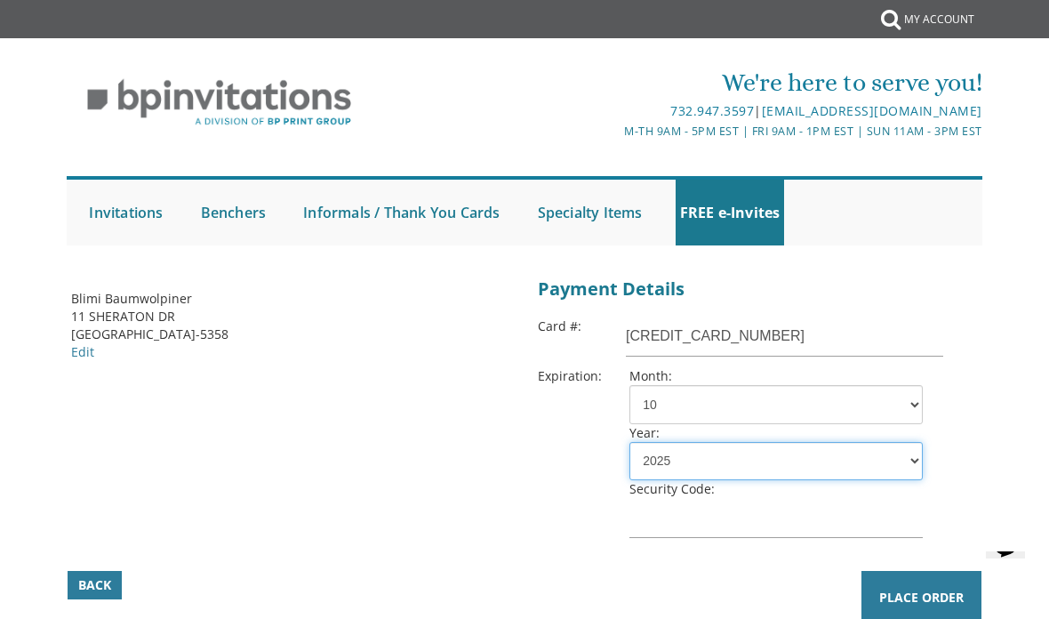
click at [886, 460] on select "2025 2026 2027 2028 2029 2030 2031 2032 2033 2034 2035" at bounding box center [775, 461] width 293 height 39
select select "29"
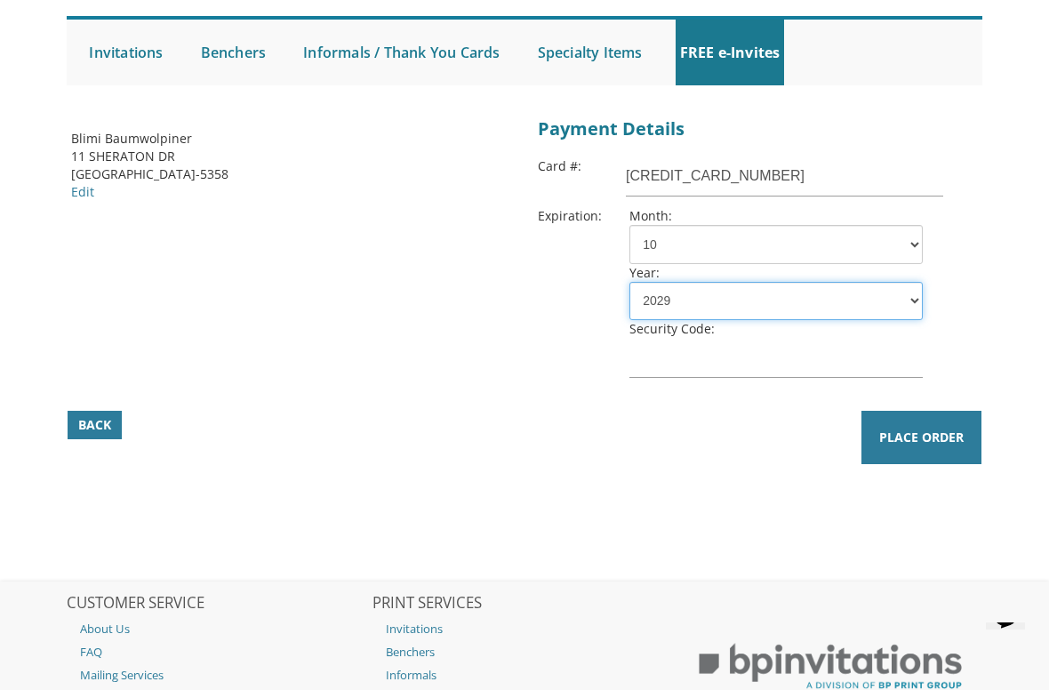
scroll to position [164, 0]
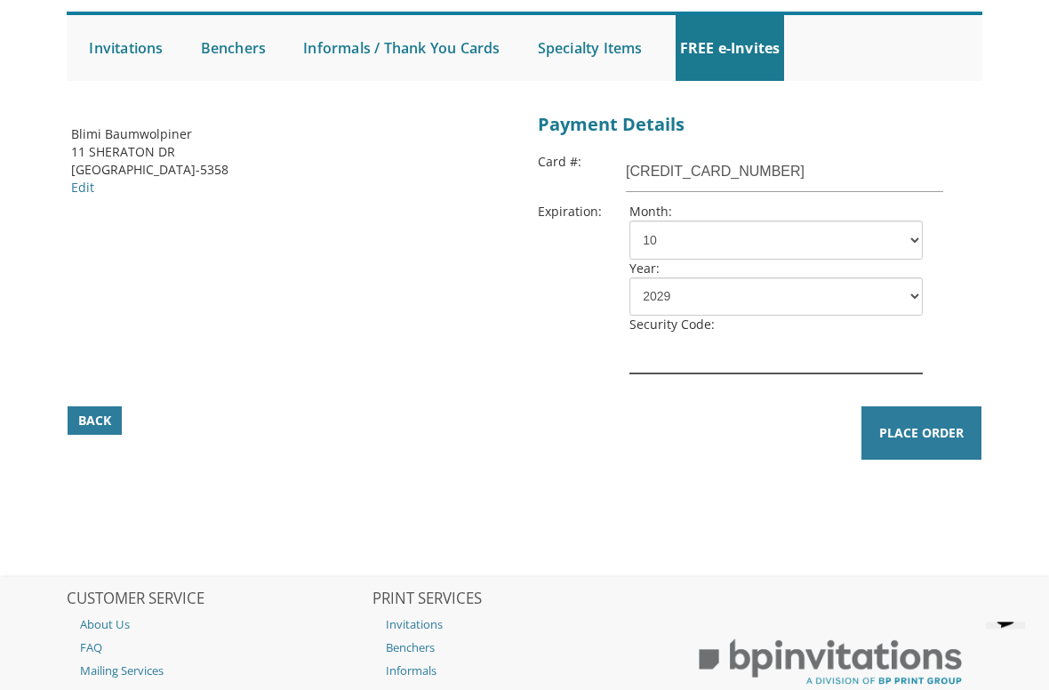
click at [831, 359] on input "text" at bounding box center [775, 354] width 293 height 40
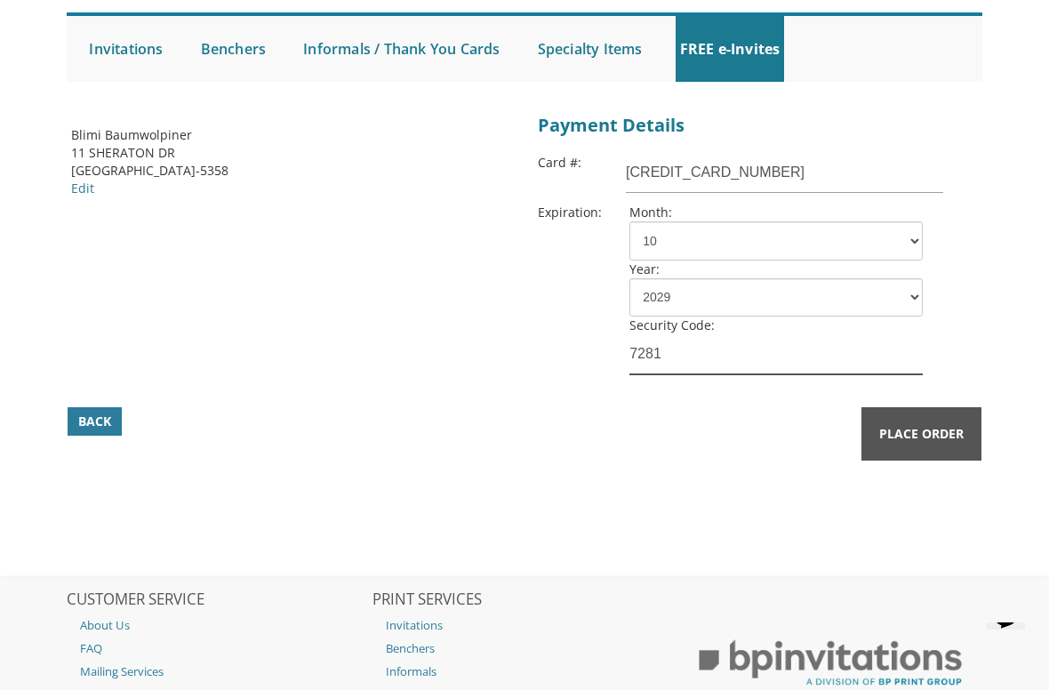
type input "7281"
click at [957, 436] on span "Place Order" at bounding box center [921, 434] width 84 height 18
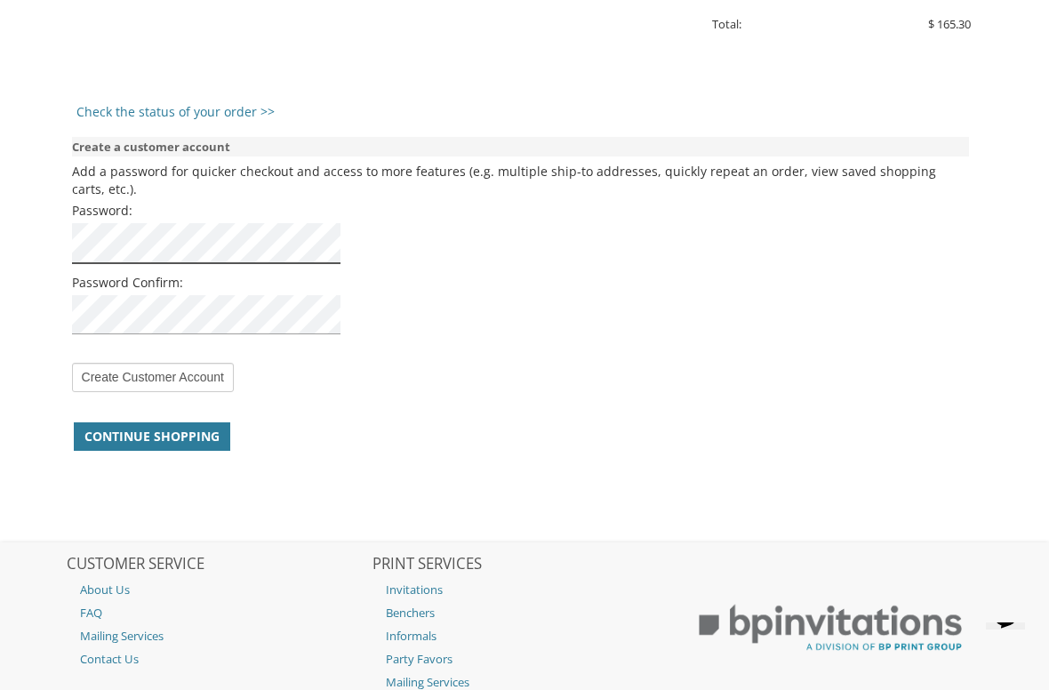
scroll to position [1644, 0]
click at [143, 436] on span "Continue Shopping" at bounding box center [151, 437] width 135 height 18
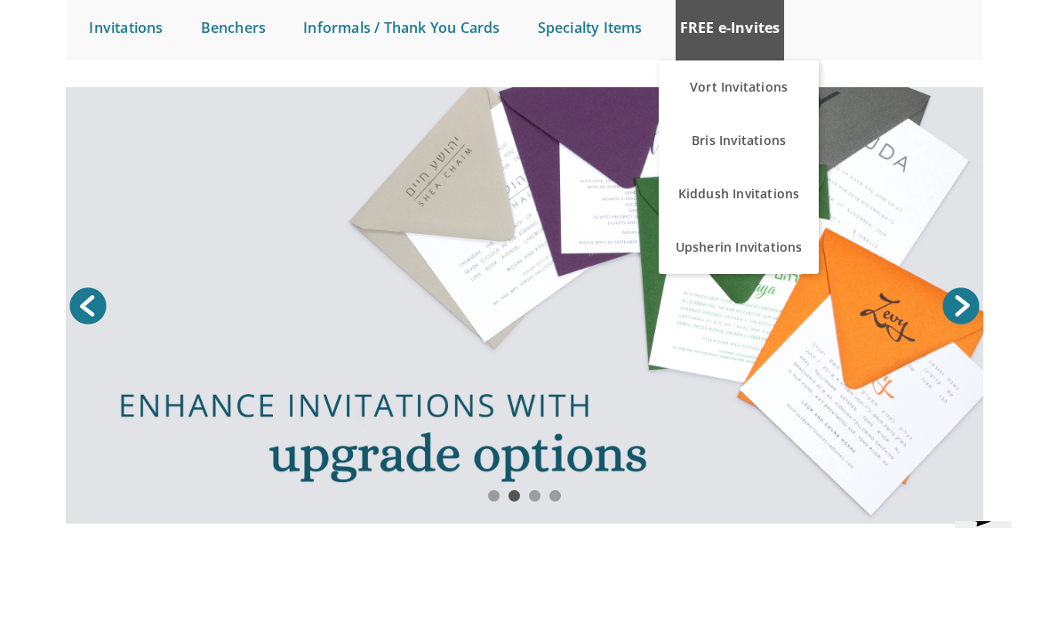
scroll to position [183, 0]
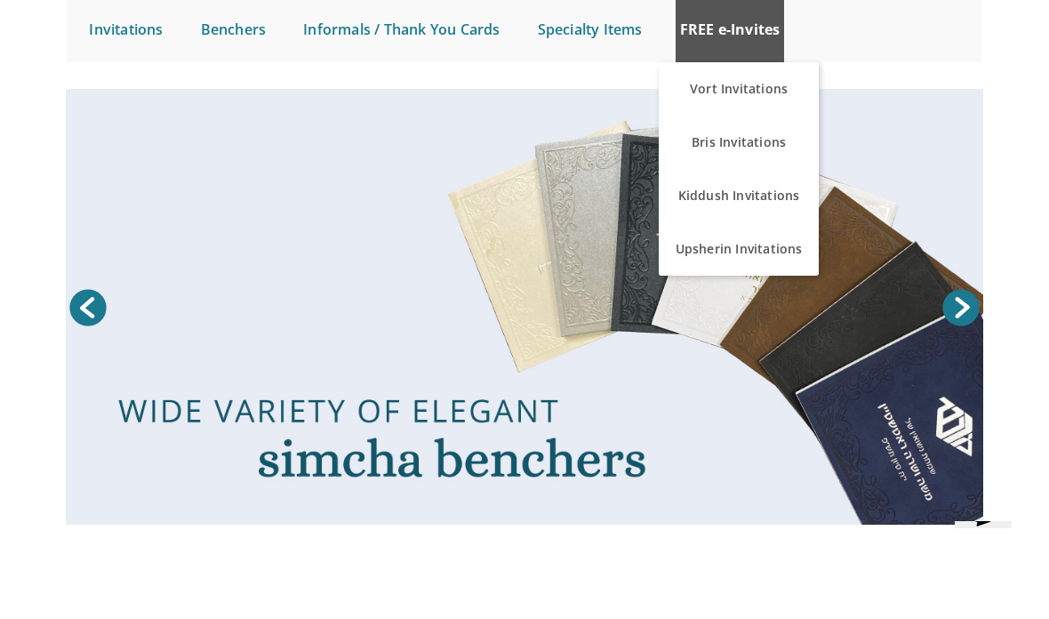
click at [742, 22] on link "FREE e-Invites" at bounding box center [730, 29] width 109 height 66
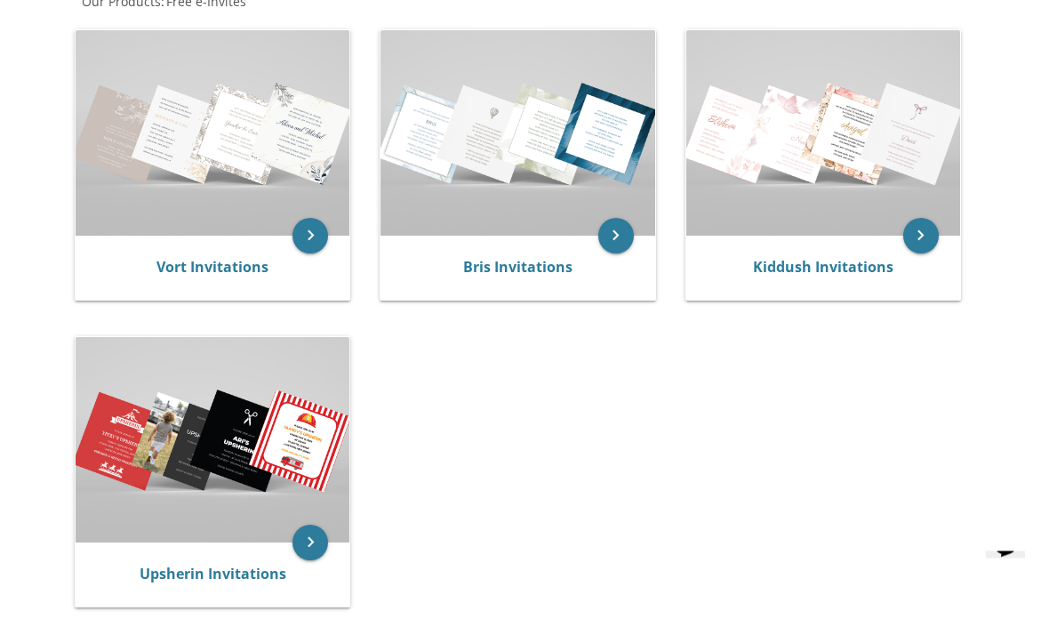
scroll to position [367, 0]
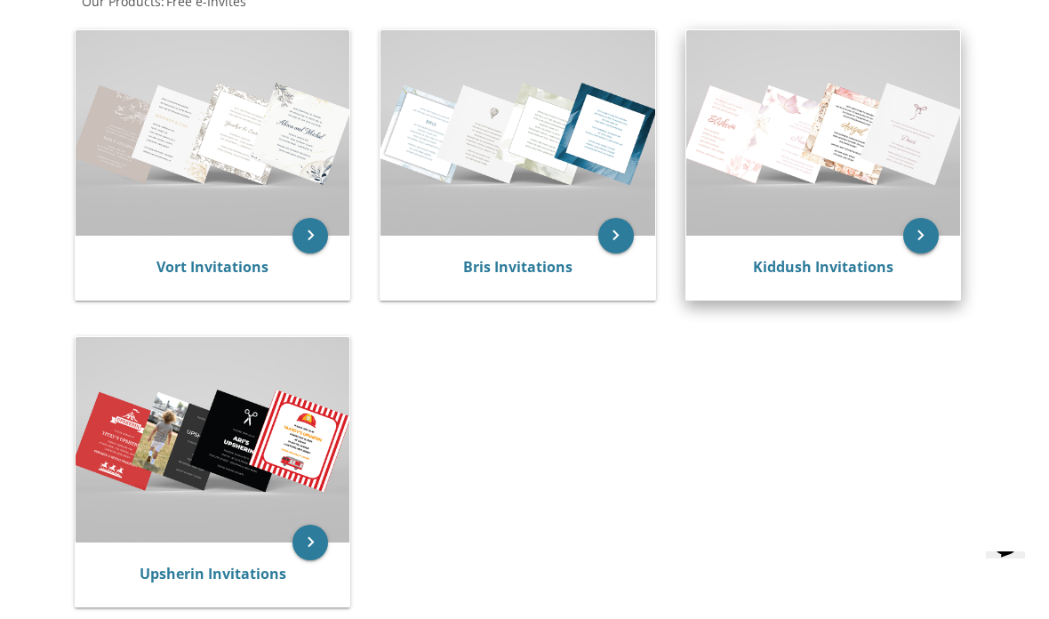
click at [923, 230] on icon "keyboard_arrow_right" at bounding box center [921, 236] width 36 height 36
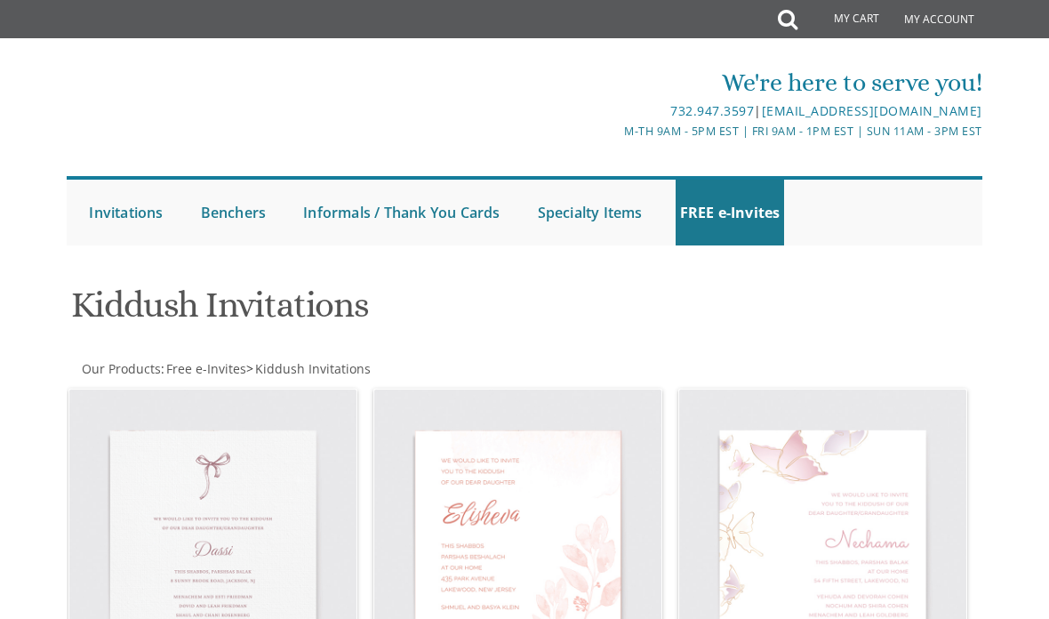
click at [934, 231] on ul "Submit Invitations Weddings Bar Mitzvah [DEMOGRAPHIC_DATA] Wedding Minis Kiddus…" at bounding box center [524, 210] width 915 height 69
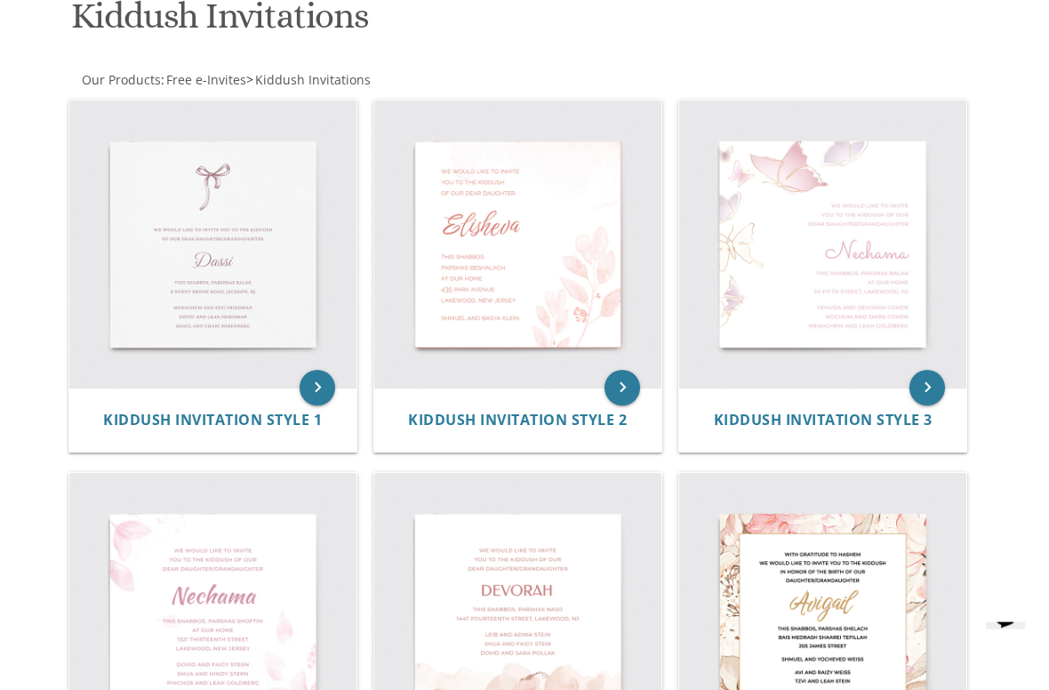
scroll to position [291, 0]
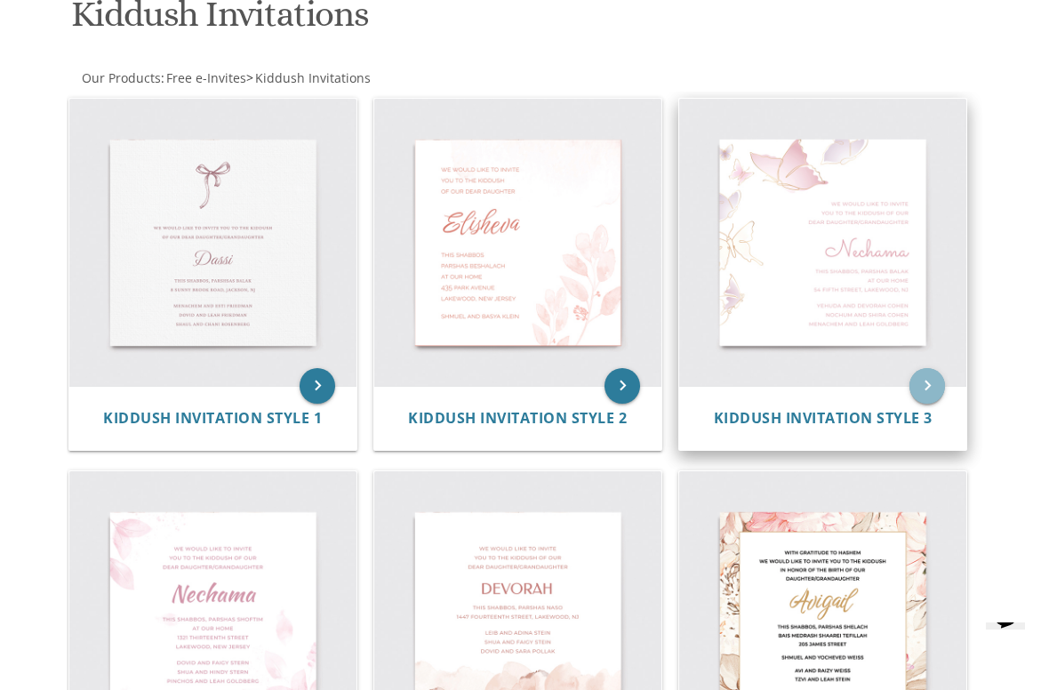
click at [917, 393] on icon "keyboard_arrow_right" at bounding box center [927, 386] width 36 height 36
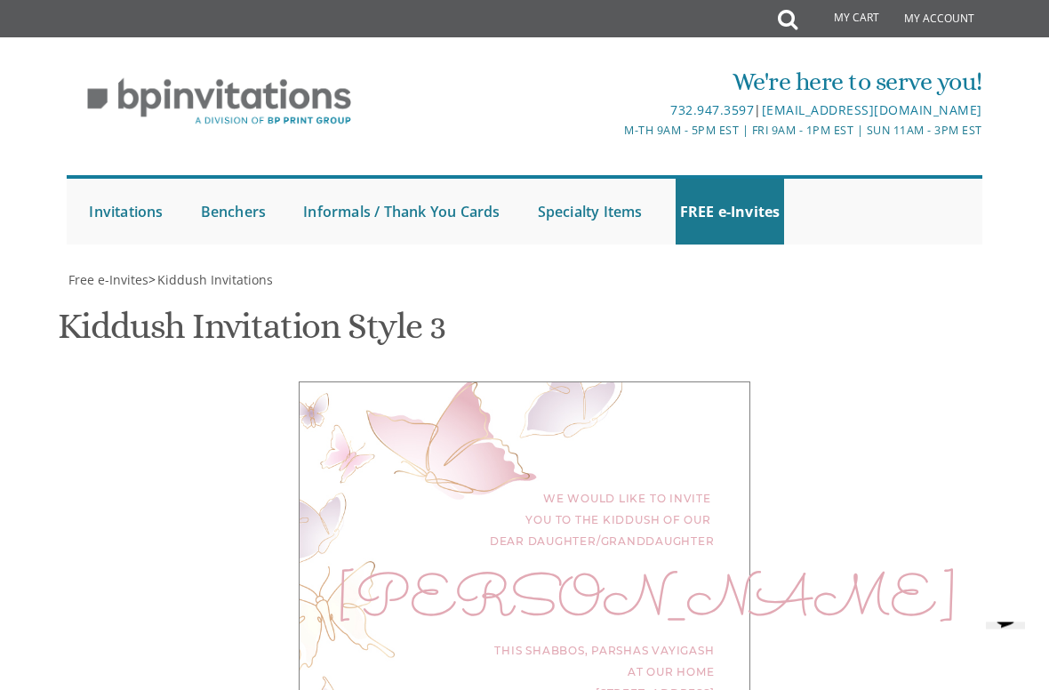
scroll to position [626, 0]
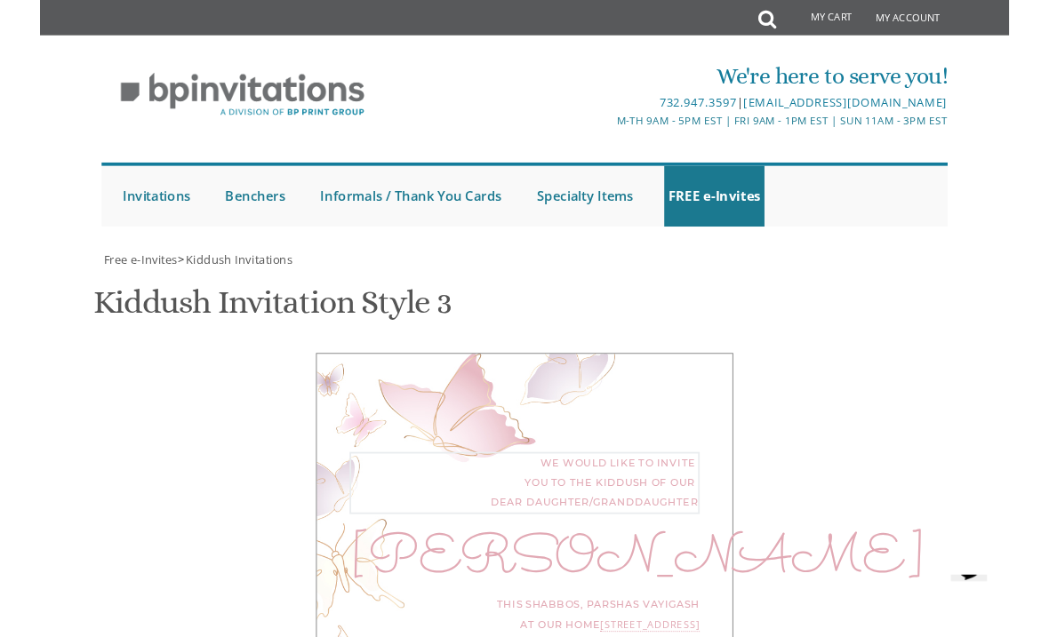
scroll to position [625, 0]
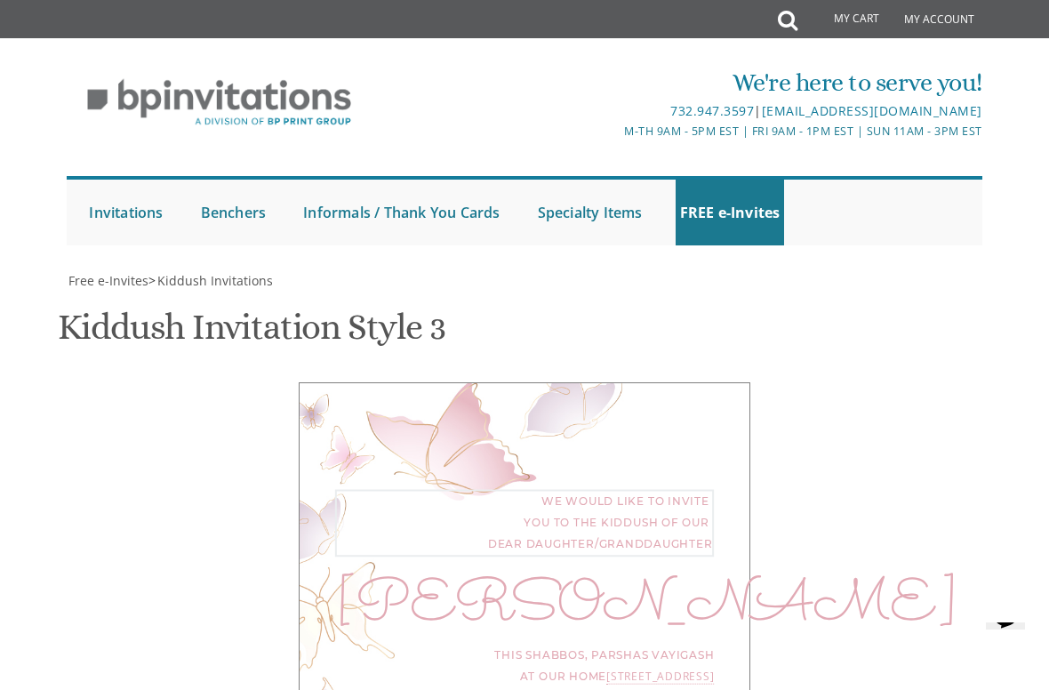
type textarea "We would like to invite you to the Bas Mitzvah dear daughter"
type textarea "N"
type textarea "[PERSON_NAME]"
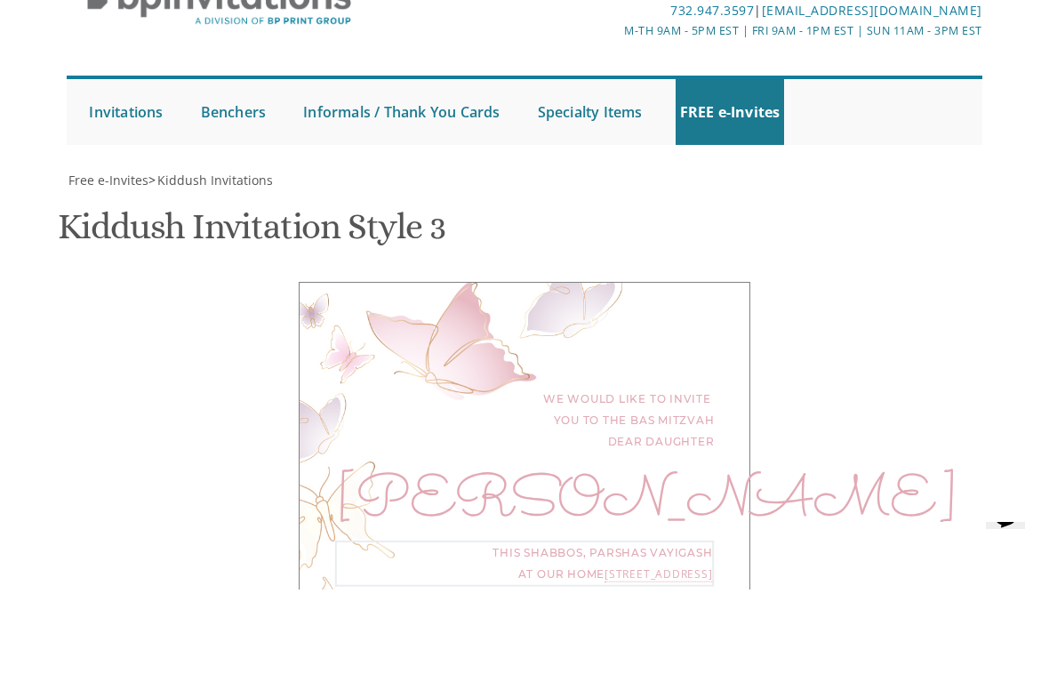
scroll to position [604, 0]
type textarea "[DATE][DATE] at our home [STREET_ADDRESS]"
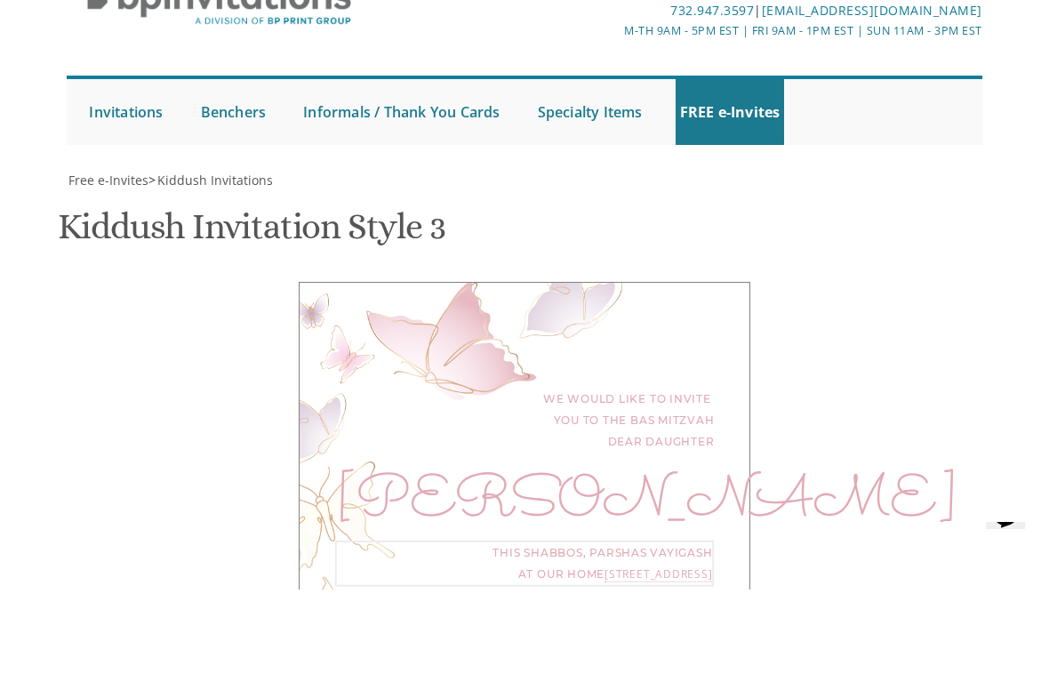
type textarea "Y"
type textarea "L"
type textarea "May we only share Simchas! Family Baumwolspiner"
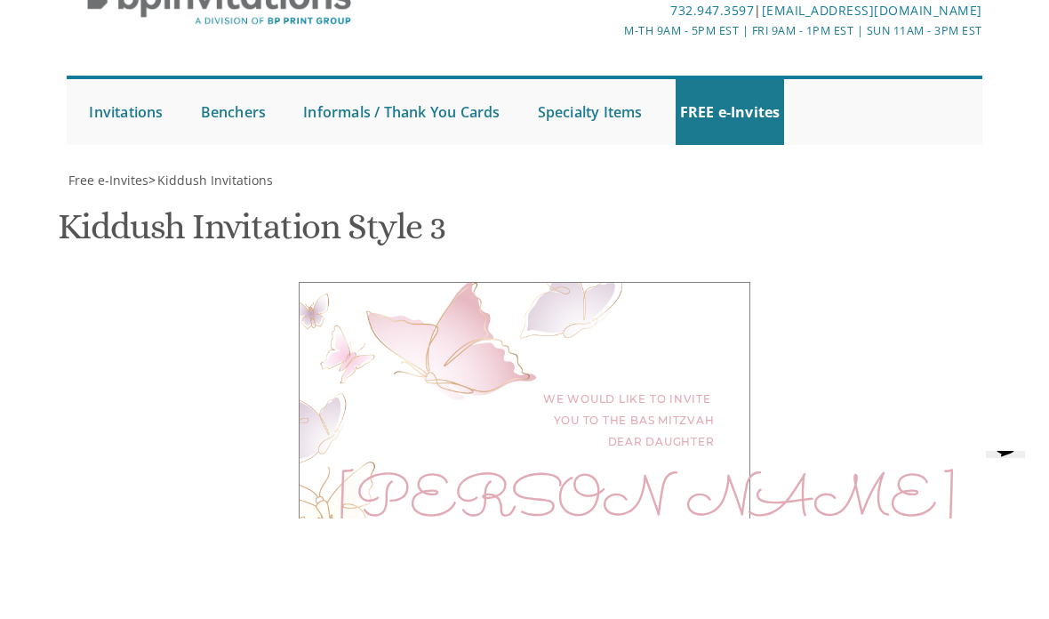
scroll to position [1033, 0]
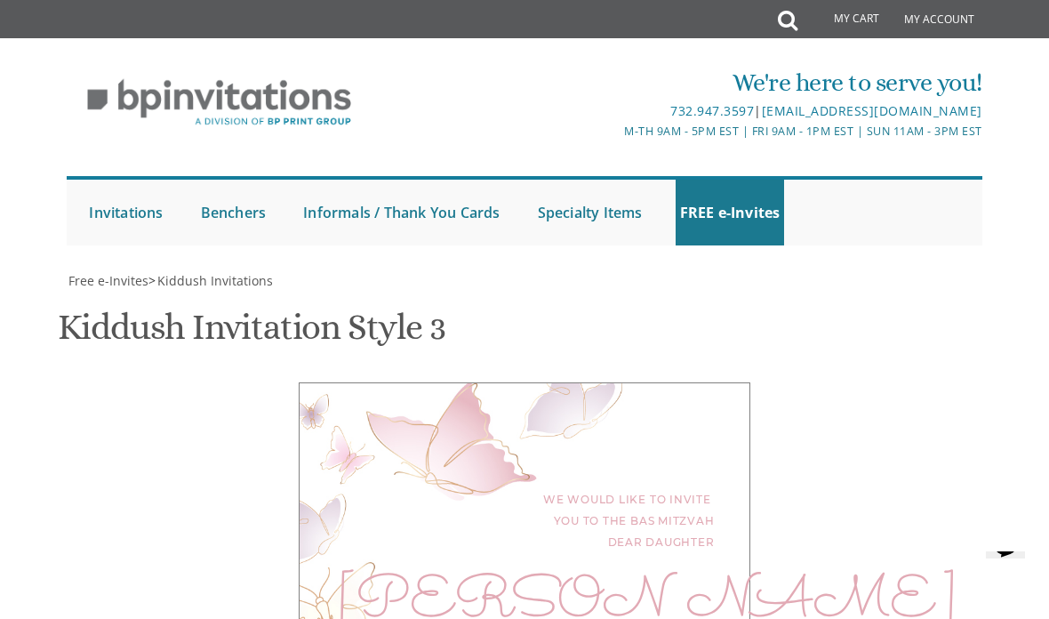
type input "[EMAIL_ADDRESS][DOMAIN_NAME]"
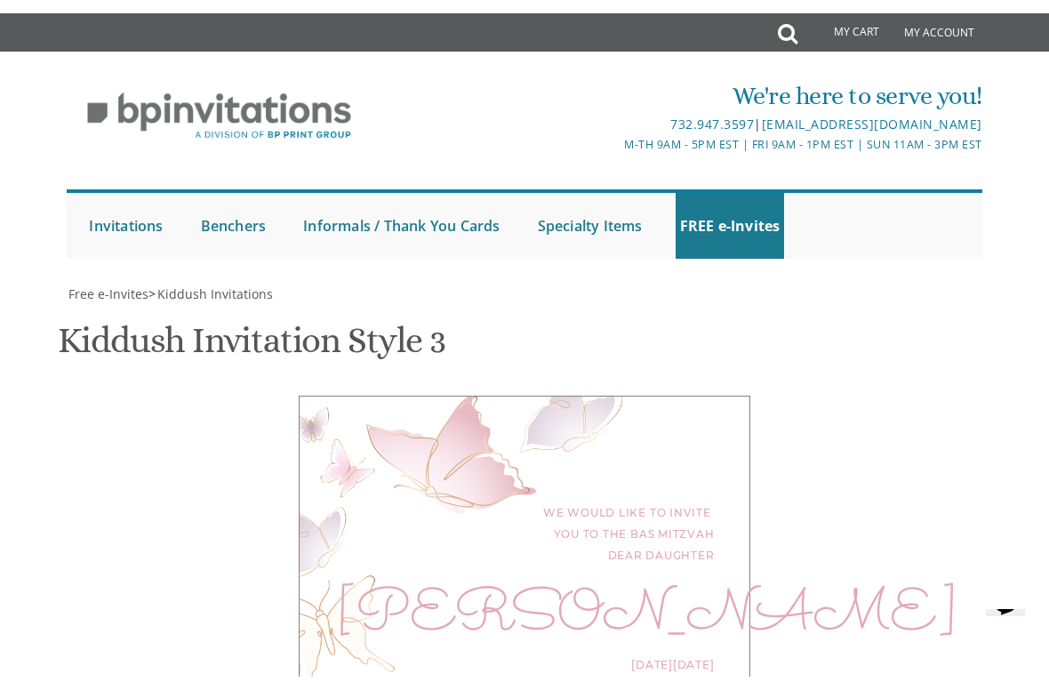
scroll to position [749, 0]
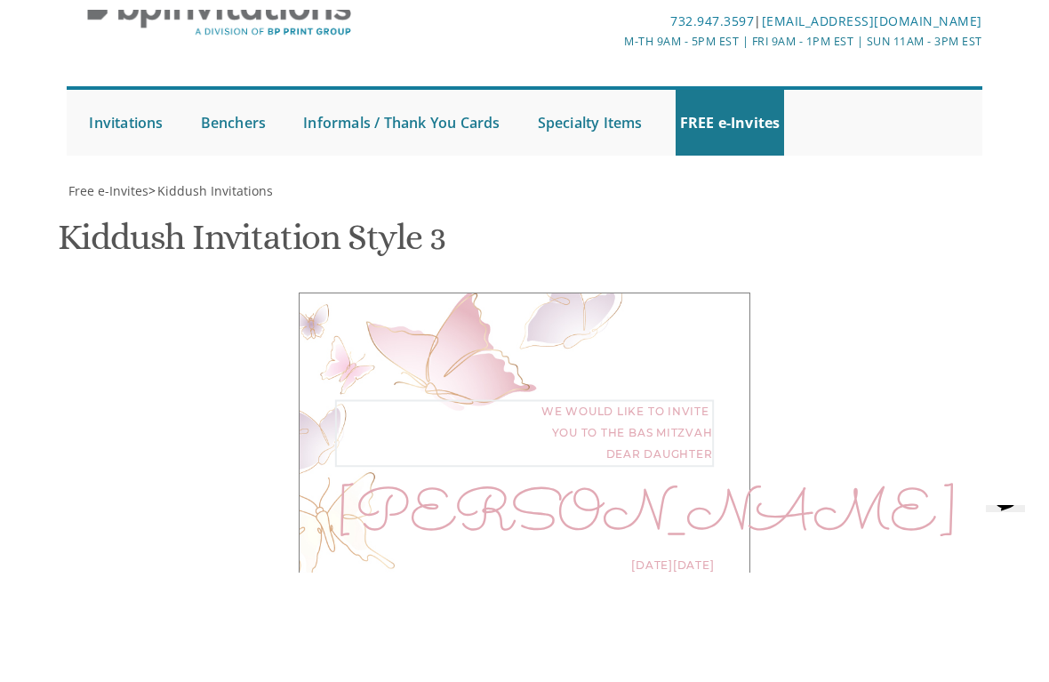
scroll to position [823, 0]
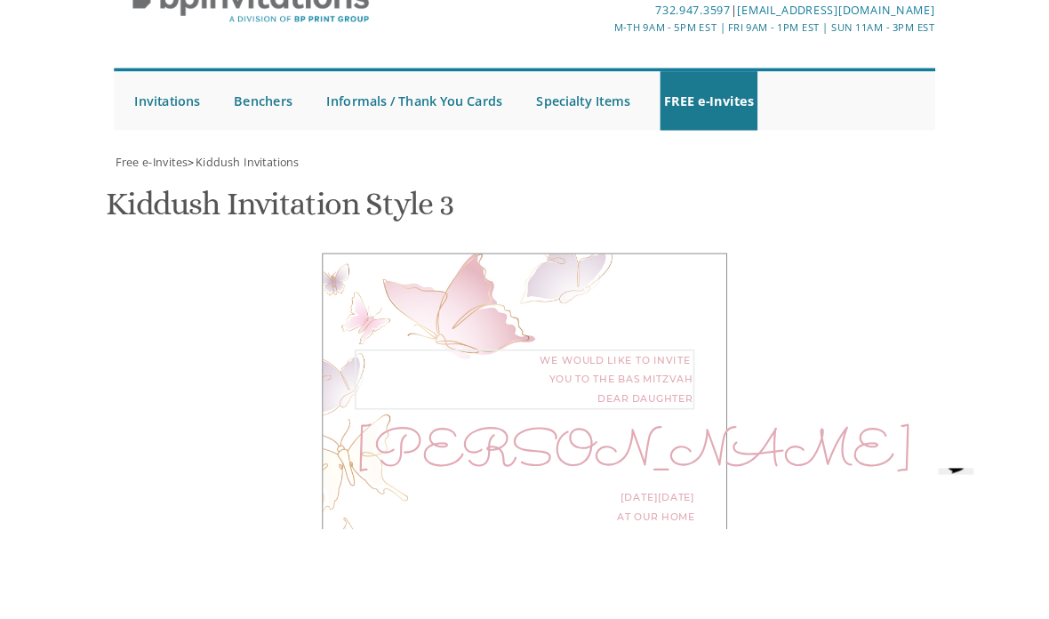
scroll to position [1241, 0]
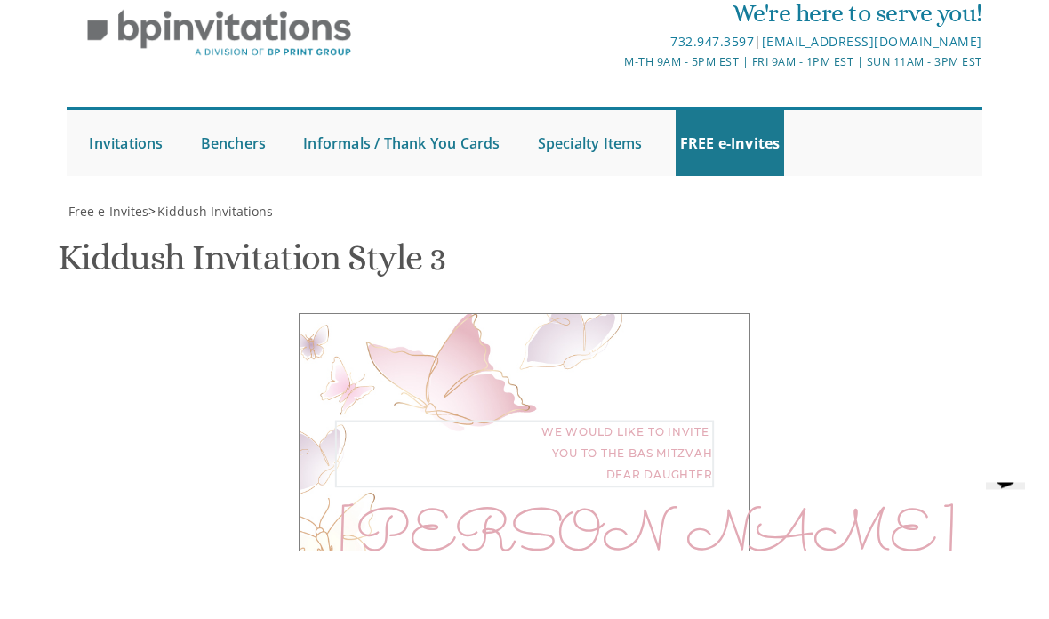
type textarea "We would like to invite you to the Bas Mitzvah"
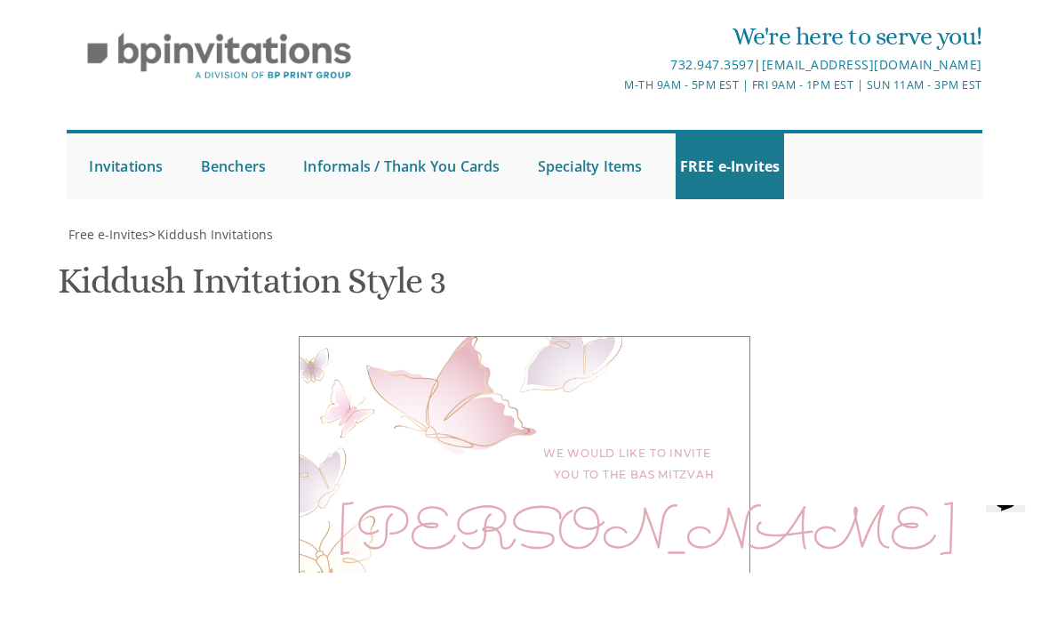
scroll to position [1287, 0]
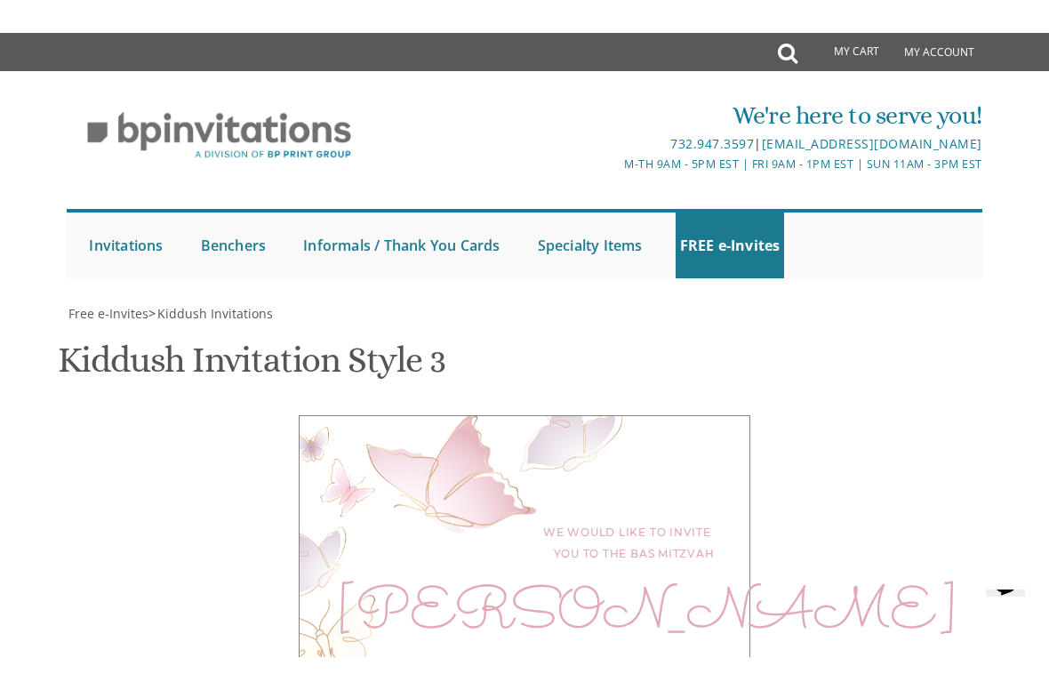
scroll to position [887, 0]
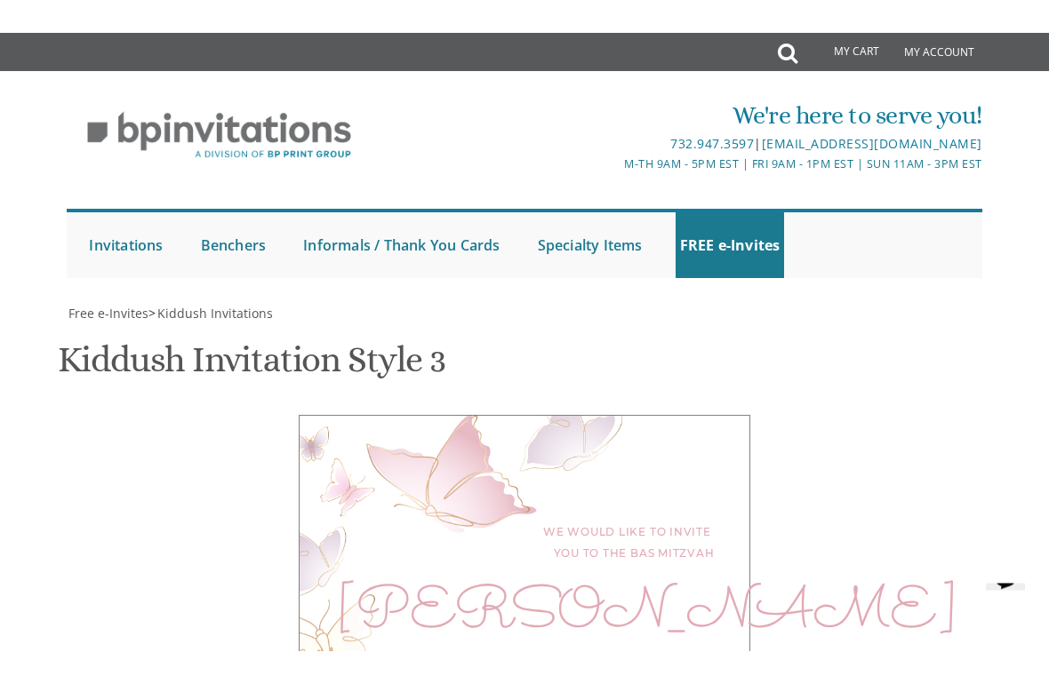
scroll to position [1032, 0]
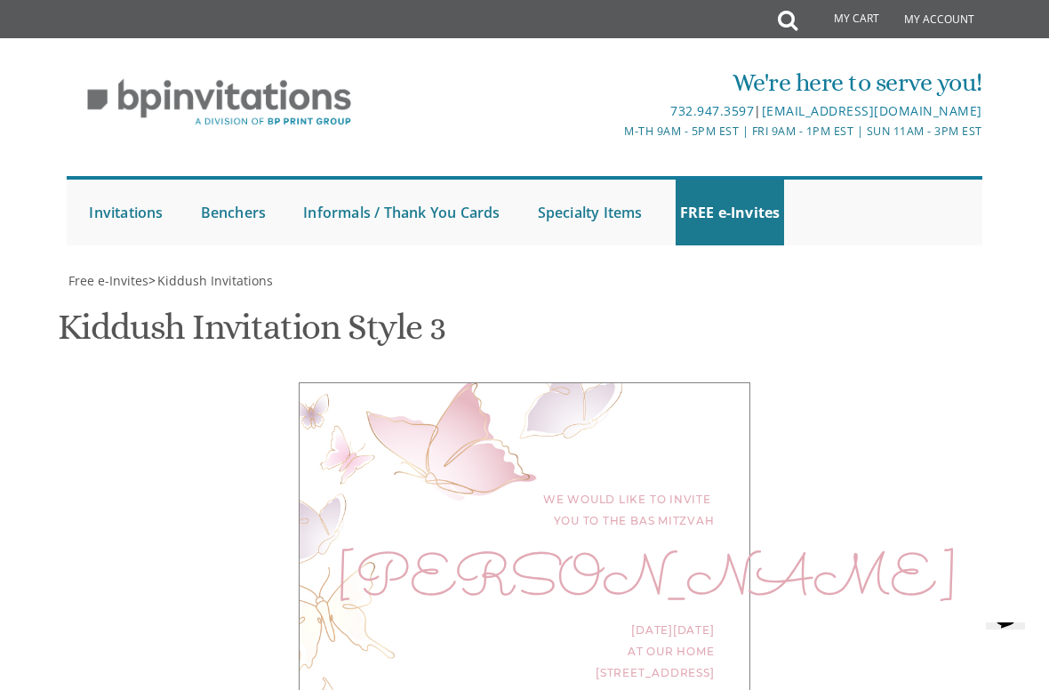
scroll to position [203, 0]
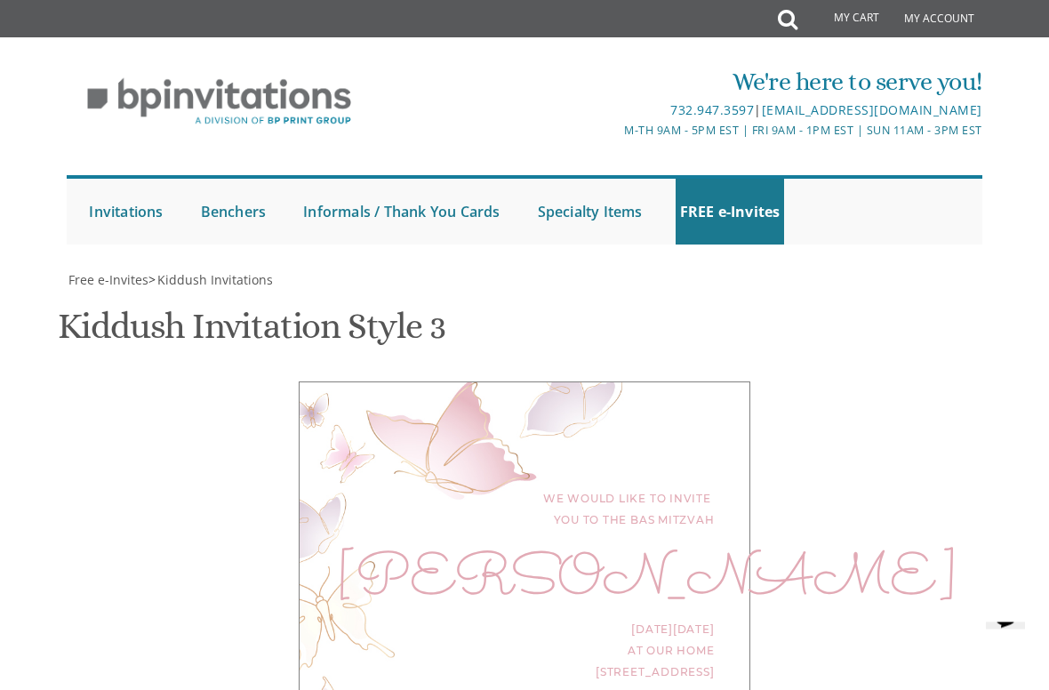
click at [698, 618] on div "[DATE][DATE] at our home [STREET_ADDRESS]" at bounding box center [524, 652] width 379 height 64
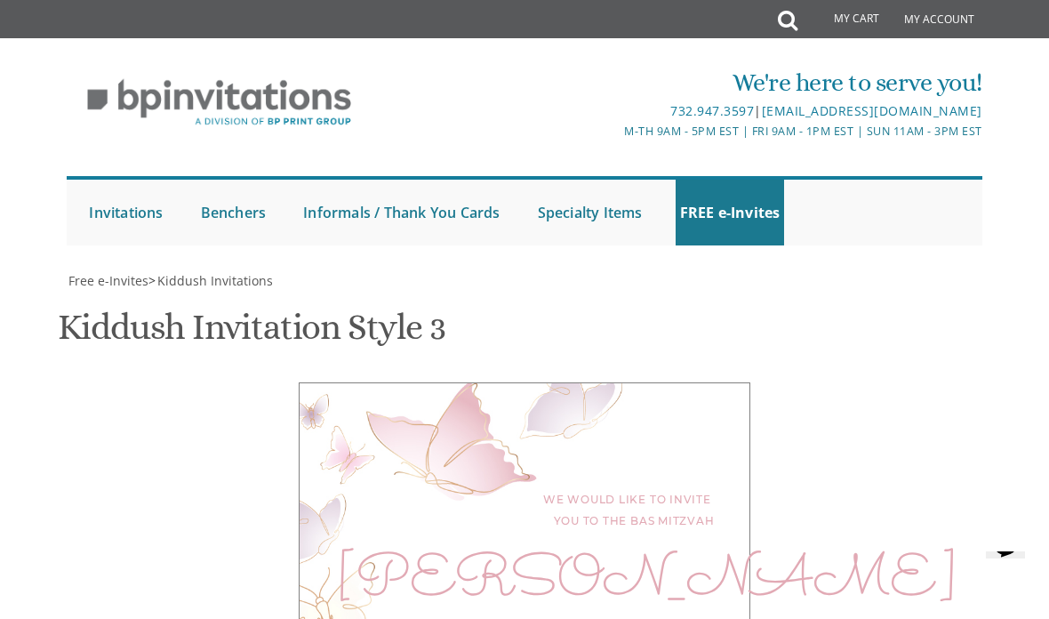
scroll to position [345, 0]
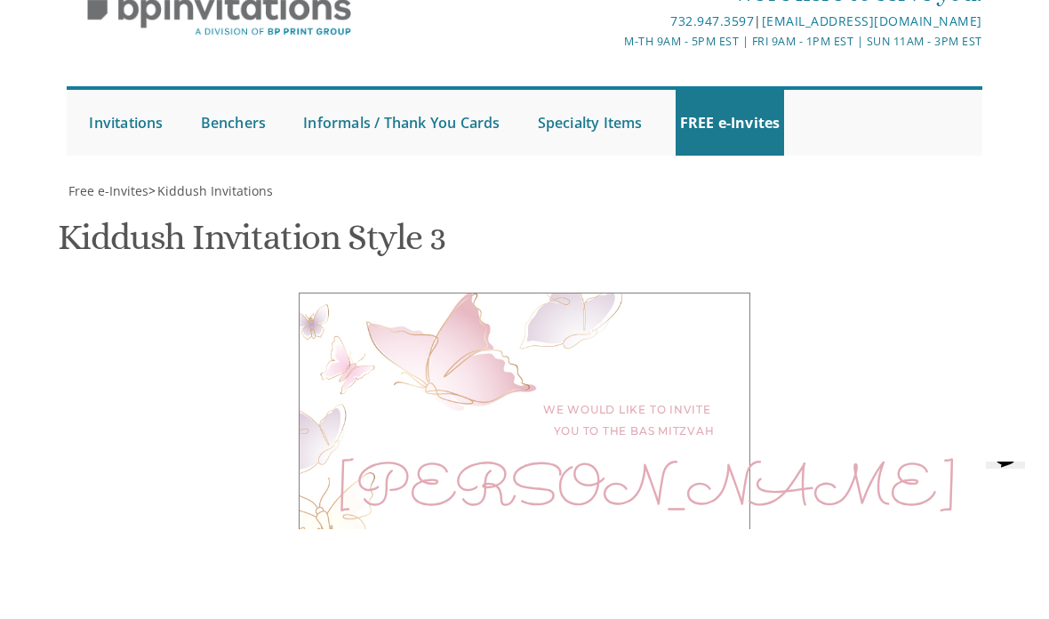
scroll to position [308, 0]
